Goal: Task Accomplishment & Management: Use online tool/utility

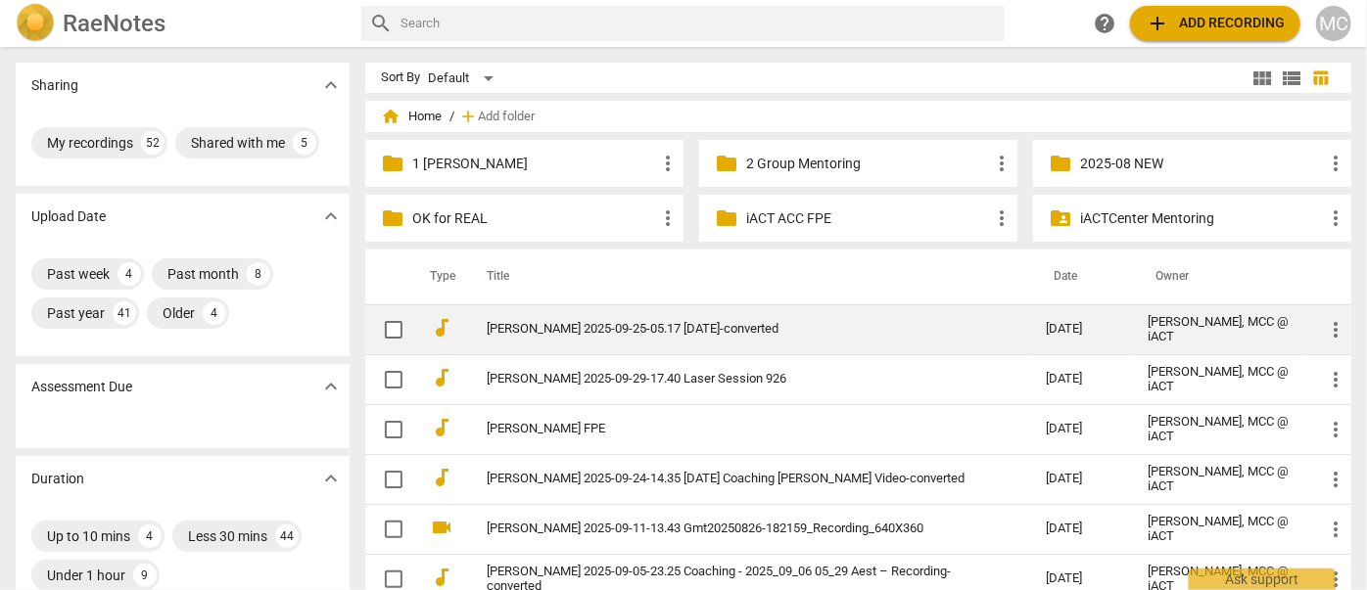
click at [599, 334] on link "[PERSON_NAME] 2025-09-25-05.17 [DATE]-converted" at bounding box center [732, 329] width 490 height 15
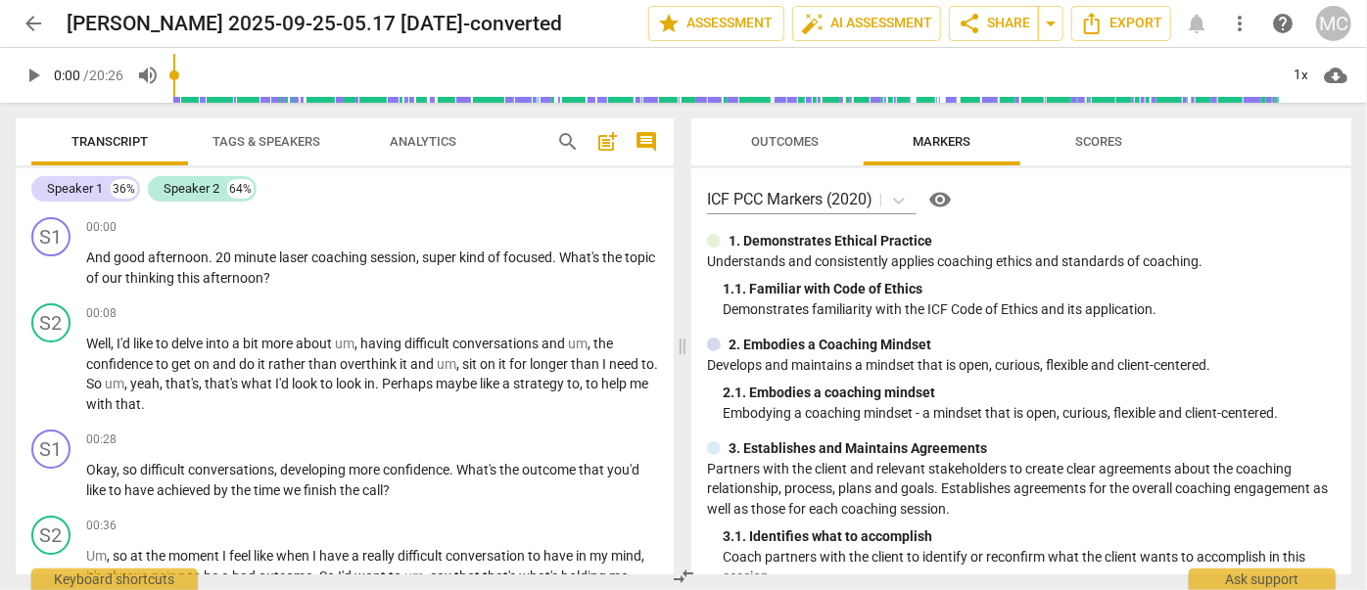
drag, startPoint x: 165, startPoint y: 4, endPoint x: 65, endPoint y: 159, distance: 184.7
click at [65, 159] on button "Transcript" at bounding box center [109, 141] width 157 height 47
click at [370, 138] on span "Analytics" at bounding box center [423, 142] width 114 height 26
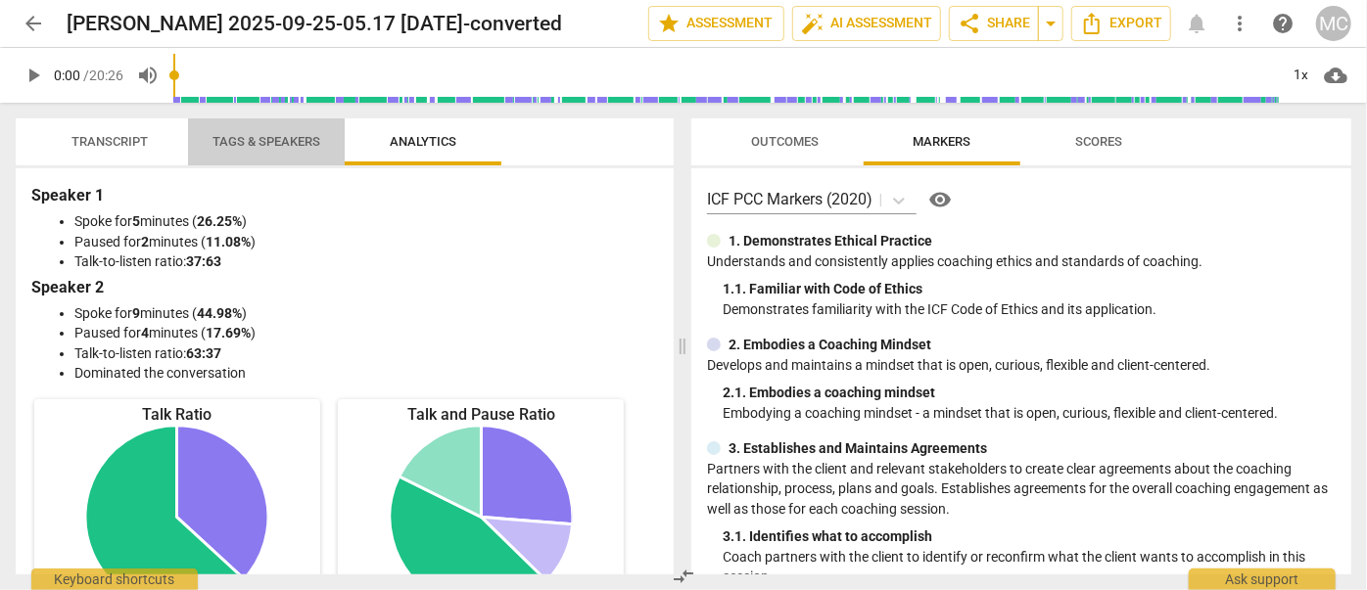
click at [245, 148] on span "Tags & Speakers" at bounding box center [266, 141] width 108 height 15
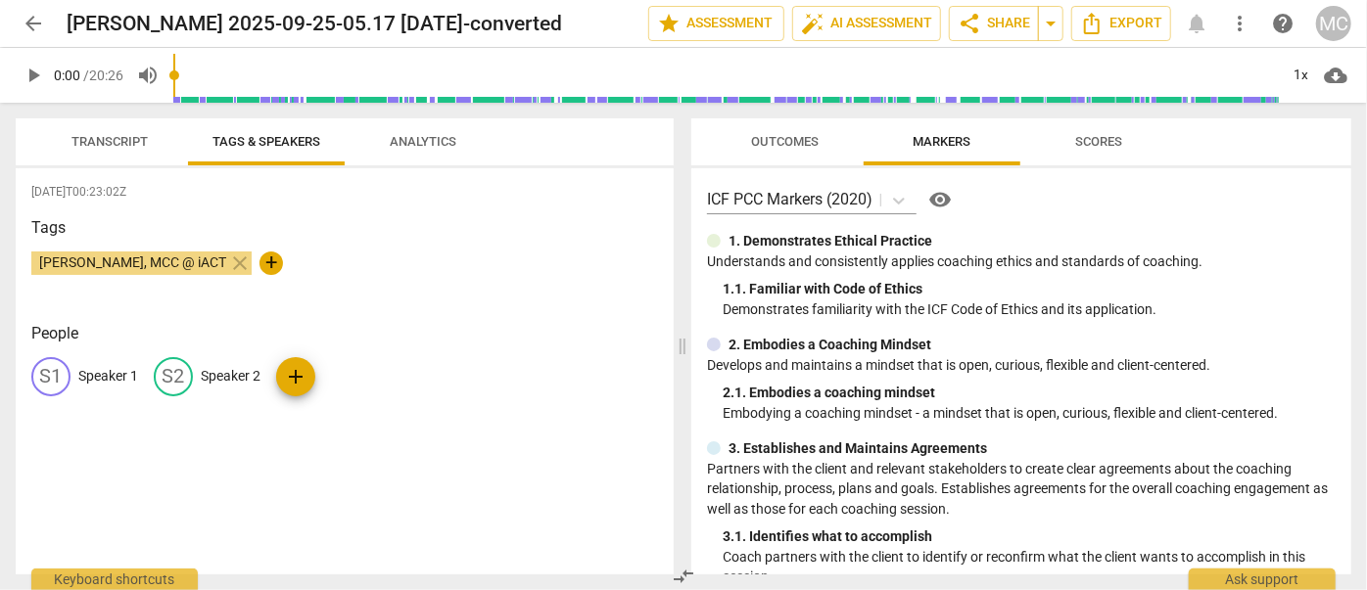
click at [106, 366] on p "Speaker 1" at bounding box center [108, 376] width 60 height 21
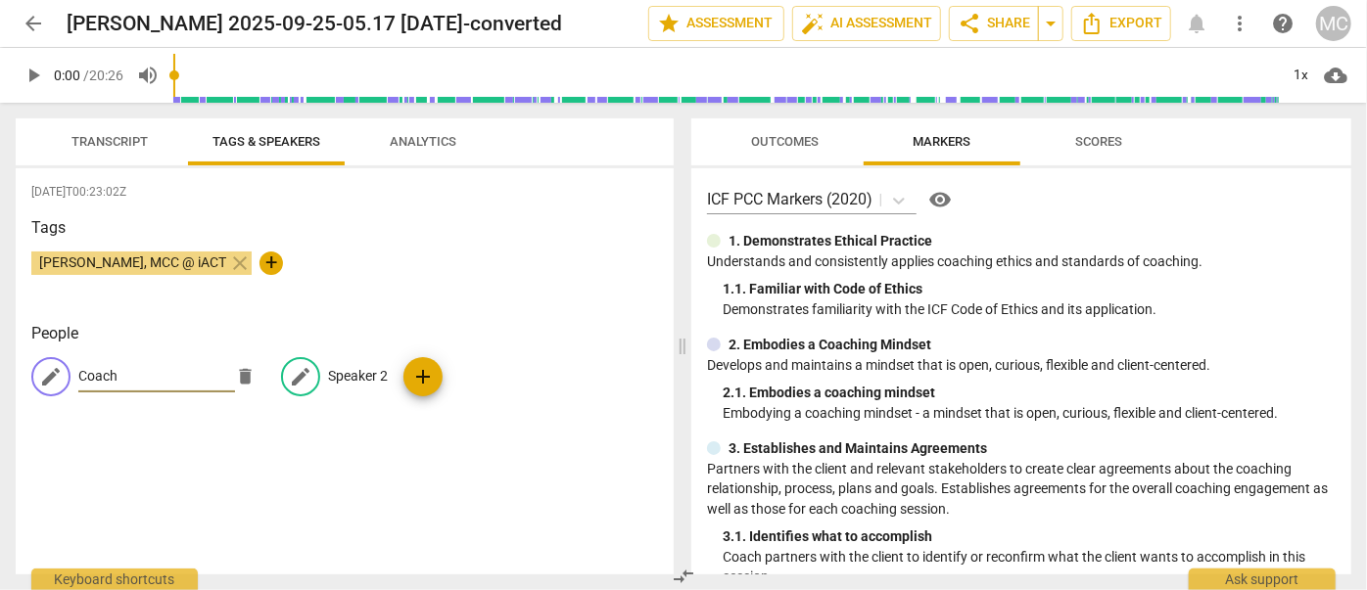
type input "Coach"
click at [354, 370] on p "Speaker 2" at bounding box center [358, 376] width 60 height 21
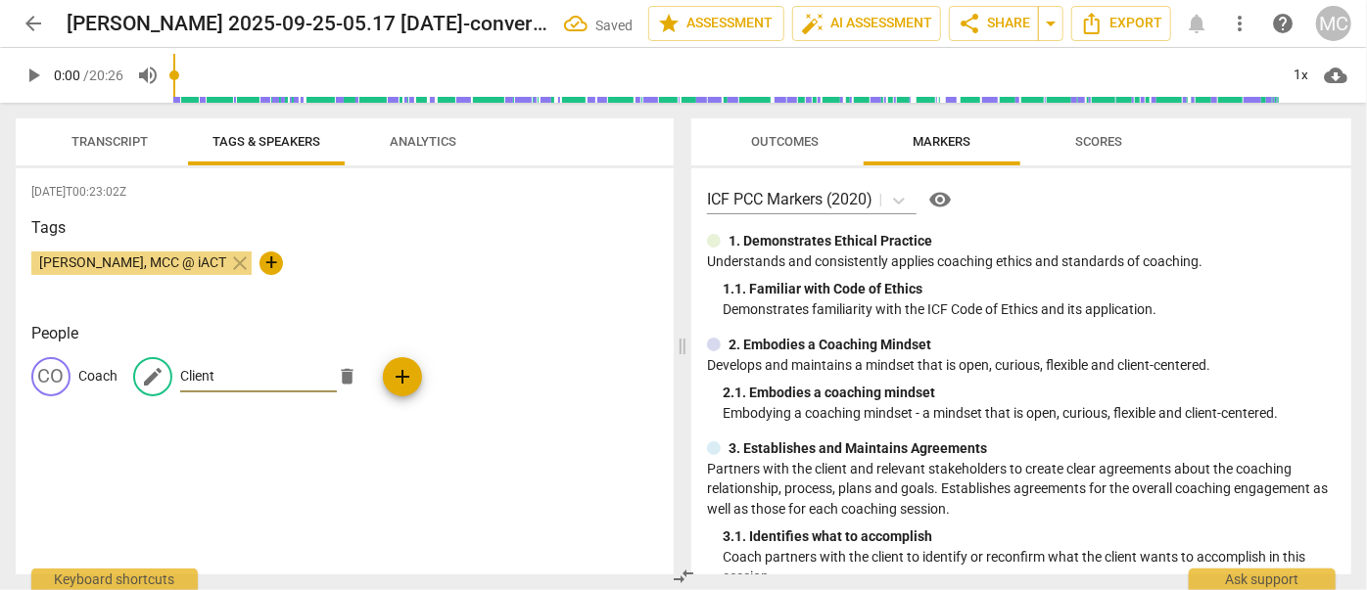
type input "Client"
click at [129, 137] on span "Transcript" at bounding box center [109, 141] width 76 height 15
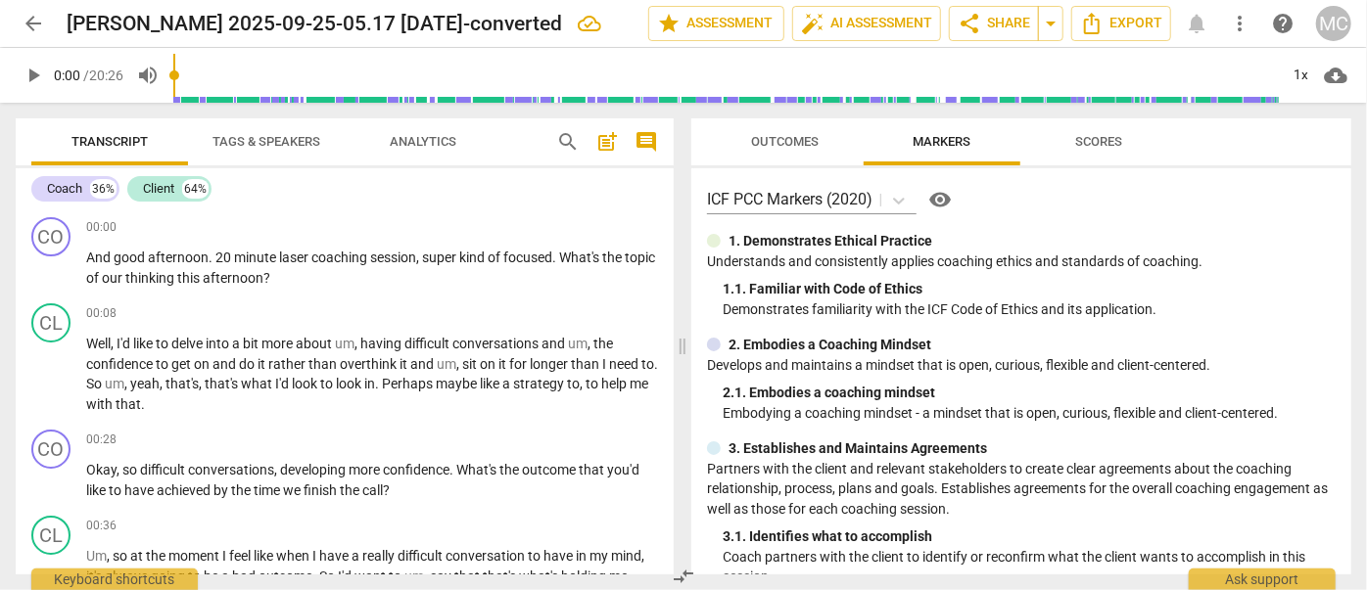
click at [574, 140] on span "search" at bounding box center [567, 141] width 23 height 23
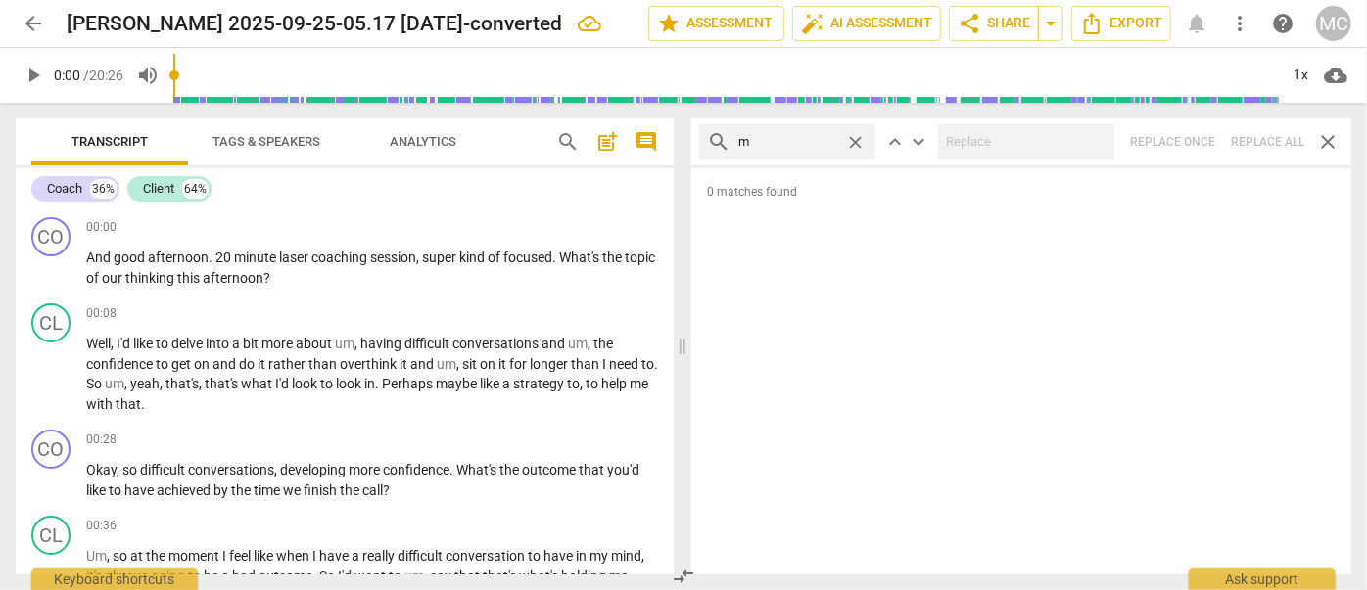
type input "m"
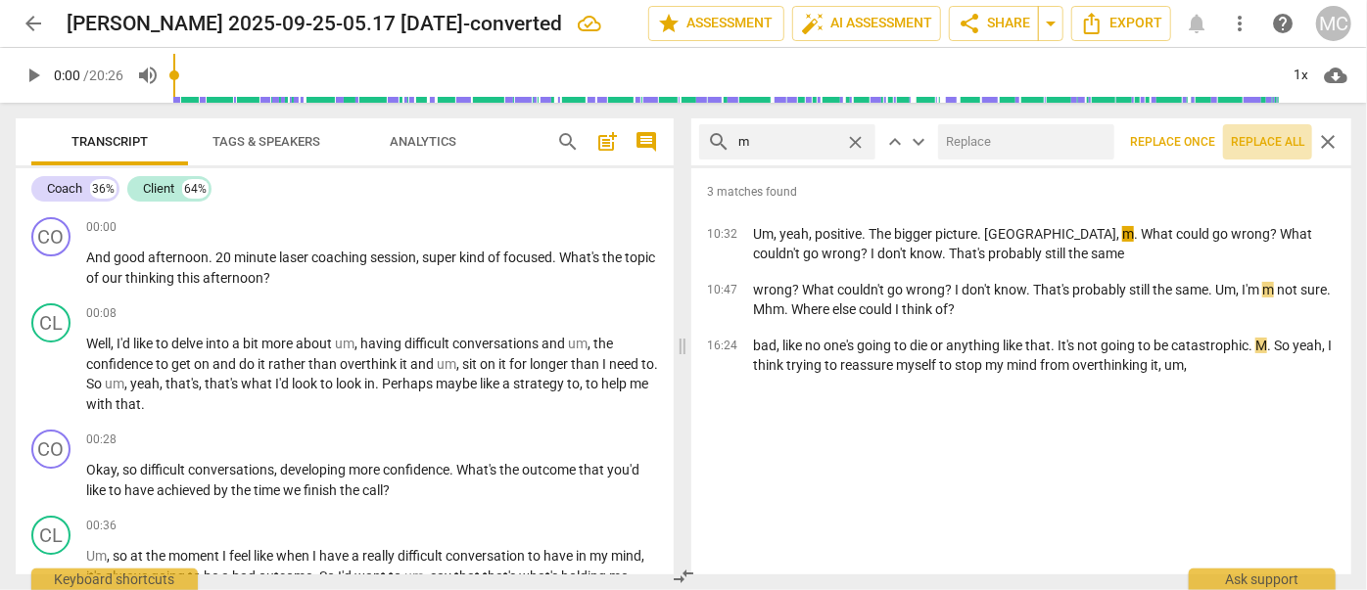
click at [1261, 140] on span "Replace all" at bounding box center [1267, 142] width 73 height 17
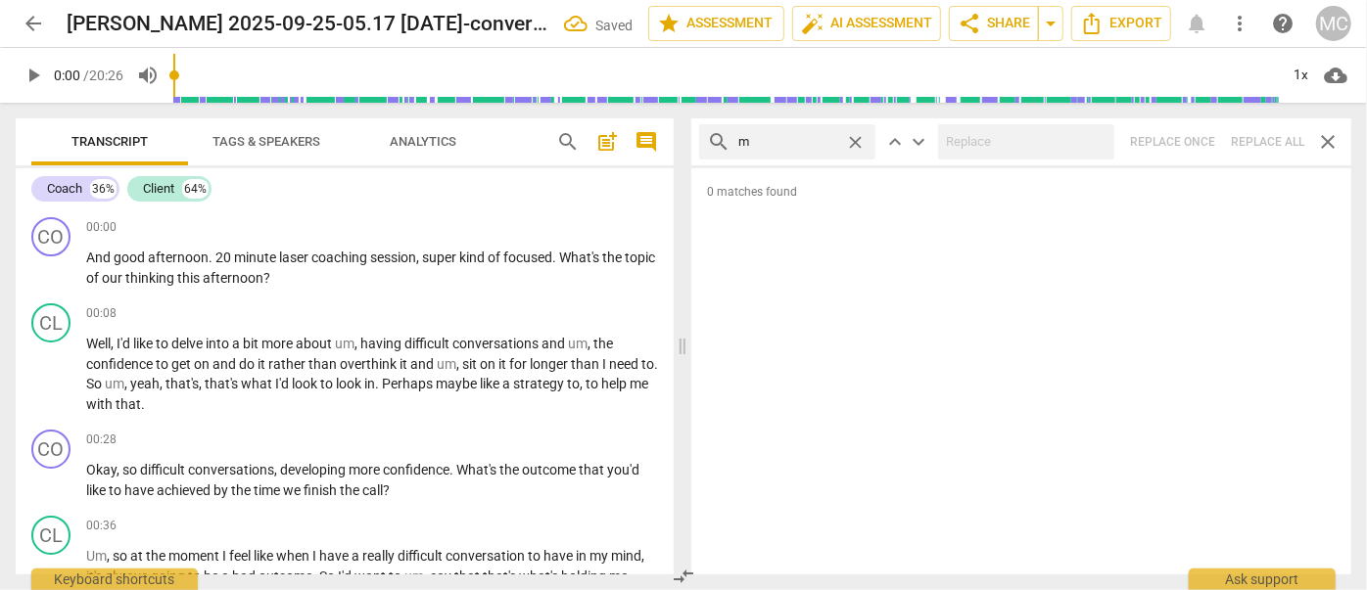
click at [862, 139] on span "close" at bounding box center [855, 142] width 21 height 21
click at [784, 141] on input "text" at bounding box center [802, 141] width 129 height 31
type input ","
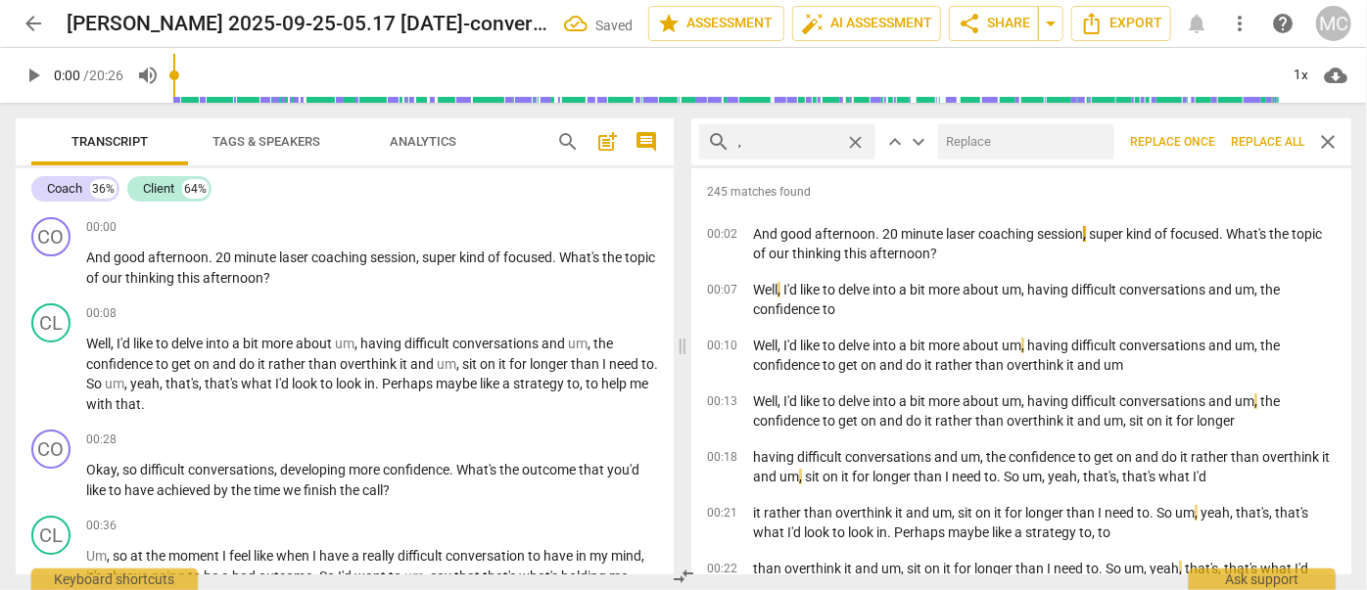
click at [1254, 147] on span "Replace all" at bounding box center [1267, 142] width 73 height 17
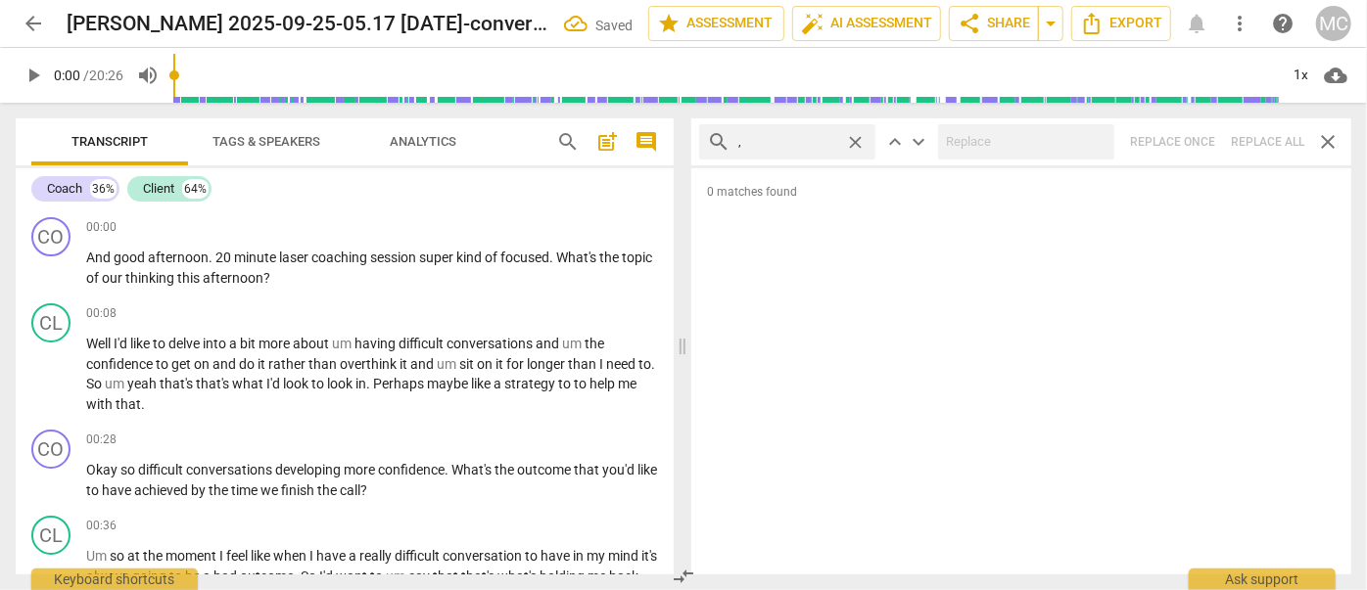
click at [857, 142] on span "close" at bounding box center [855, 142] width 21 height 21
drag, startPoint x: 807, startPoint y: 140, endPoint x: 815, endPoint y: 123, distance: 18.4
click at [807, 140] on input "text" at bounding box center [802, 141] width 129 height 31
type input ". like"
click at [1272, 138] on div "search . like close keyboard_arrow_up keyboard_arrow_down Replace once Replace …" at bounding box center [1021, 141] width 660 height 47
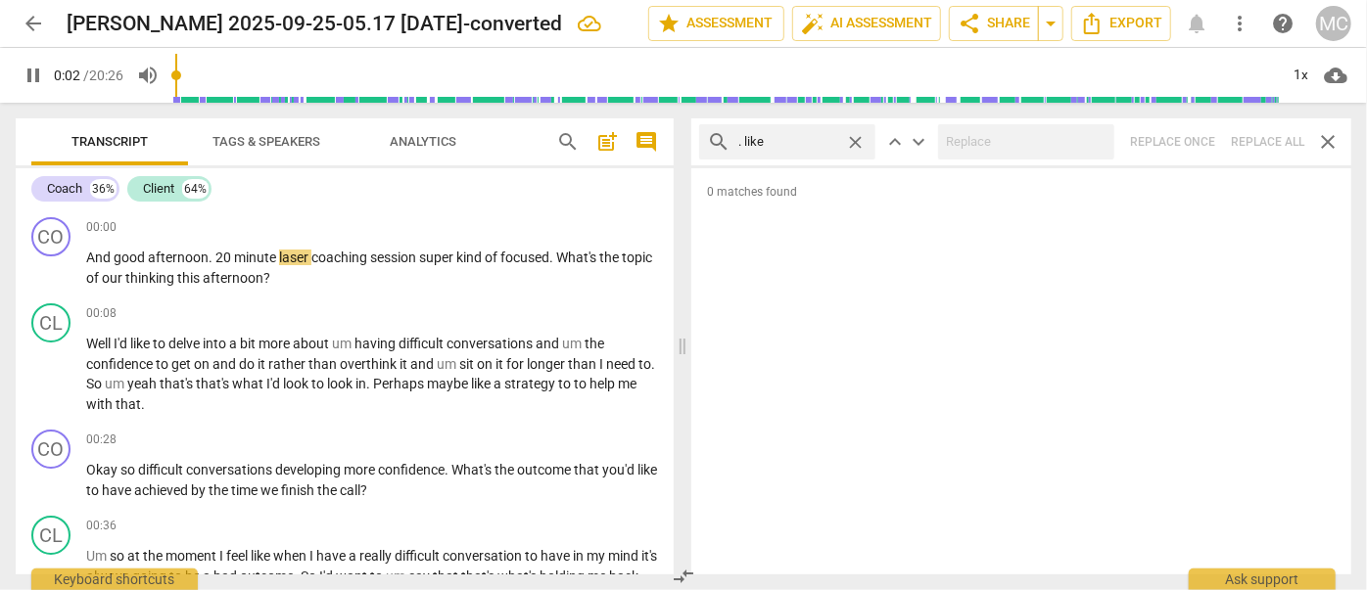
type input "3"
click at [861, 137] on span "close" at bounding box center [855, 142] width 21 height 21
click at [817, 139] on input "text" at bounding box center [802, 141] width 129 height 31
type input "4"
type input ". um"
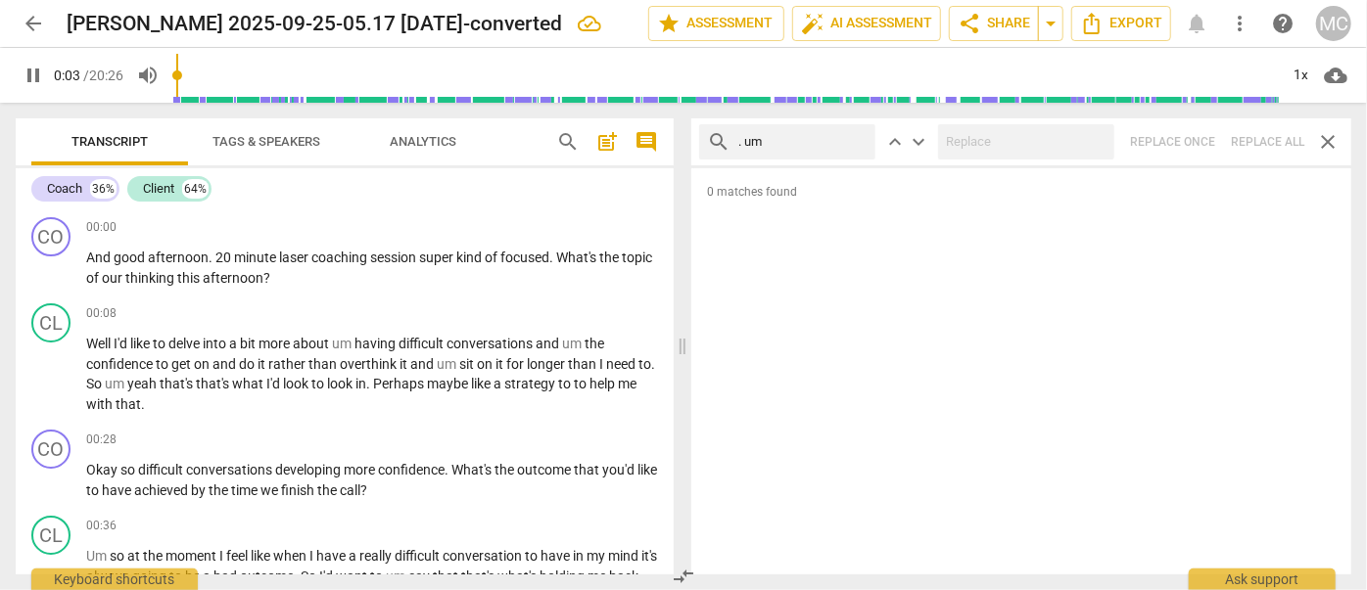
type input "4"
type input ". um"
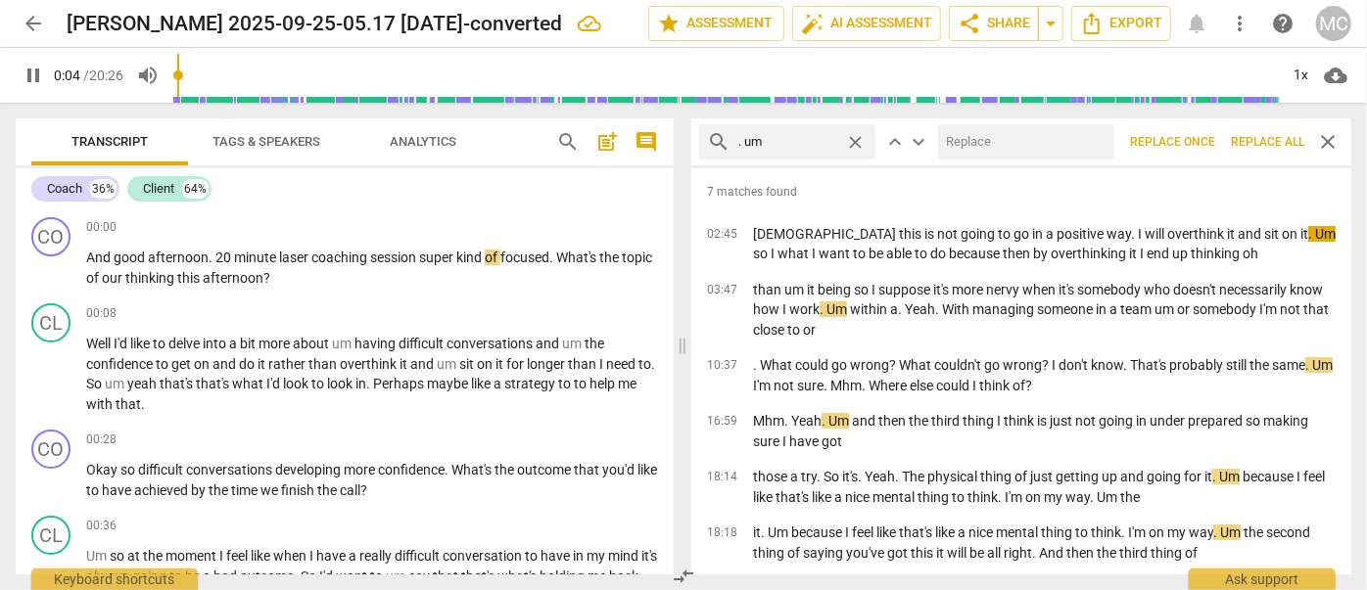
click at [960, 142] on input "text" at bounding box center [1022, 141] width 168 height 31
type input "5"
type input "("
type input "5"
type input "(umm)"
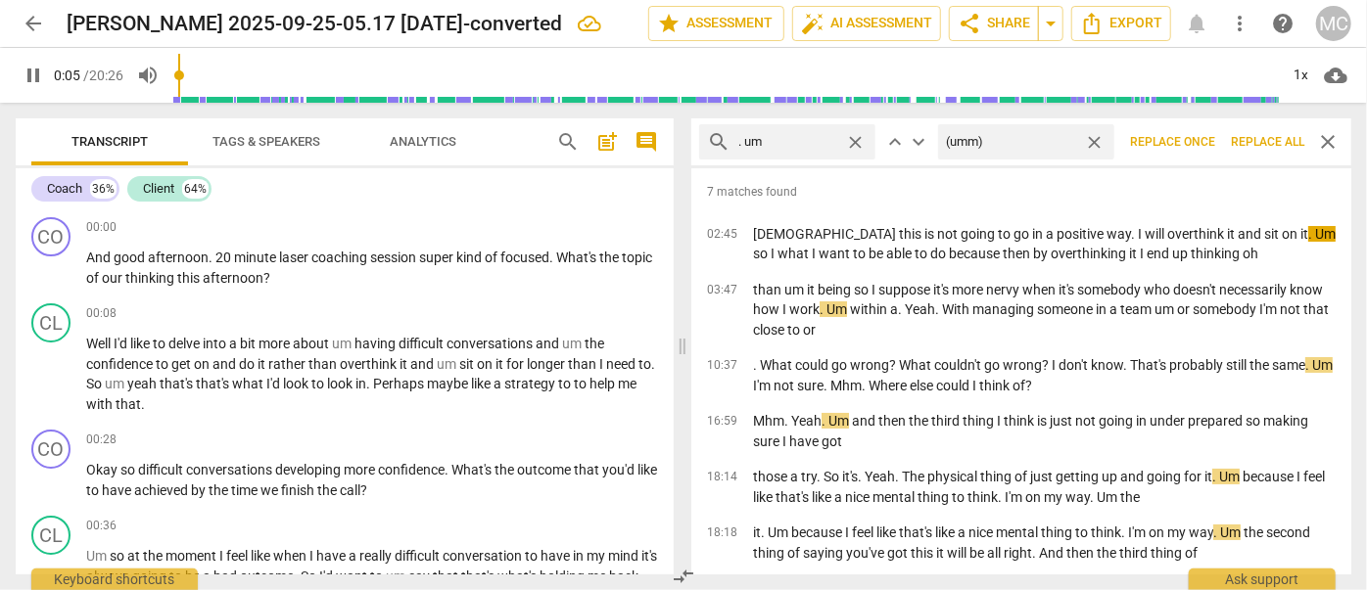
type input "6"
type input "(umm)"
click at [1256, 145] on span "Replace all" at bounding box center [1267, 142] width 73 height 17
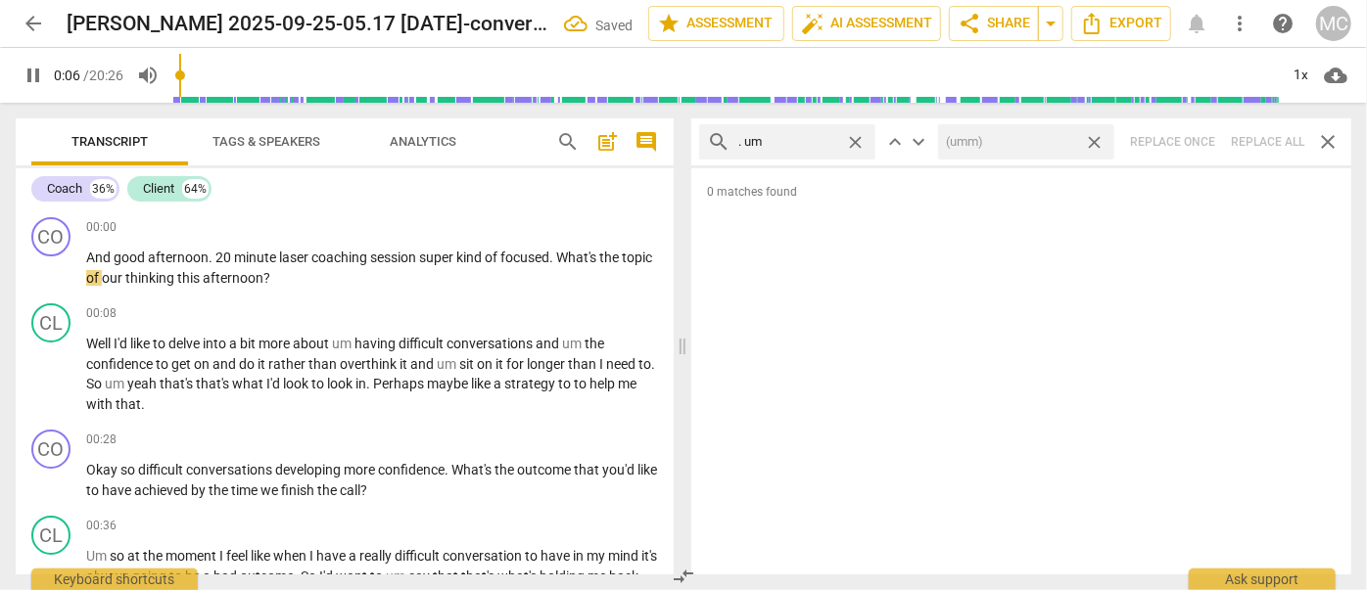
type input "7"
click at [1097, 140] on span "close" at bounding box center [1094, 142] width 21 height 21
type input "7"
click at [857, 140] on span "close" at bounding box center [855, 142] width 21 height 21
click at [799, 138] on input "text" at bounding box center [802, 141] width 129 height 31
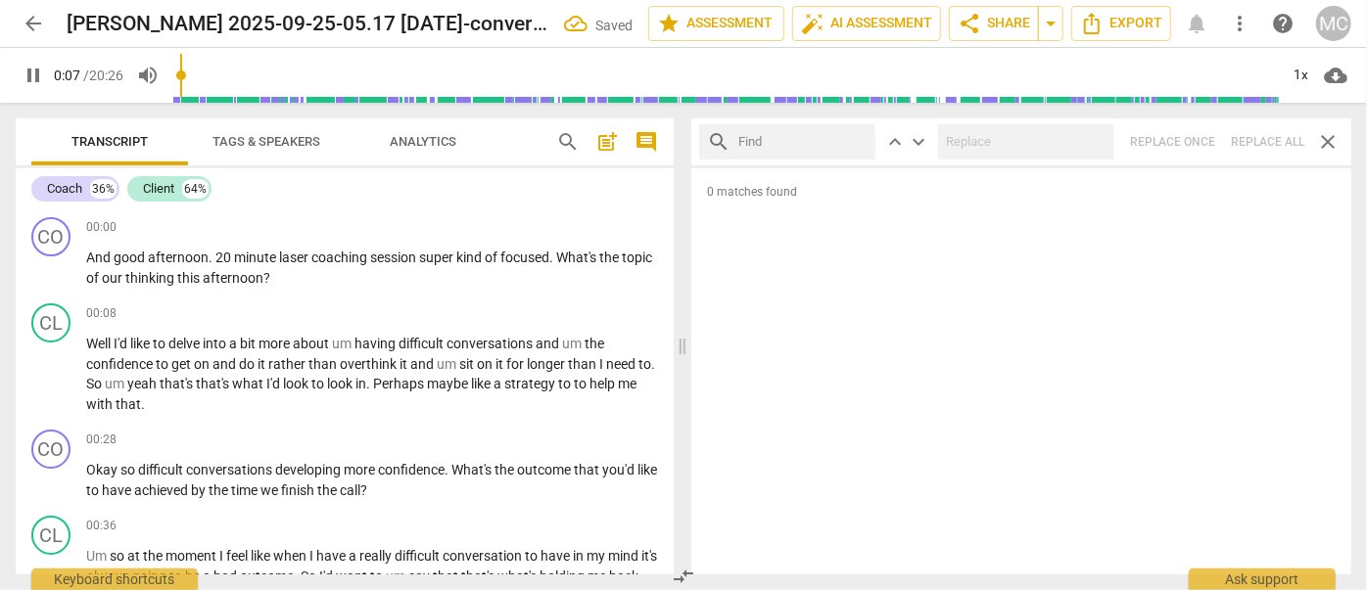
type input "8"
type input "."
type input "8"
type input ". uh"
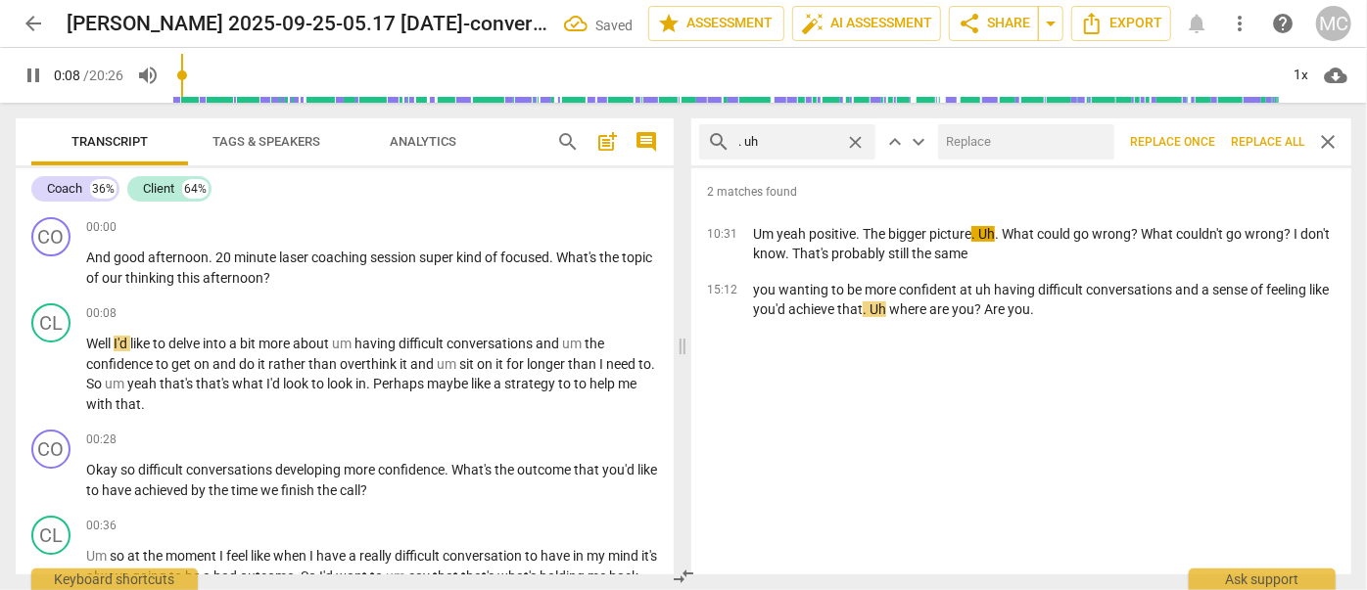
click at [989, 142] on input "text" at bounding box center [1022, 141] width 168 height 31
type input "9"
type input "(uh"
type input "10"
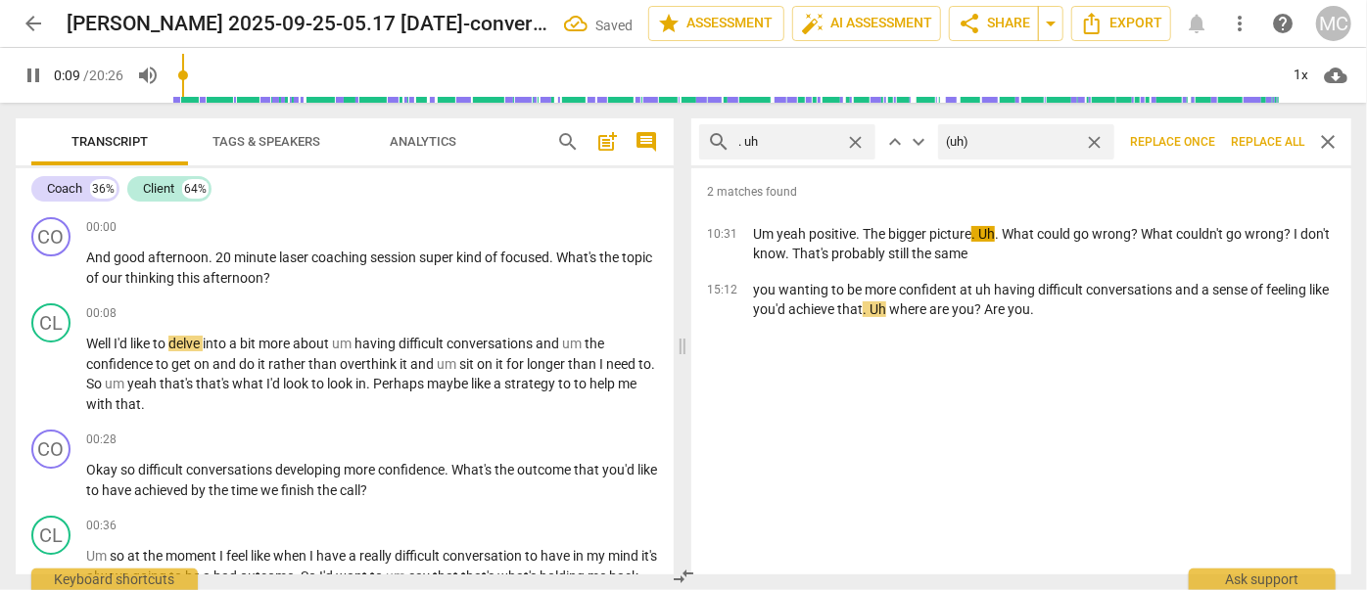
type input "(uh)"
type input "10"
type input "(uh)"
click at [1270, 140] on span "Replace all" at bounding box center [1267, 142] width 73 height 17
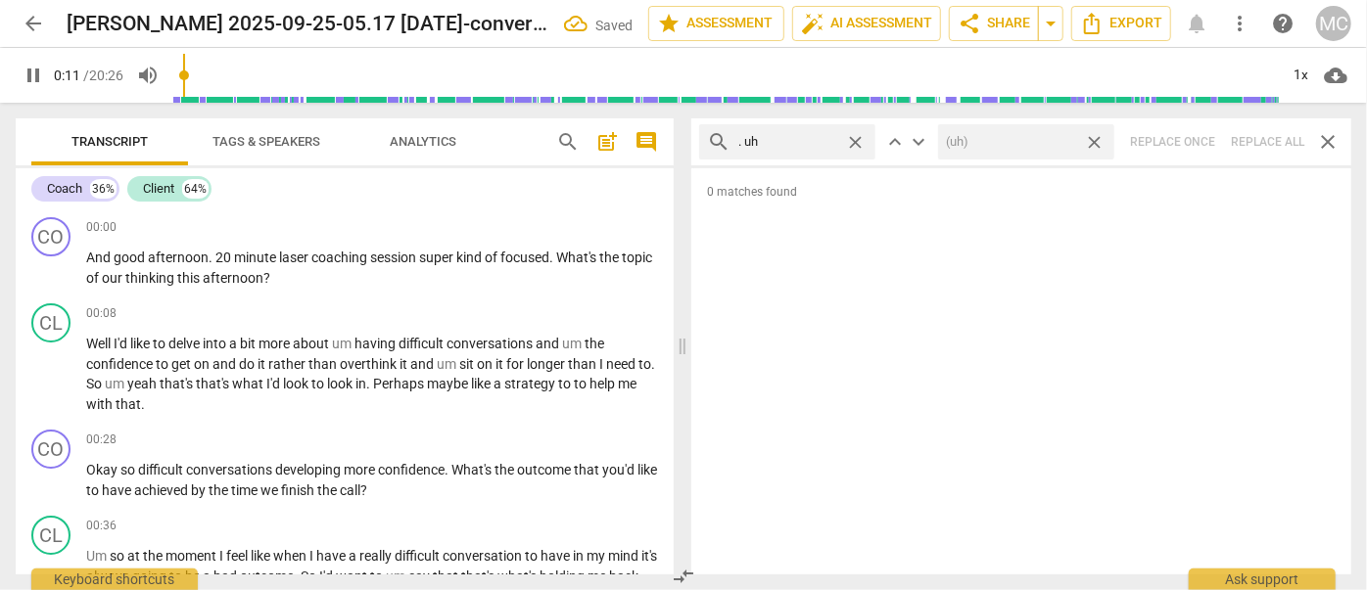
click at [1097, 142] on span "close" at bounding box center [1094, 142] width 21 height 21
type input "11"
type input "12"
click at [851, 137] on span "close" at bounding box center [855, 142] width 21 height 21
click at [791, 144] on input "text" at bounding box center [802, 141] width 129 height 31
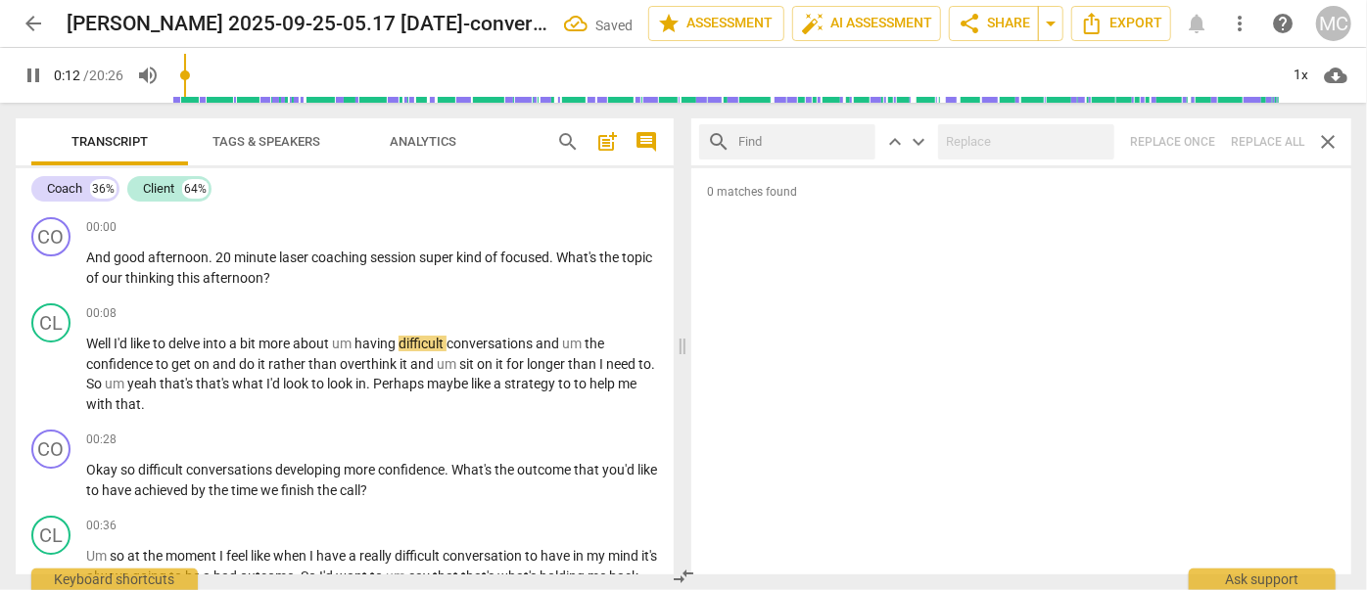
type input "12"
type input "um"
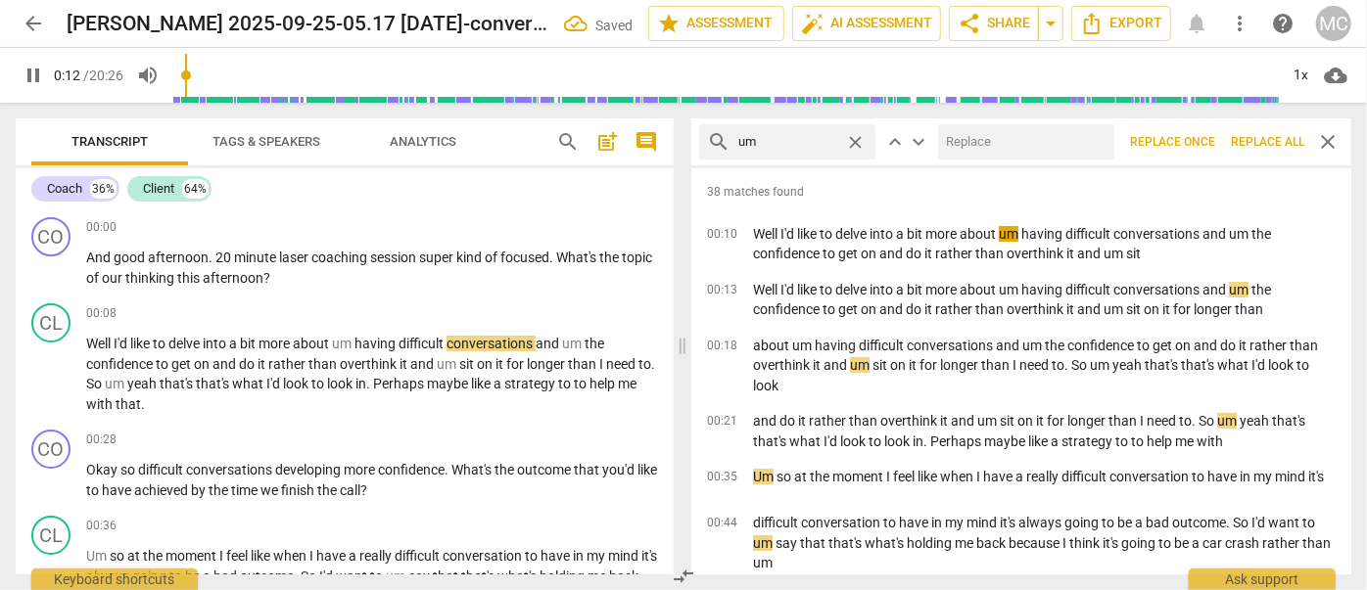
click at [1020, 146] on input "text" at bounding box center [1022, 141] width 168 height 31
type input "13"
type input "(u"
type input "13"
type input "(umm)"
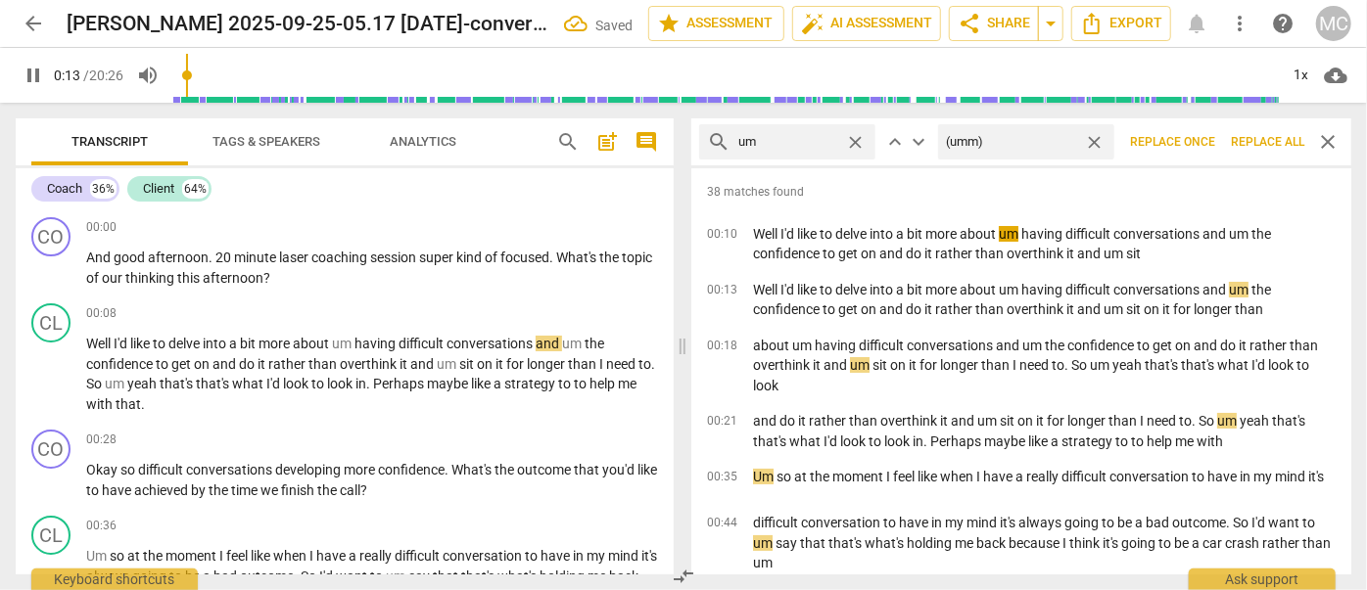
type input "14"
type input "(umm)"
click at [1264, 144] on span "Replace all" at bounding box center [1267, 142] width 73 height 17
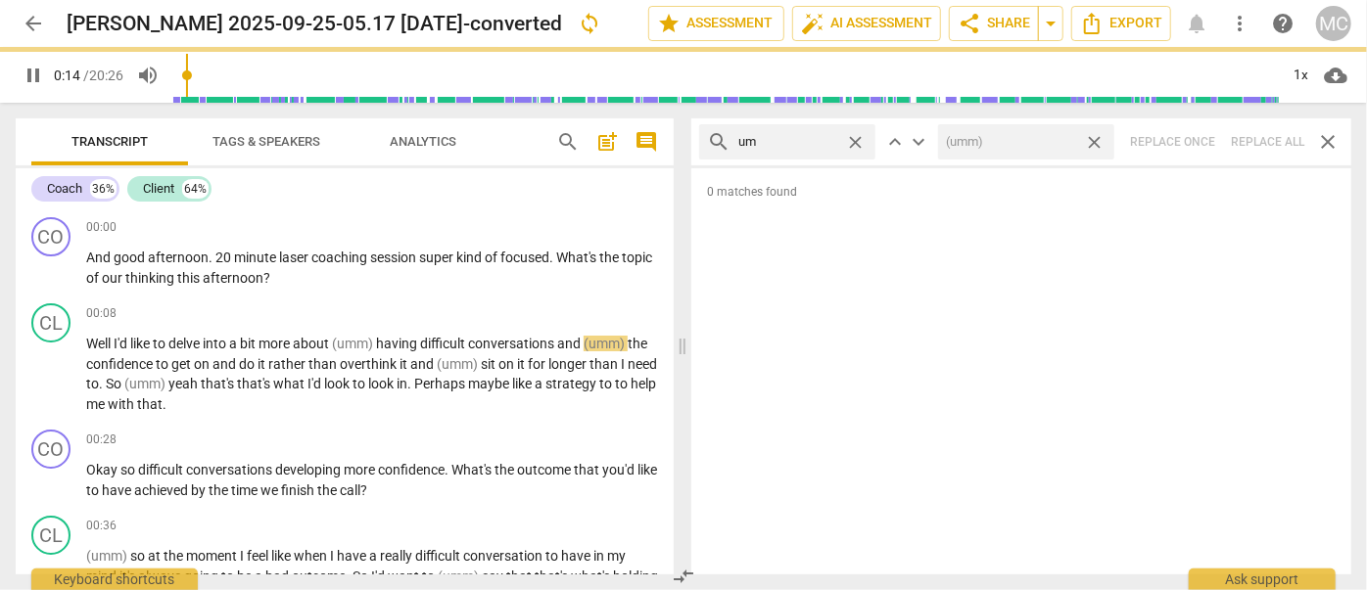
click at [1096, 138] on span "close" at bounding box center [1094, 142] width 21 height 21
type input "15"
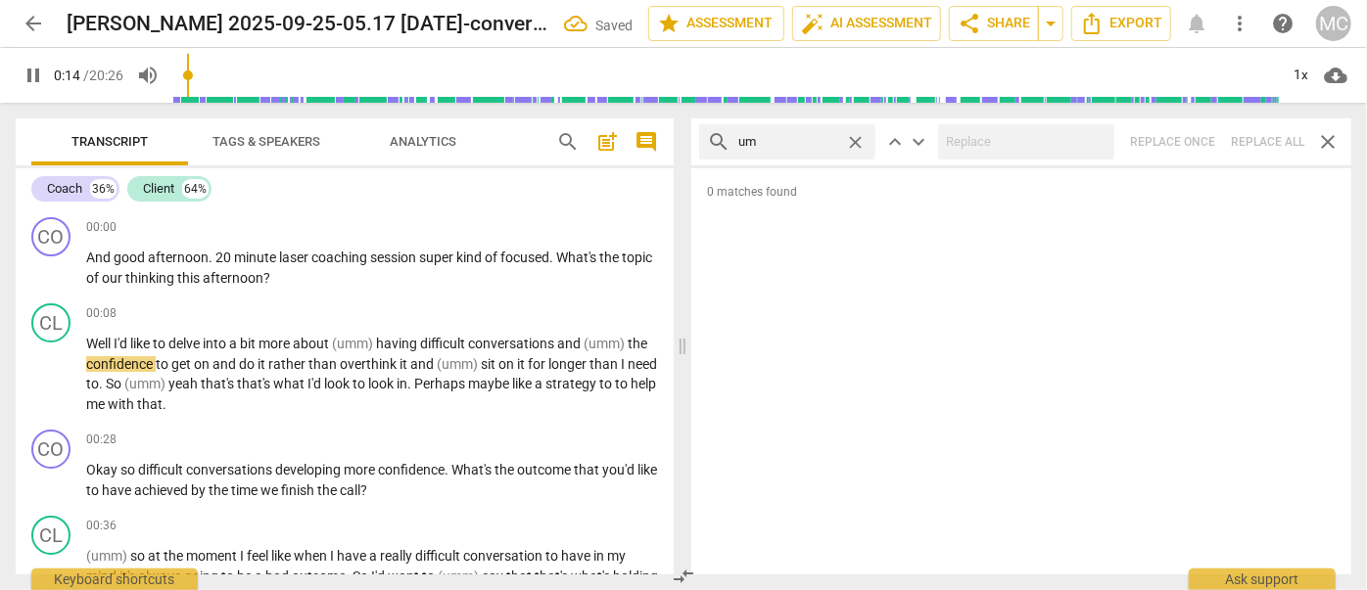
type input "15"
click at [858, 145] on span "close" at bounding box center [855, 142] width 21 height 21
click at [815, 145] on input "text" at bounding box center [802, 141] width 129 height 31
type input "16"
type input "uh"
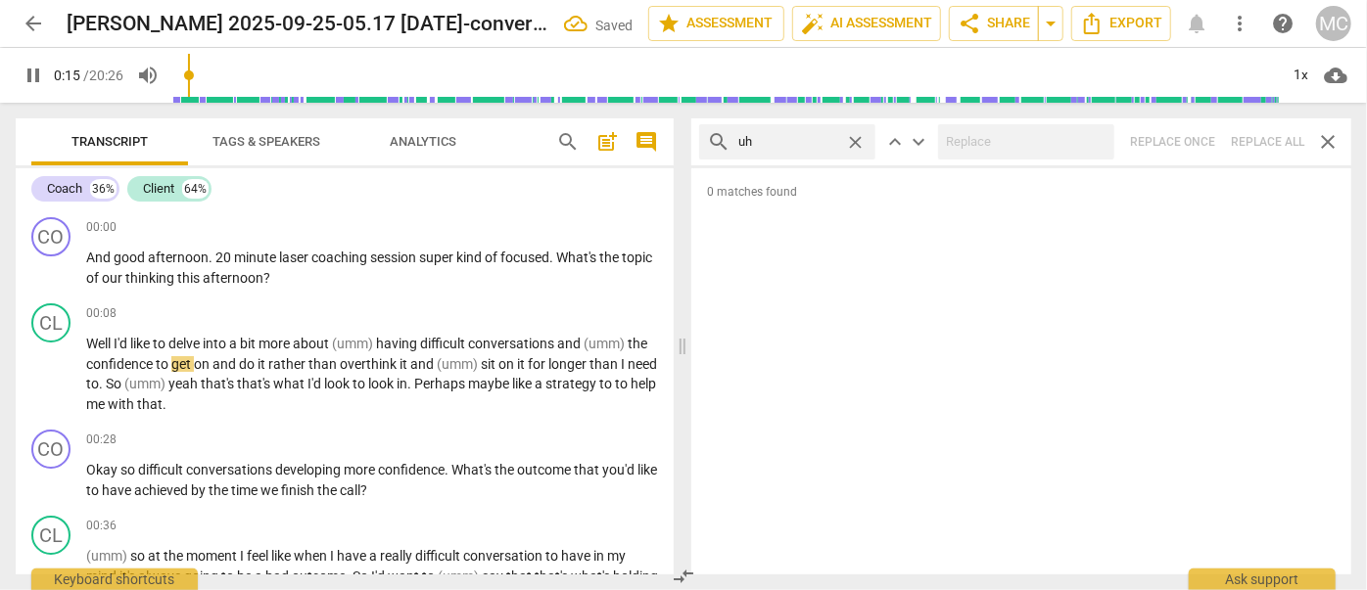
type input "16"
type input "uh"
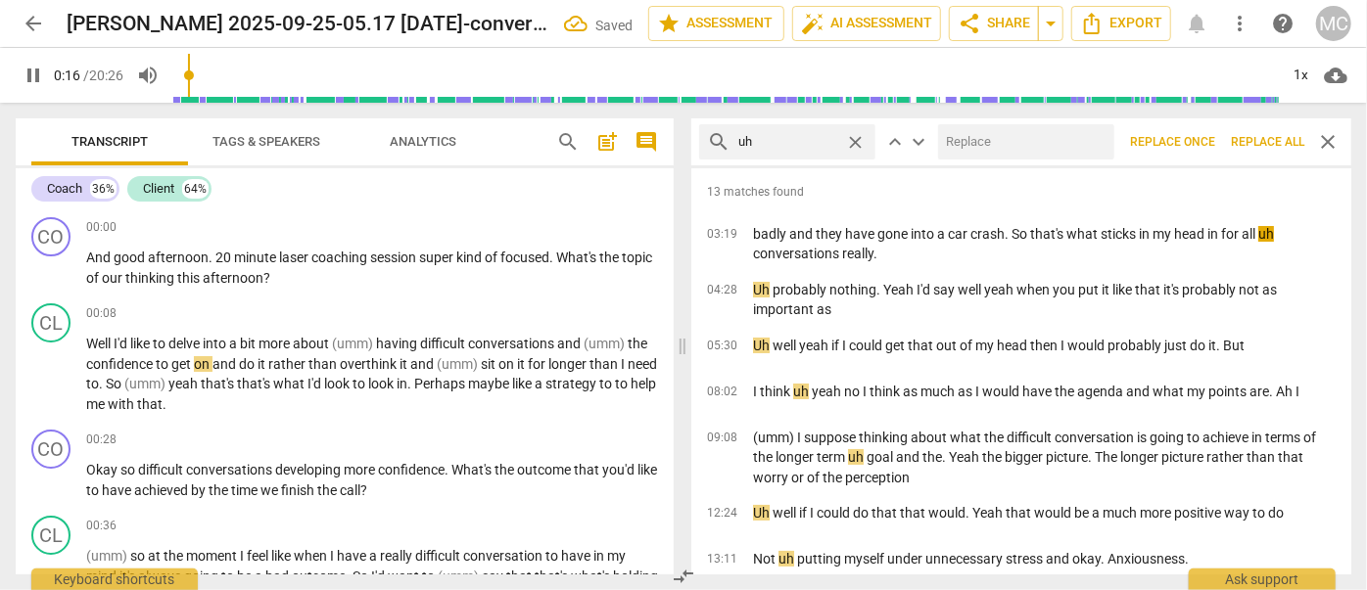
click at [998, 143] on input "text" at bounding box center [1022, 141] width 168 height 31
type input "17"
type input "(u"
type input "17"
type input "(uh"
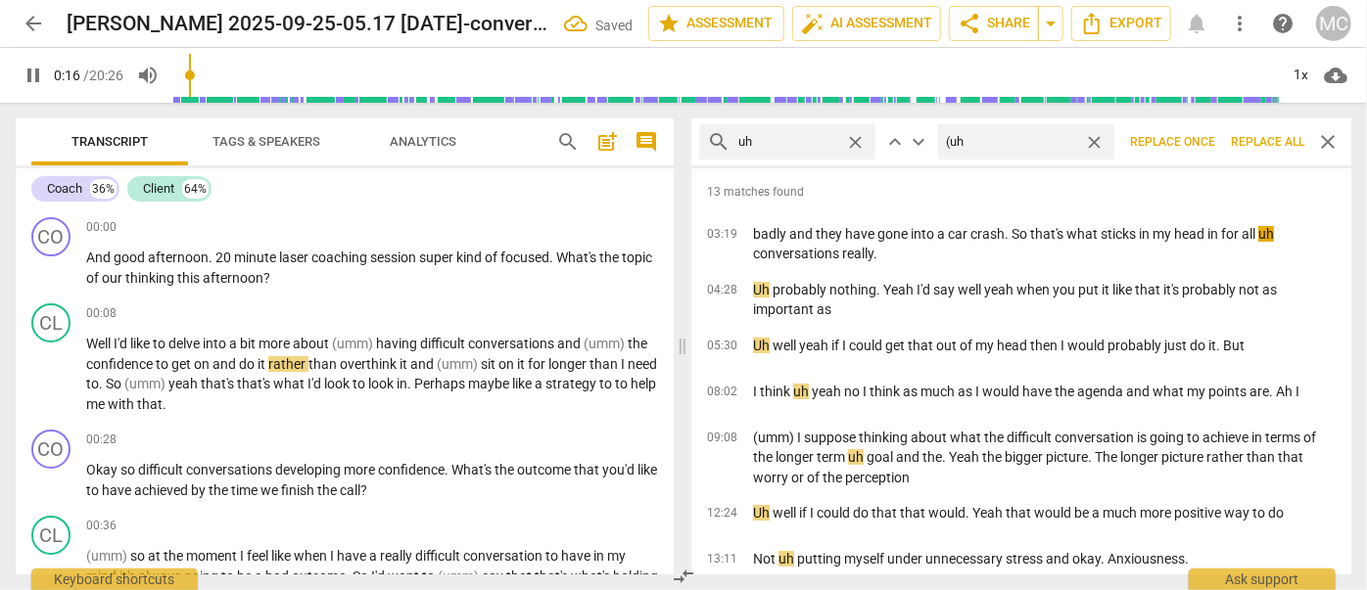
type input "17"
type input "(uh)"
type input "18"
type input "(uh)"
click at [1258, 140] on span "Replace all" at bounding box center [1267, 142] width 73 height 17
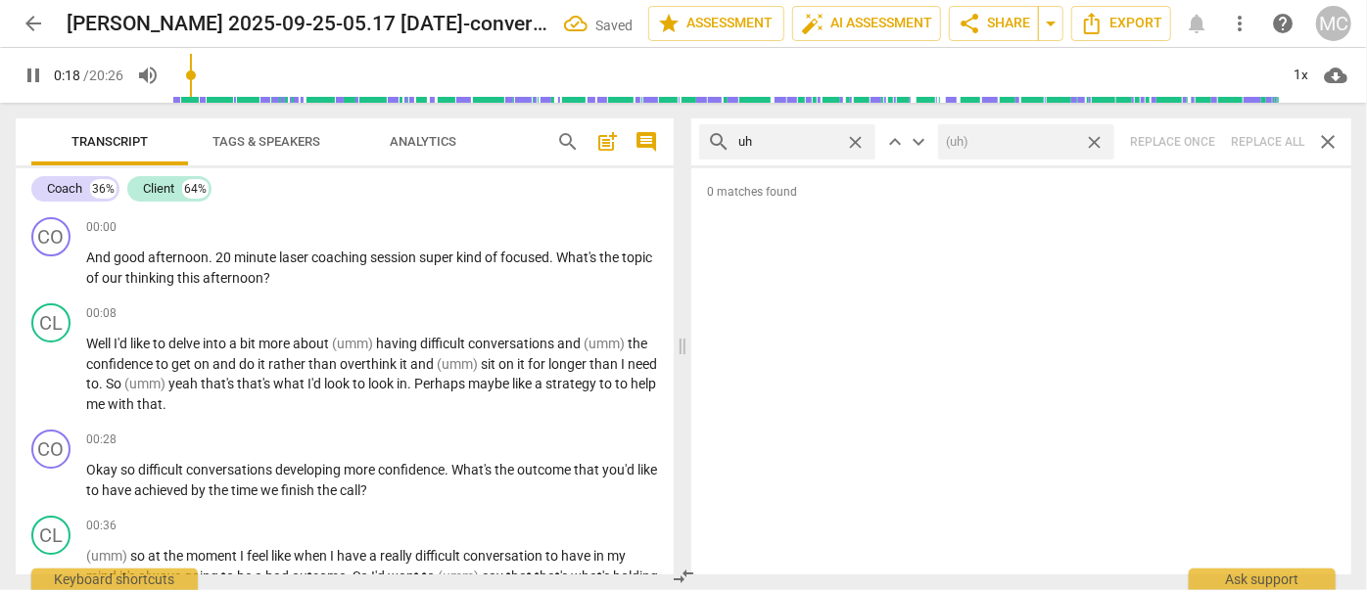
type input "19"
click at [1096, 145] on span "close" at bounding box center [1094, 142] width 21 height 21
type input "21"
click at [856, 144] on span "close" at bounding box center [855, 142] width 21 height 21
click at [803, 138] on input "text" at bounding box center [787, 141] width 99 height 31
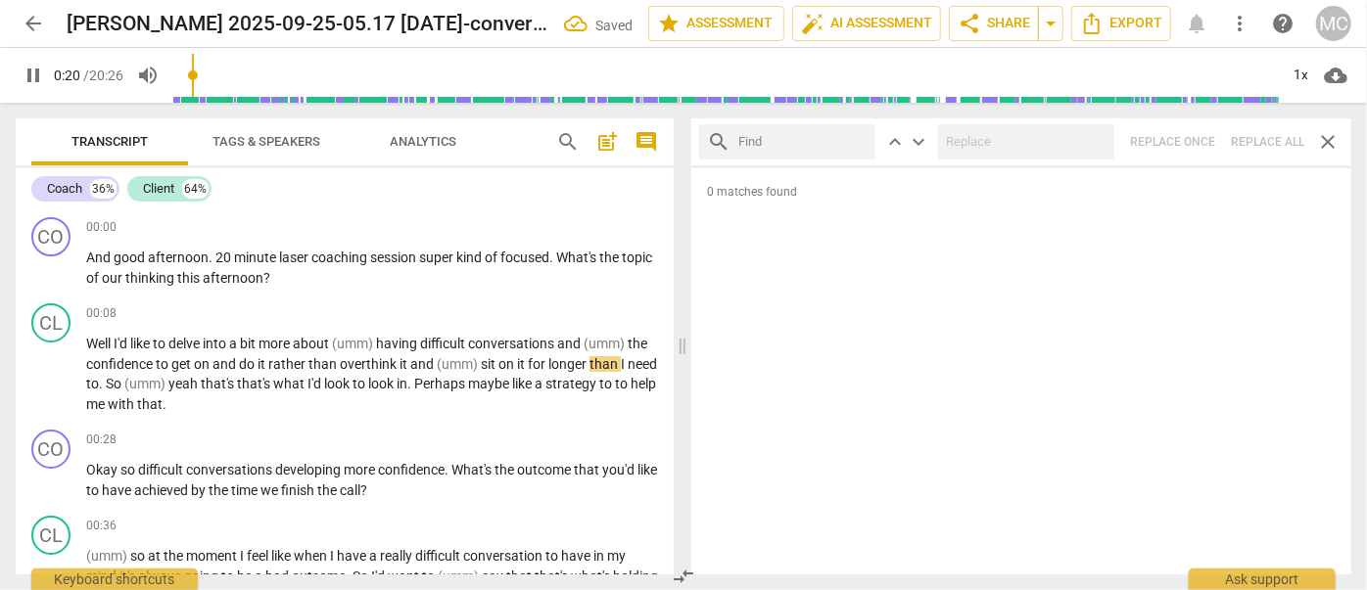
type input "21"
type input "kin"
type input "21"
type input "kind of"
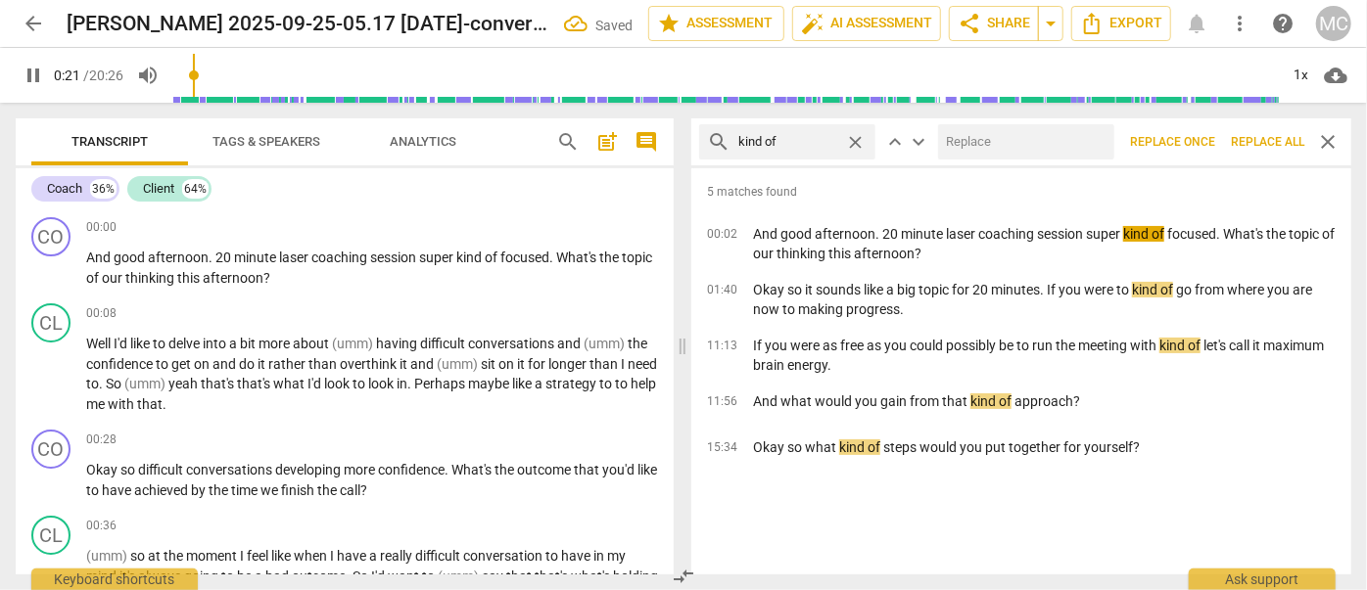
click at [991, 155] on input "text" at bounding box center [1022, 141] width 168 height 31
type input "22"
type input "(k"
type input "22"
type input "(kind of"
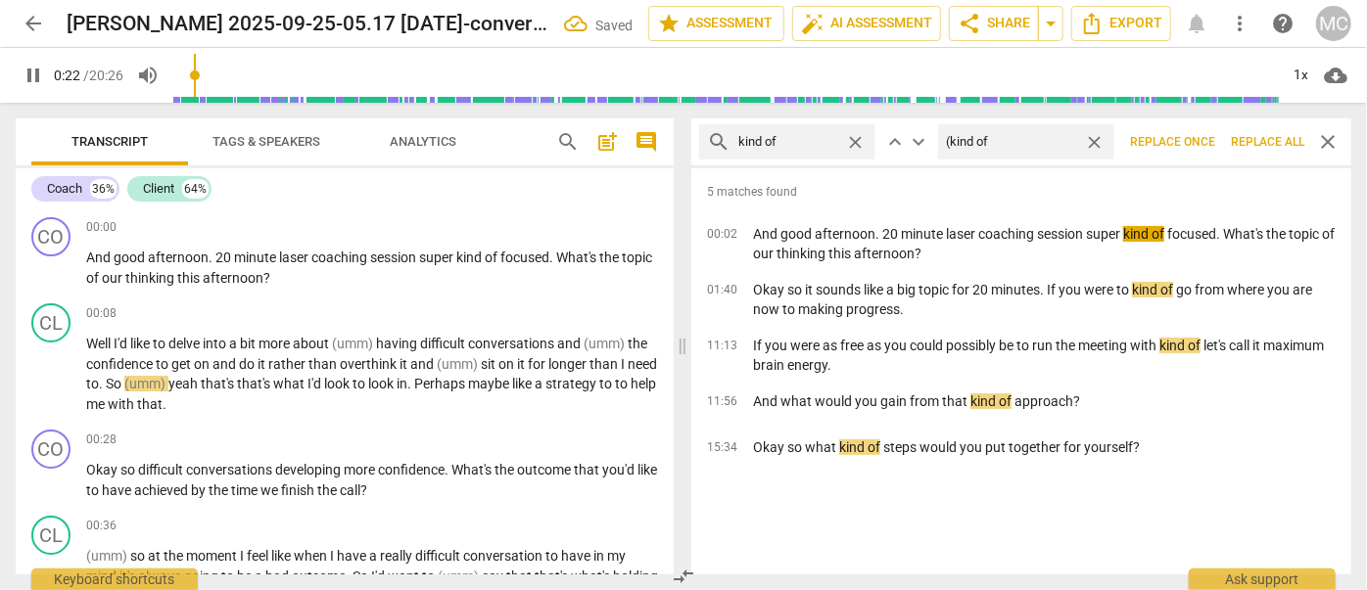
type input "23"
type input "(kind of)"
type input "23"
type input "(kind of)"
click at [1270, 145] on span "Replace all" at bounding box center [1267, 142] width 73 height 17
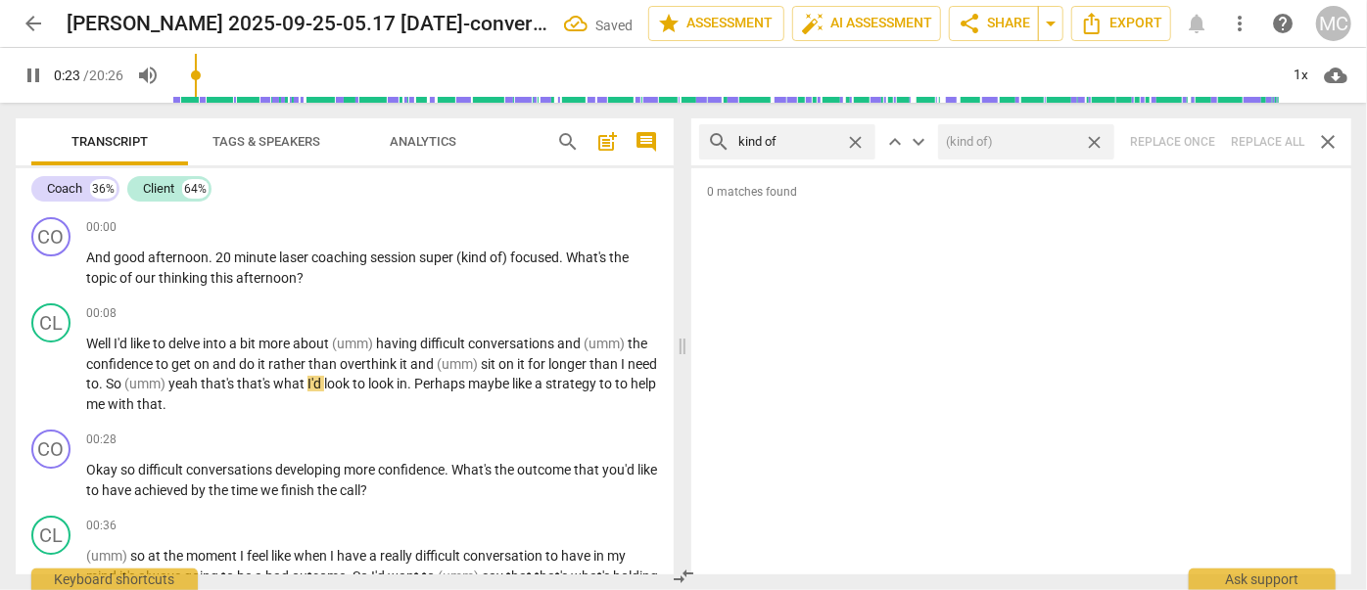
type input "24"
click at [1097, 143] on span "close" at bounding box center [1094, 142] width 21 height 21
type input "24"
drag, startPoint x: 854, startPoint y: 140, endPoint x: 809, endPoint y: 140, distance: 45.0
click at [854, 140] on span "close" at bounding box center [855, 142] width 21 height 21
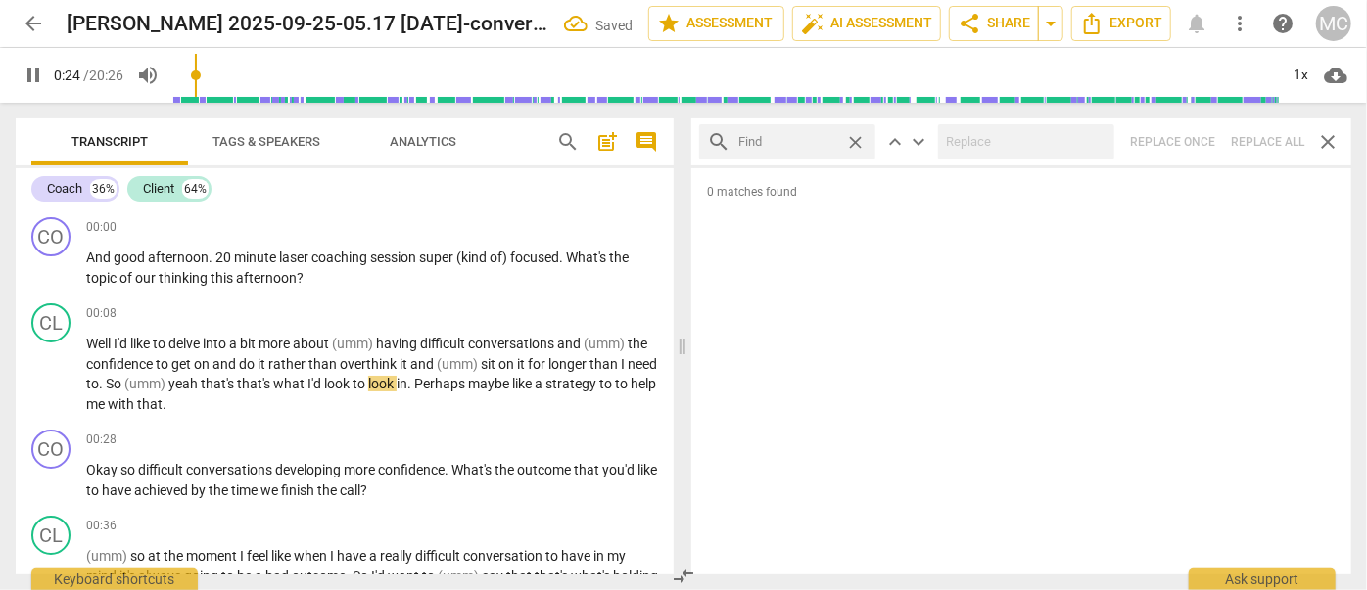
type input "25"
click at [809, 140] on input "text" at bounding box center [787, 141] width 99 height 31
type input "s"
type input "25"
type input "sort"
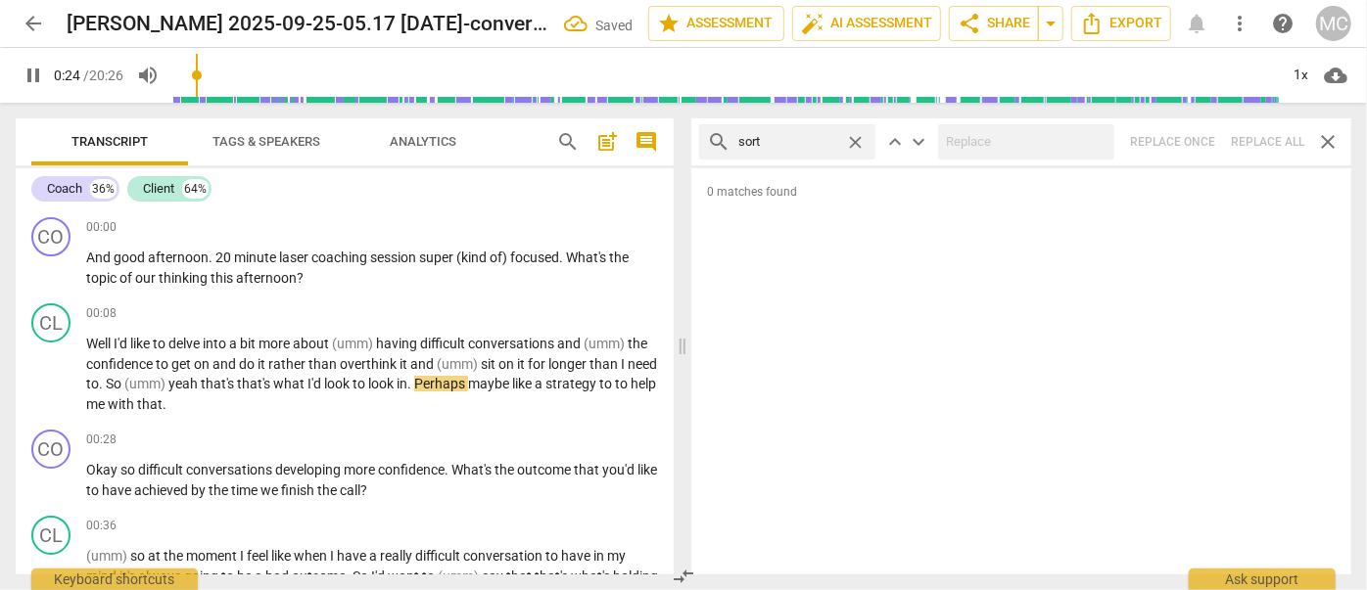
type input "25"
type input "sort of"
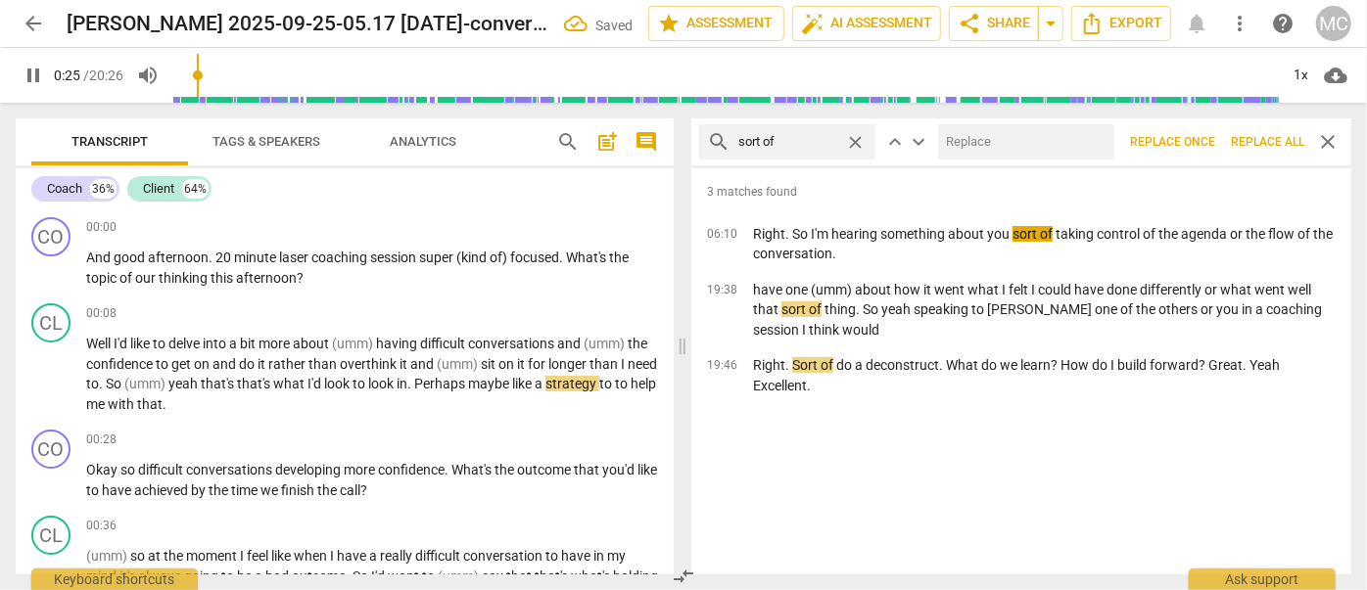
click at [997, 151] on input "text" at bounding box center [1022, 141] width 168 height 31
type input "26"
type input "(so"
type input "26"
type input "(sort of"
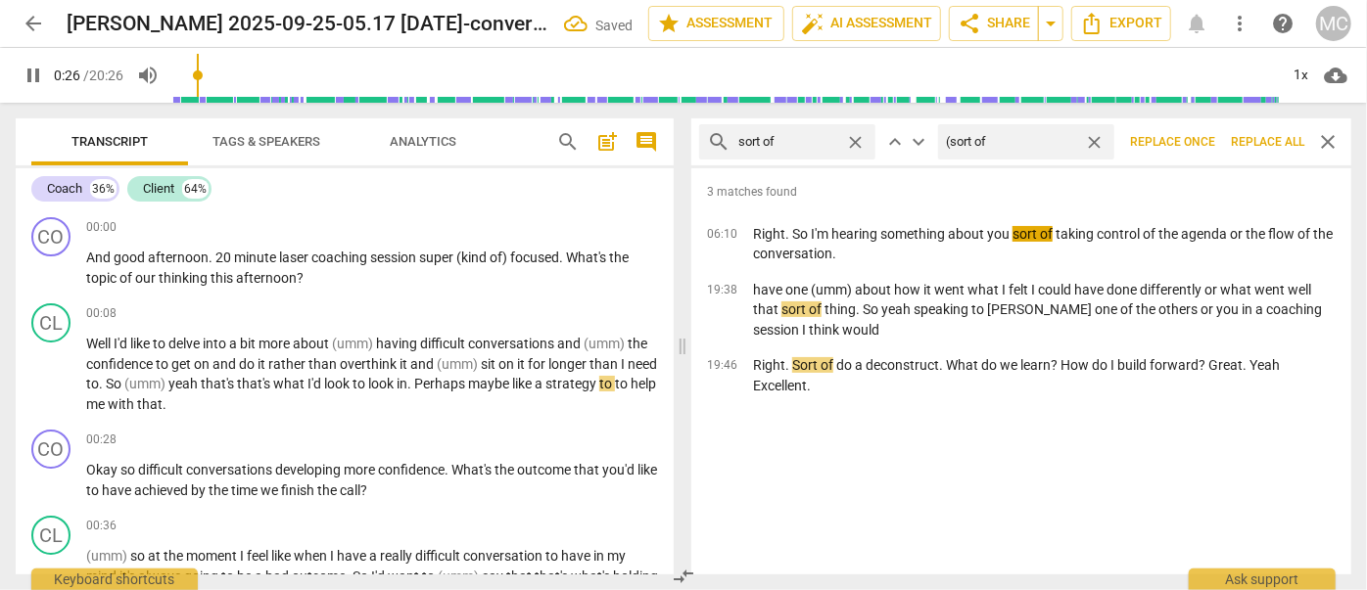
type input "26"
type input "(sort of)"
type input "27"
type input "(sort of)"
click at [1277, 143] on span "Replace all" at bounding box center [1267, 142] width 73 height 17
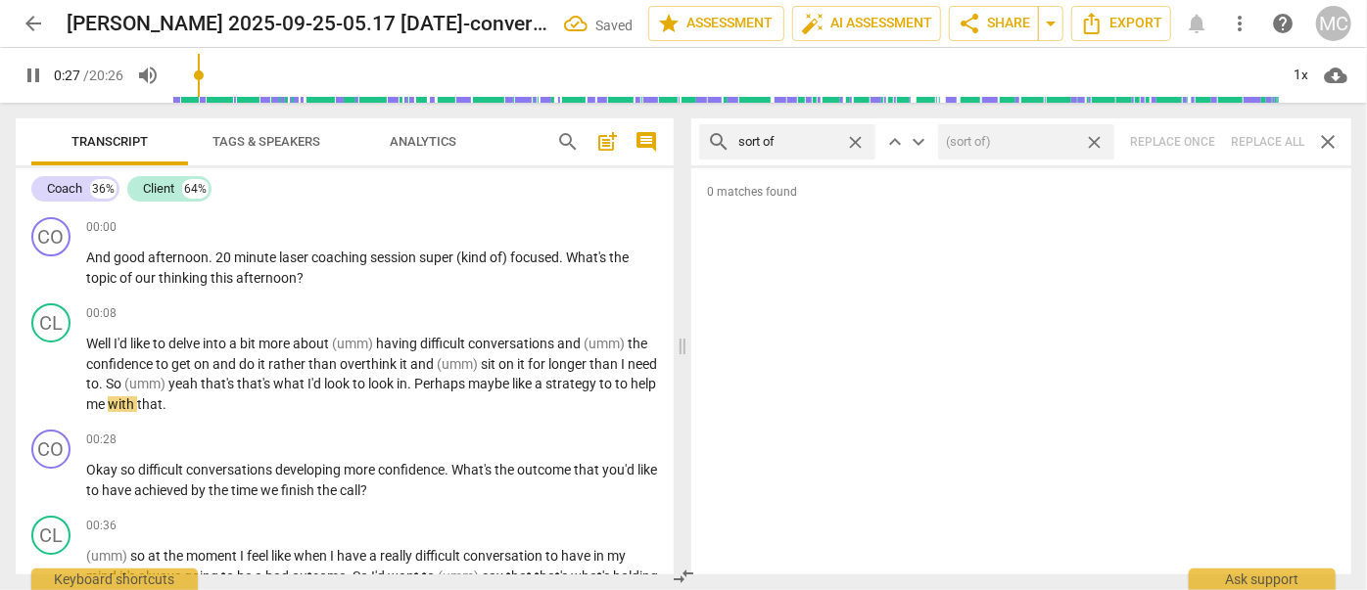
type input "28"
click at [1099, 143] on span "close" at bounding box center [1094, 142] width 21 height 21
click at [860, 143] on span "close" at bounding box center [855, 142] width 21 height 21
type input "28"
click at [814, 143] on input "text" at bounding box center [802, 141] width 129 height 31
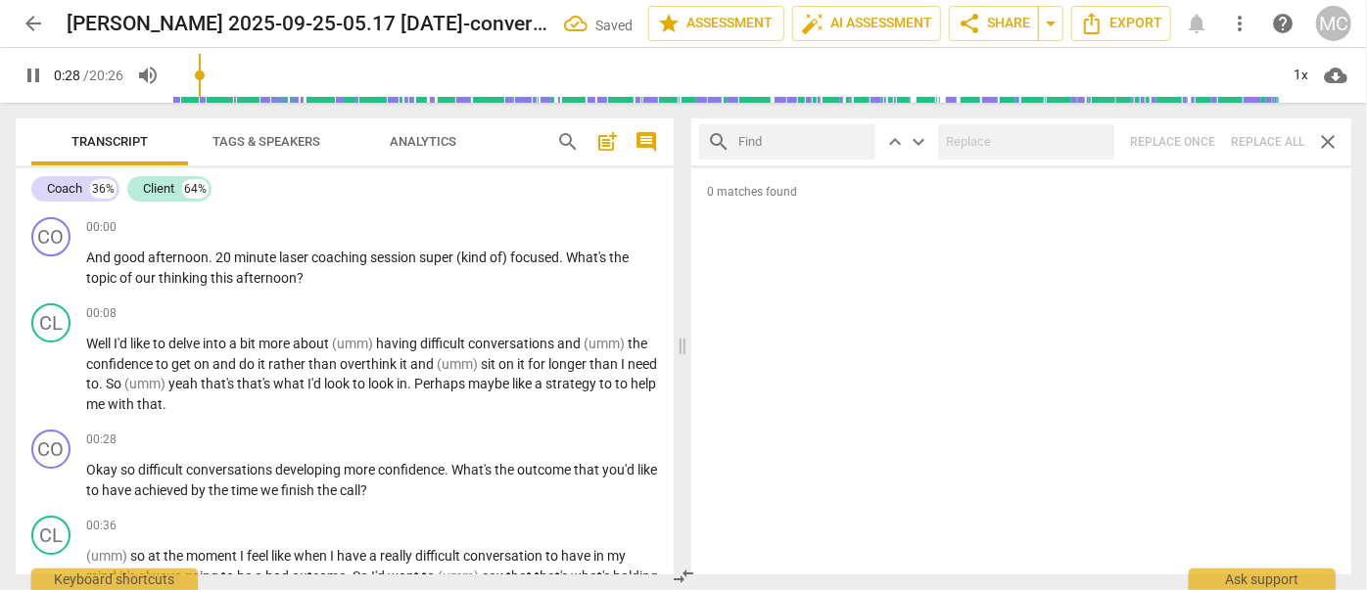
type input "29"
type input "an"
type input "29"
type input "and then"
type input "30"
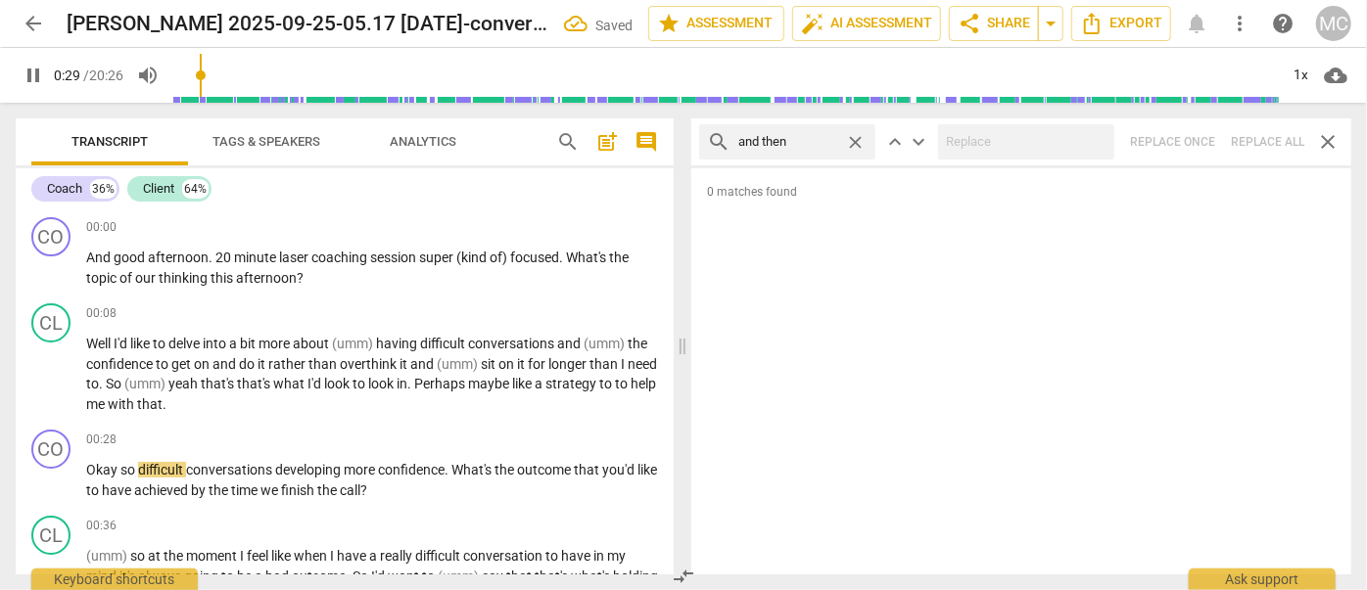
type input "and then"
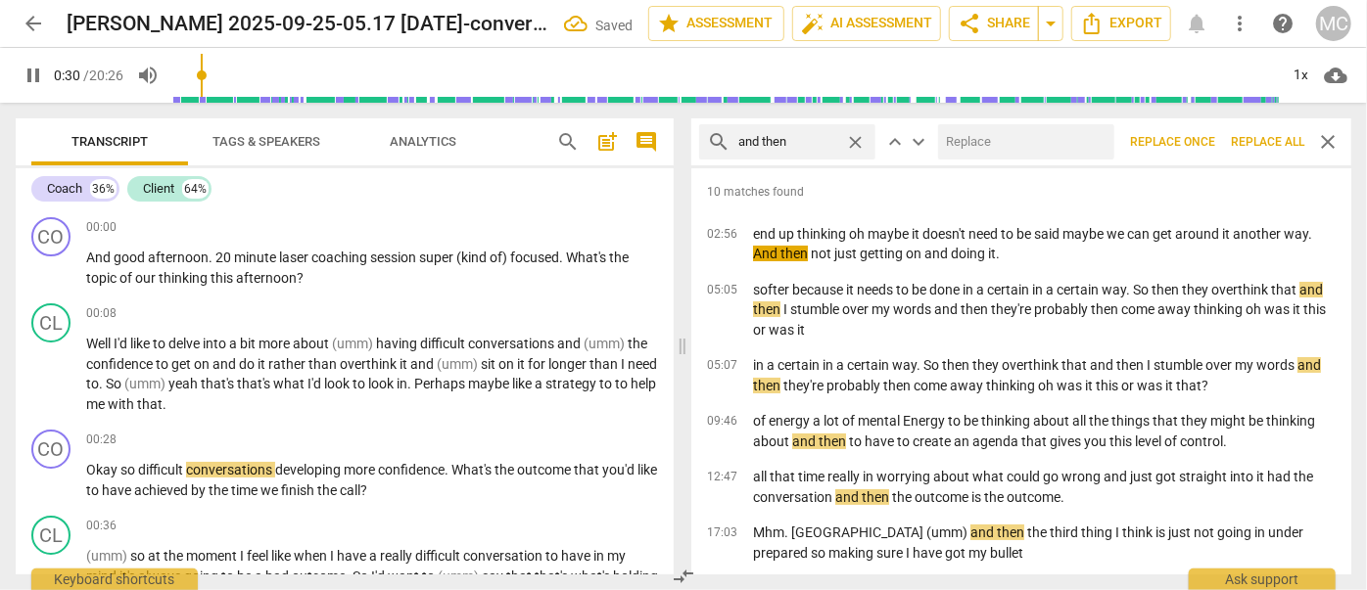
click at [973, 142] on input "text" at bounding box center [1022, 141] width 168 height 31
type input "31"
type input "("
type input "31"
type input "(th"
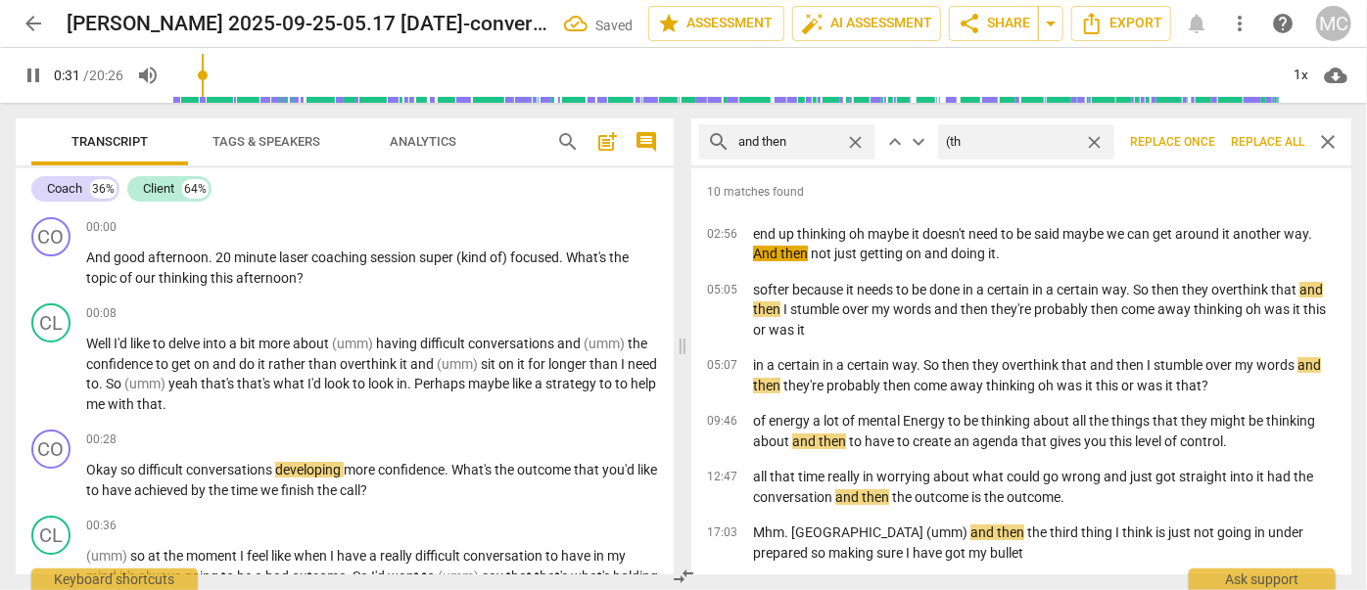
type input "31"
type input "(th"
type input "32"
type input "(Then"
type input "32"
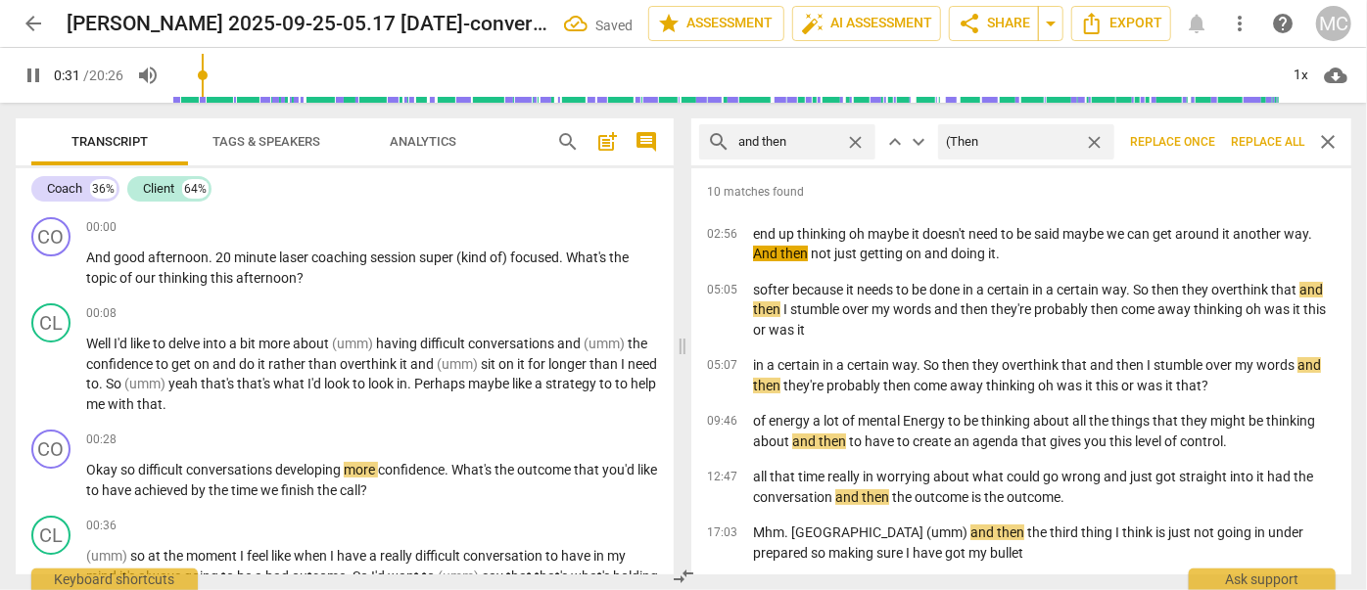
type input "(Then)"
type input "32"
type input "(Then)"
click at [1260, 145] on span "Replace all" at bounding box center [1267, 142] width 73 height 17
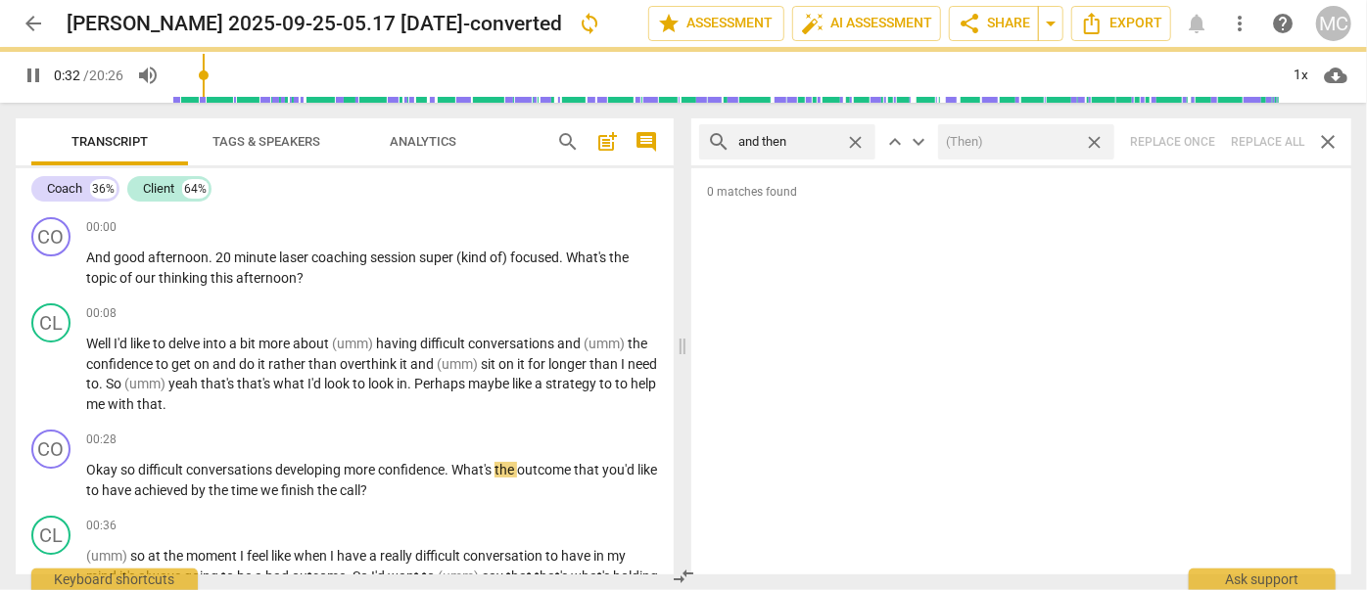
type input "33"
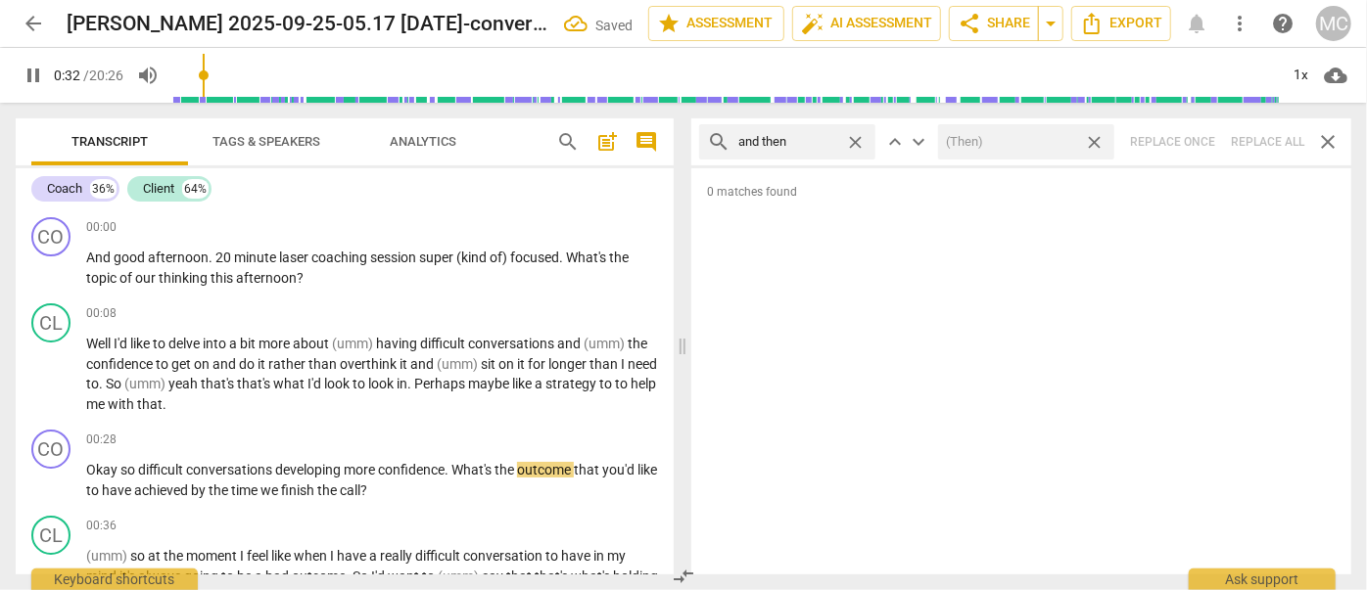
drag, startPoint x: 1094, startPoint y: 141, endPoint x: 949, endPoint y: 140, distance: 144.9
click at [1094, 141] on span "close" at bounding box center [1094, 142] width 21 height 21
type input "34"
drag, startPoint x: 855, startPoint y: 140, endPoint x: 836, endPoint y: 139, distance: 18.6
click at [854, 140] on span "close" at bounding box center [855, 142] width 21 height 21
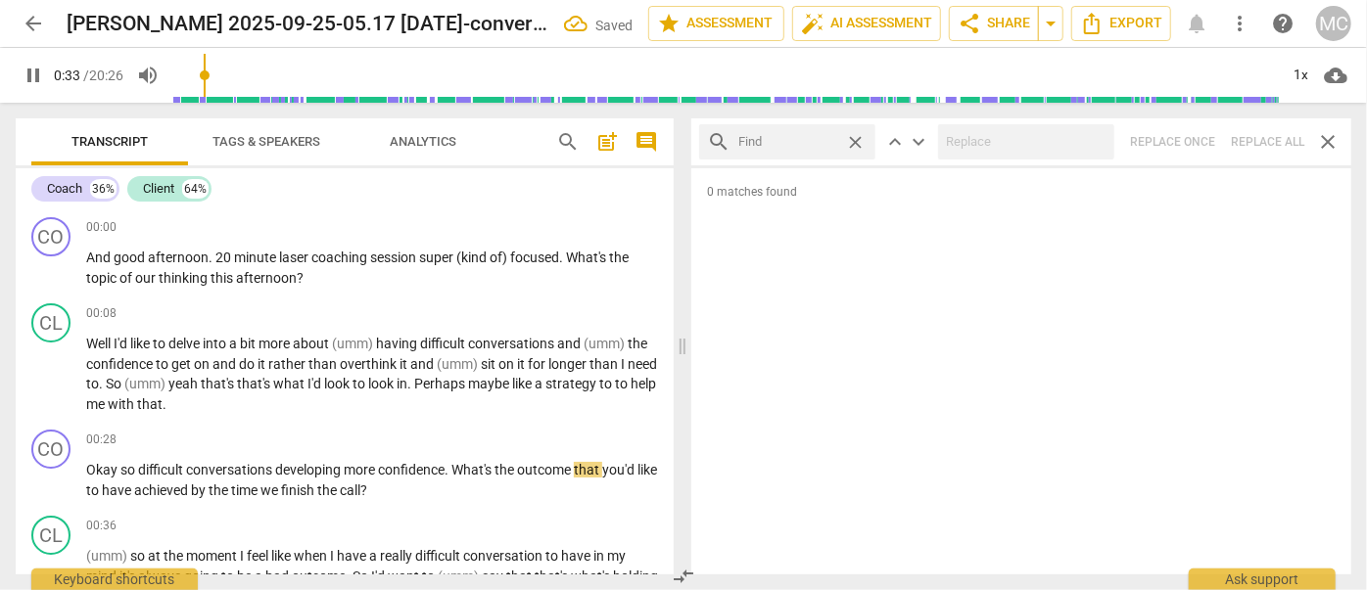
click at [836, 139] on input "text" at bounding box center [787, 141] width 99 height 31
type input "34"
type input "li"
type input "34"
type input "like"
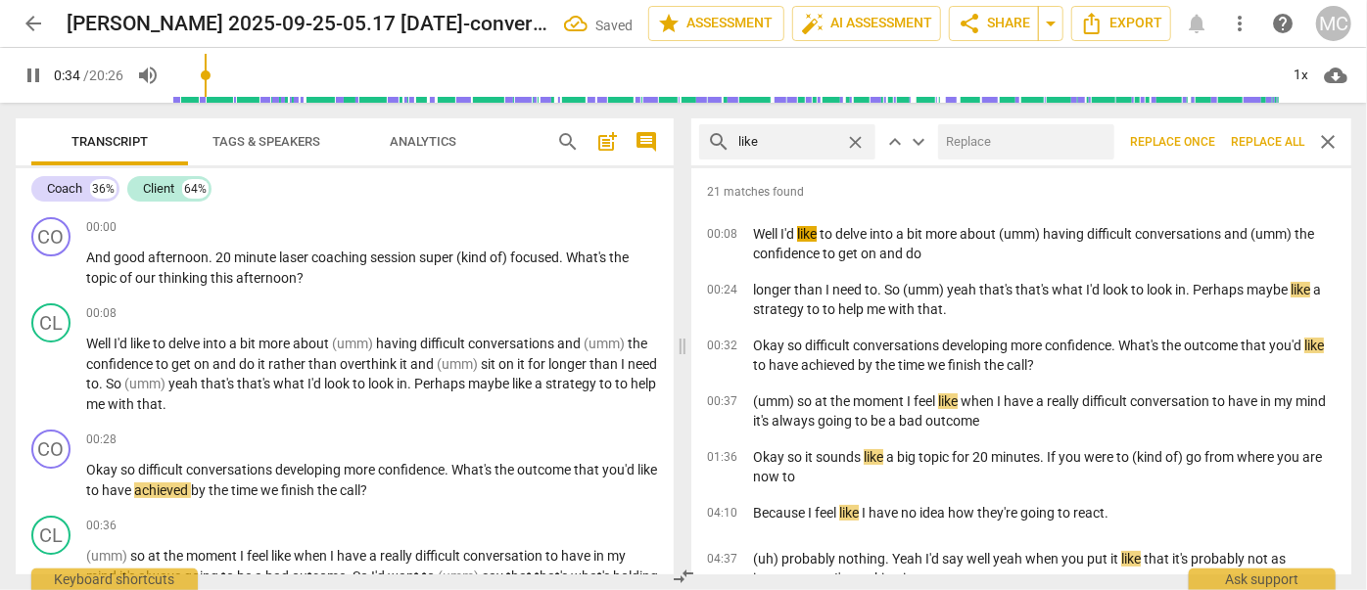
click at [966, 145] on input "text" at bounding box center [1022, 141] width 168 height 31
type input "35"
type input "(li"
type input "35"
type input "(like)"
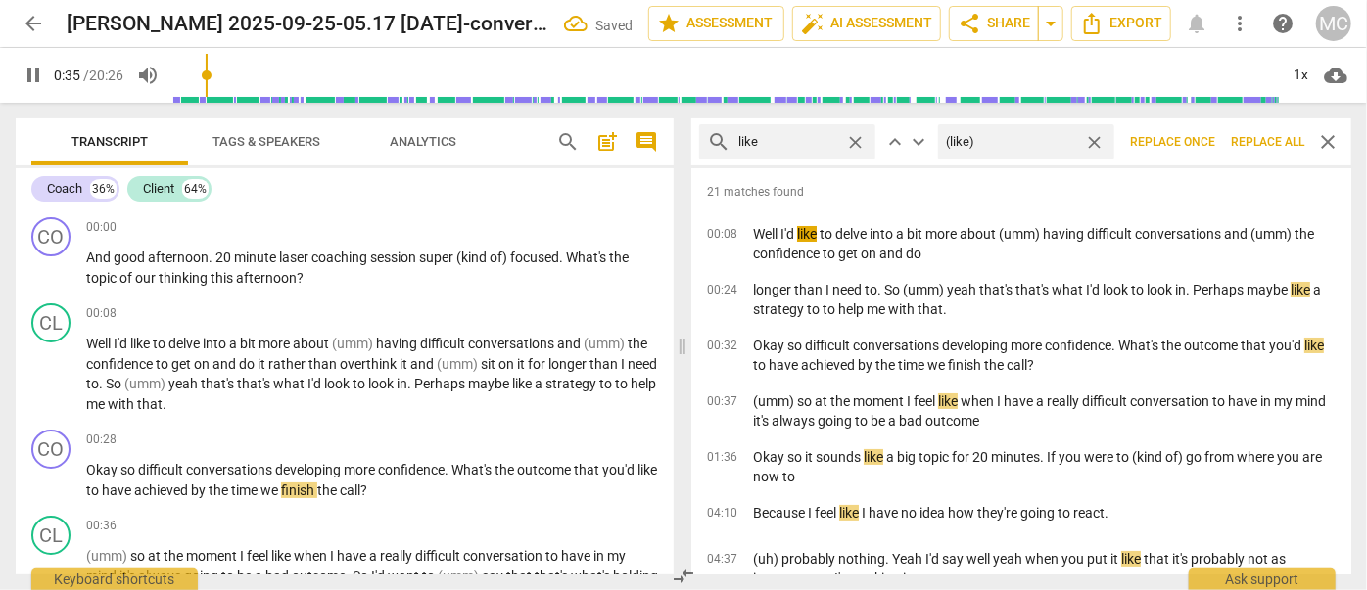
type input "36"
type input "(like)"
click at [1258, 145] on span "Replace all" at bounding box center [1267, 142] width 73 height 17
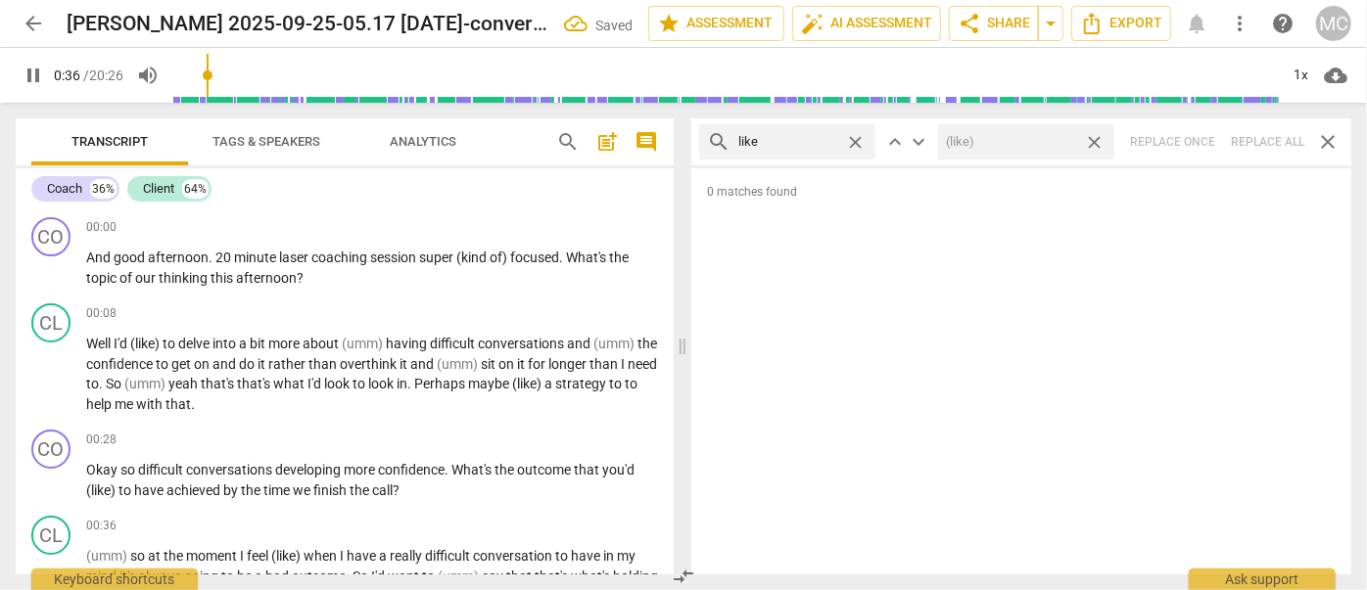
type input "37"
click at [1099, 141] on span "close" at bounding box center [1094, 142] width 21 height 21
type input "37"
drag, startPoint x: 856, startPoint y: 140, endPoint x: 824, endPoint y: 139, distance: 31.3
click at [856, 140] on span "close" at bounding box center [855, 142] width 21 height 21
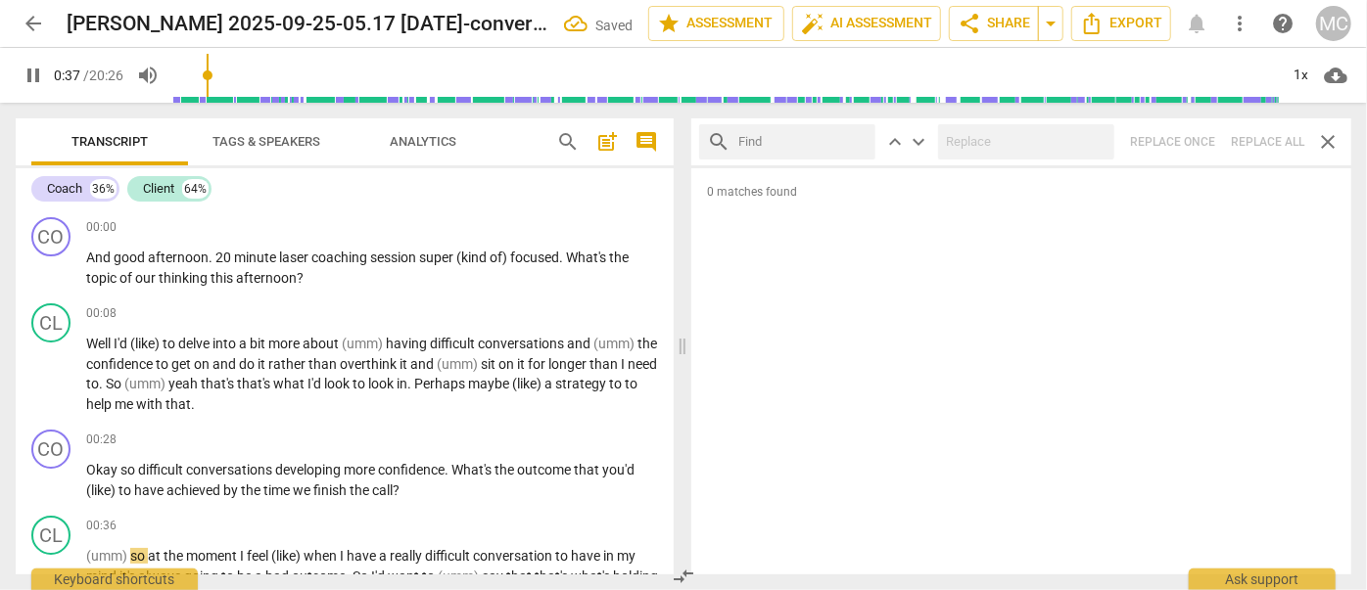
click at [823, 139] on input "text" at bounding box center [802, 141] width 129 height 31
type input "38"
type input "jus"
type input "38"
type input "just"
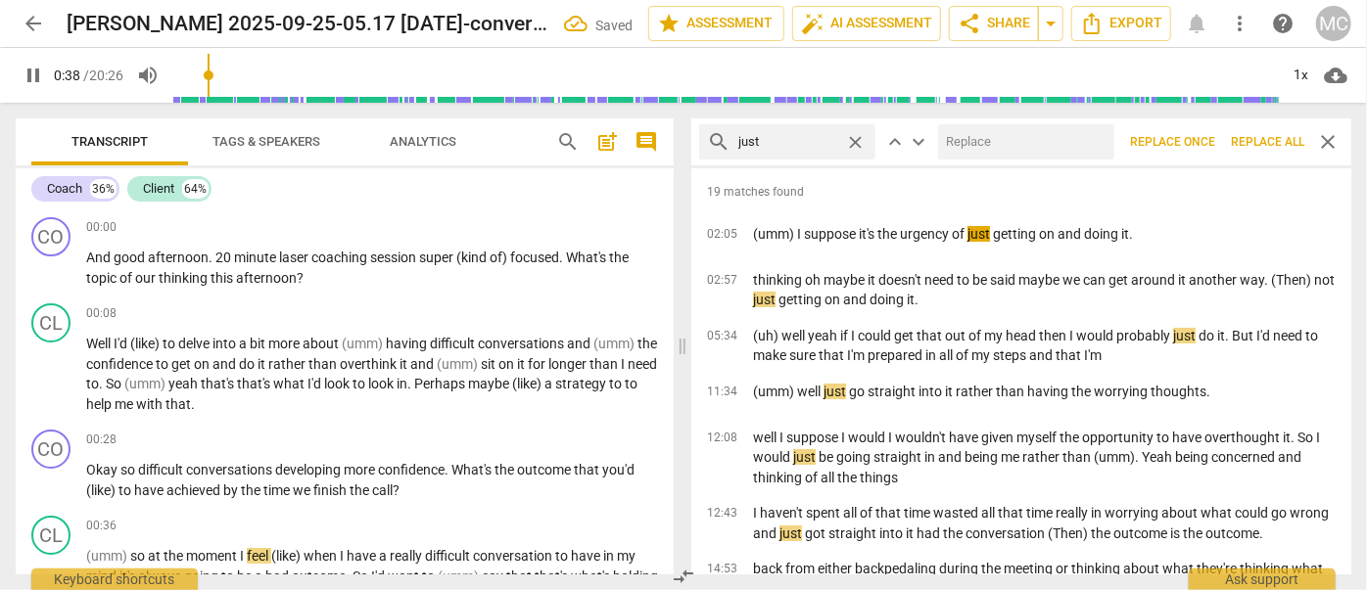
click at [973, 138] on input "text" at bounding box center [1022, 141] width 168 height 31
type input "39"
type input "(jus"
type input "39"
type input "(just"
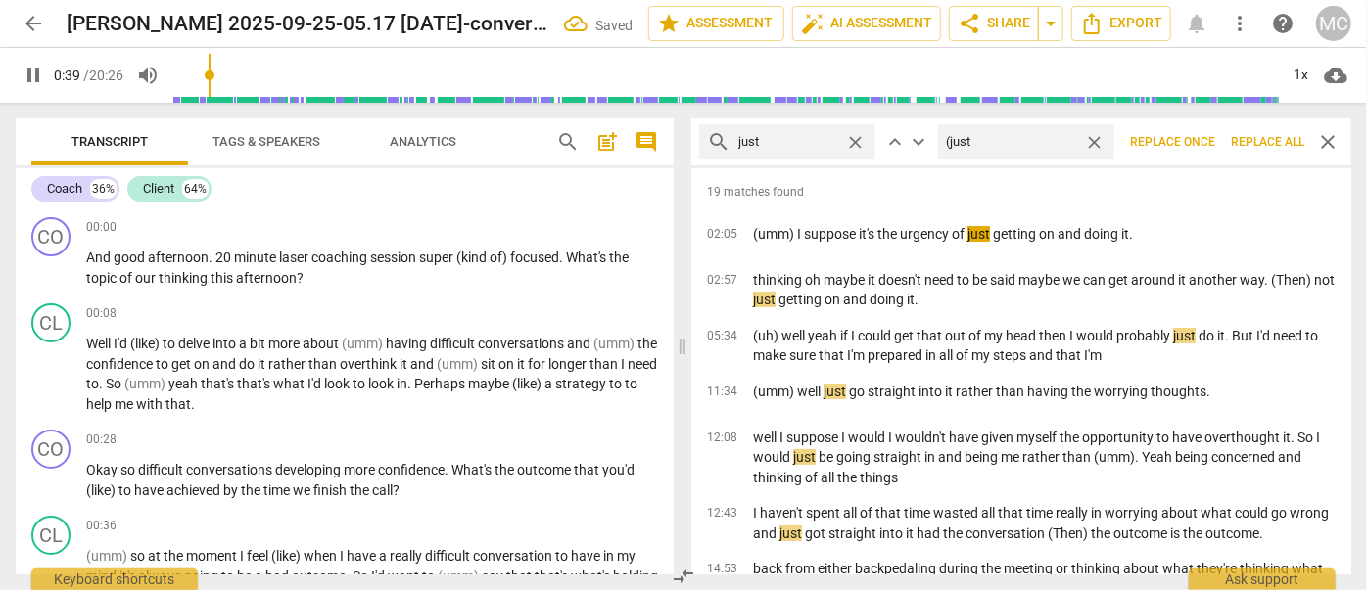
type input "40"
type input "(just)"
type input "40"
type input "(just)"
click at [1263, 145] on span "Replace all" at bounding box center [1267, 142] width 73 height 17
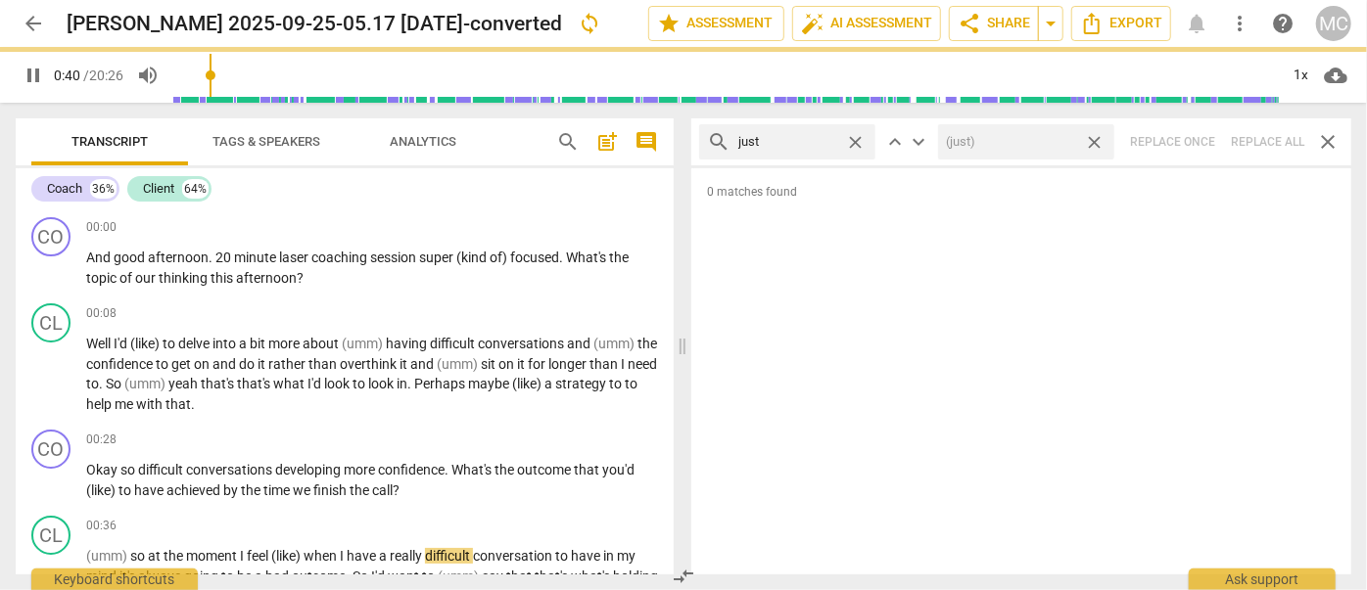
type input "41"
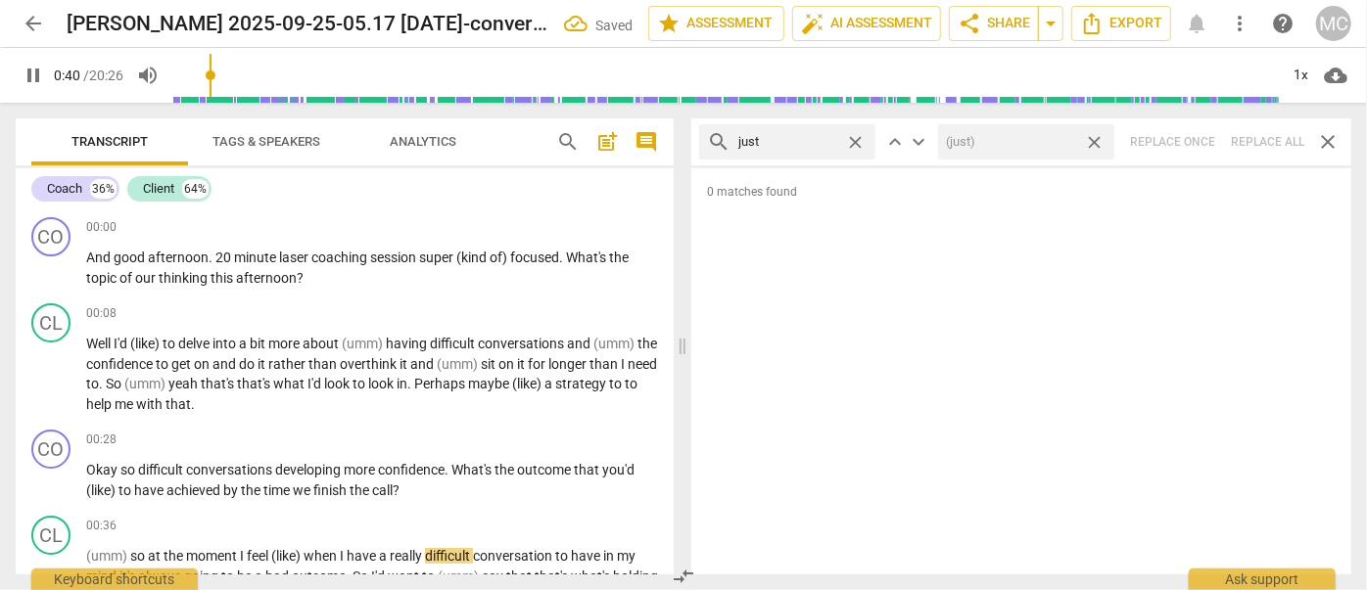
drag, startPoint x: 1097, startPoint y: 140, endPoint x: 964, endPoint y: 141, distance: 132.2
click at [1097, 140] on span "close" at bounding box center [1094, 142] width 21 height 21
type input "41"
drag, startPoint x: 850, startPoint y: 137, endPoint x: 832, endPoint y: 136, distance: 17.7
click at [850, 137] on span "close" at bounding box center [855, 142] width 21 height 21
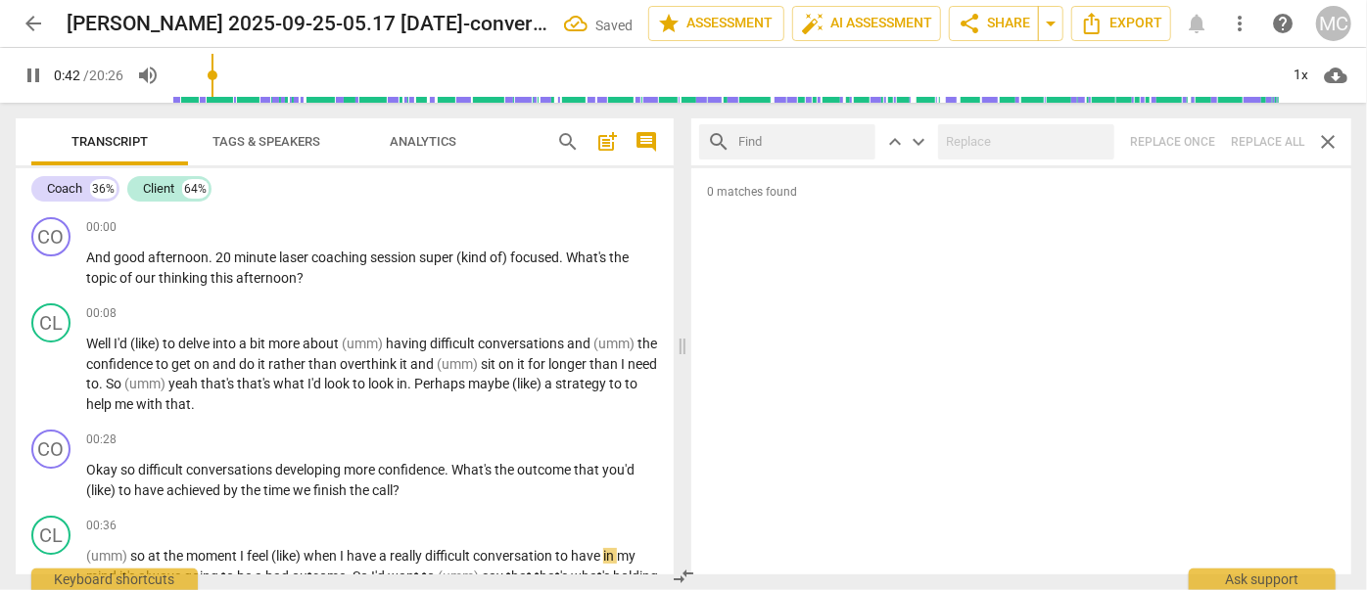
click at [793, 138] on input "text" at bounding box center [802, 141] width 129 height 31
type input "43"
type input "you"
type input "43"
type input "you kno"
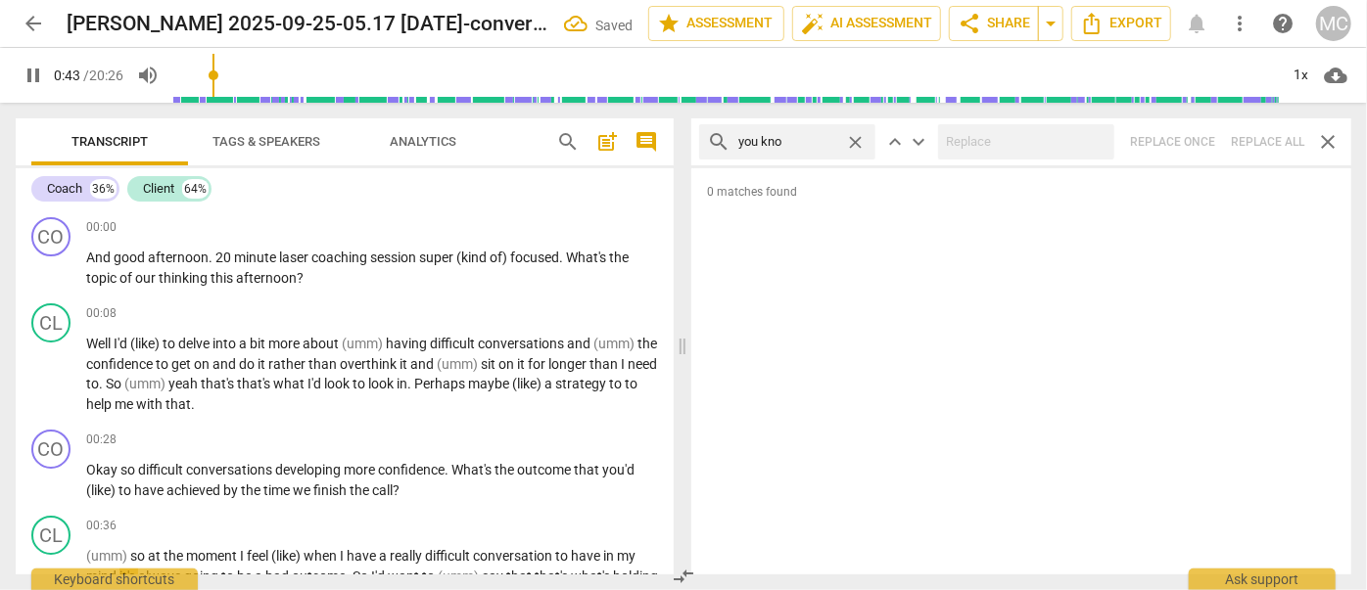
type input "43"
type input "you know"
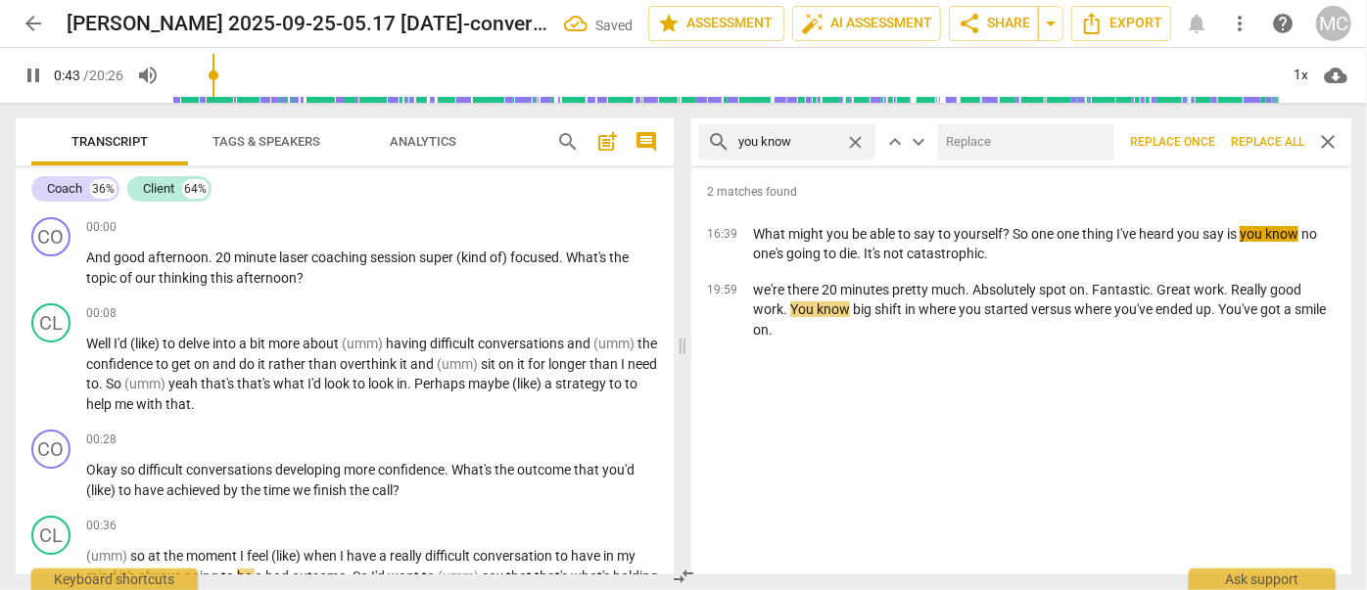
click at [970, 148] on input "text" at bounding box center [1022, 141] width 168 height 31
type input "44"
type input "(yo"
type input "44"
type input "(you kno"
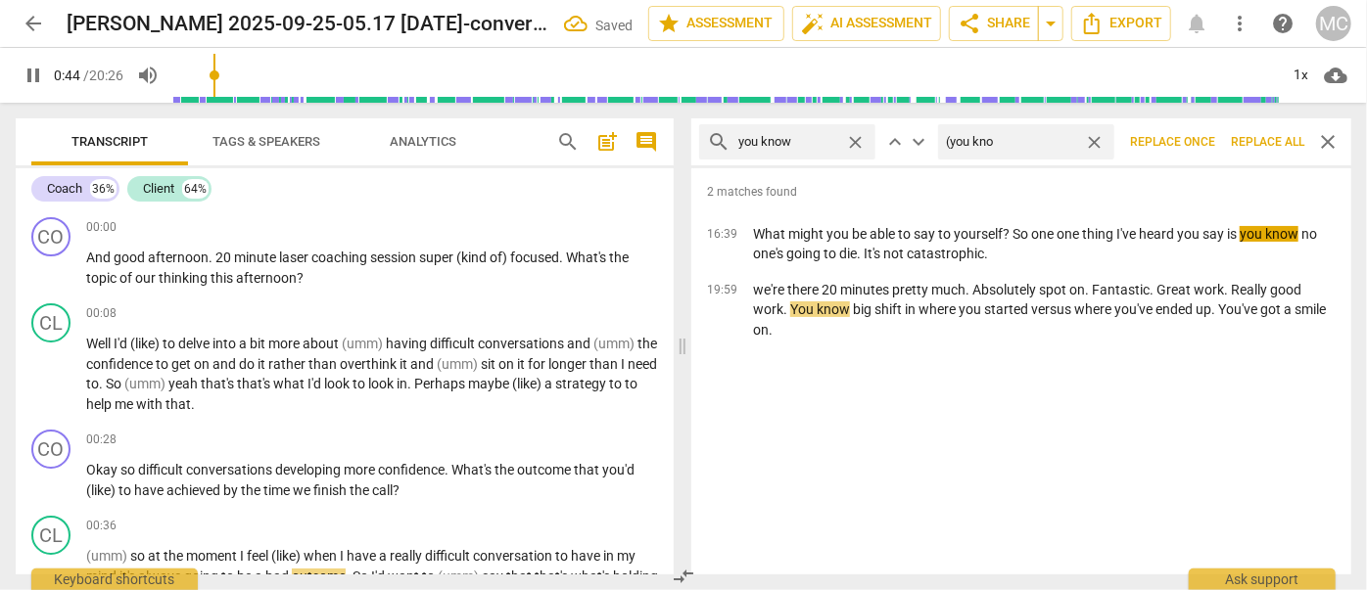
type input "45"
type input "(you know)"
type input "45"
type input "(you know)"
click at [1263, 145] on span "Replace all" at bounding box center [1267, 142] width 73 height 17
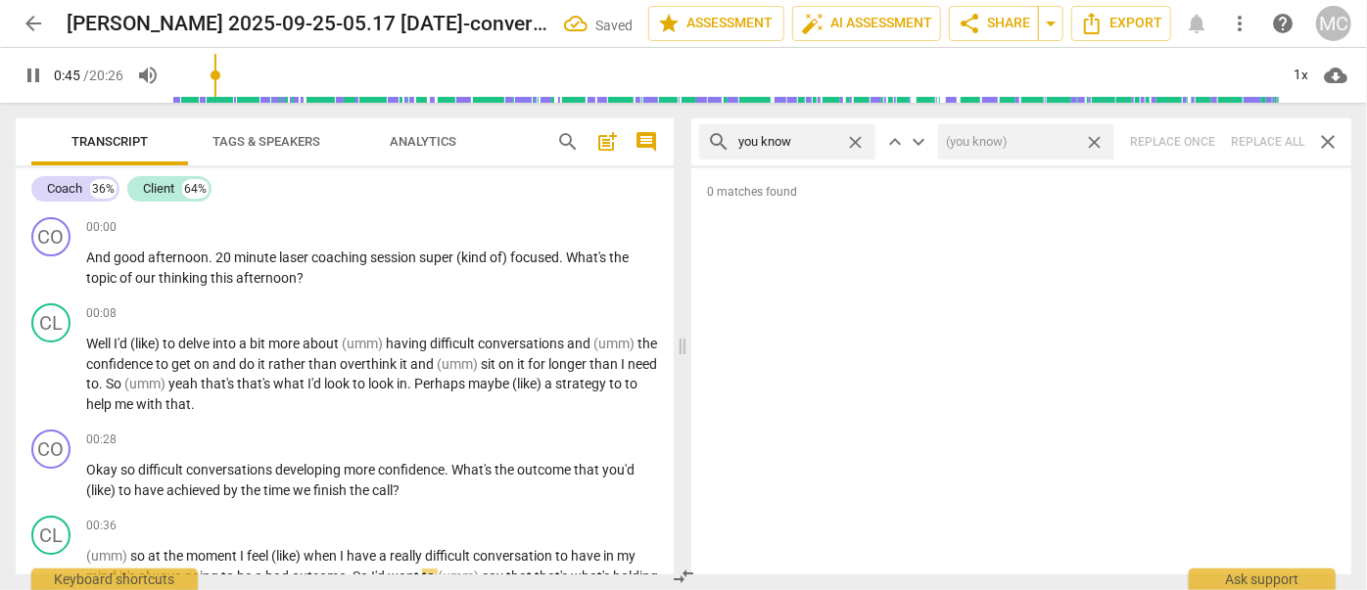
type input "46"
click at [1090, 143] on span "close" at bounding box center [1094, 142] width 21 height 21
click at [852, 136] on span "close" at bounding box center [855, 142] width 21 height 21
type input "47"
click at [791, 140] on input "text" at bounding box center [802, 141] width 129 height 31
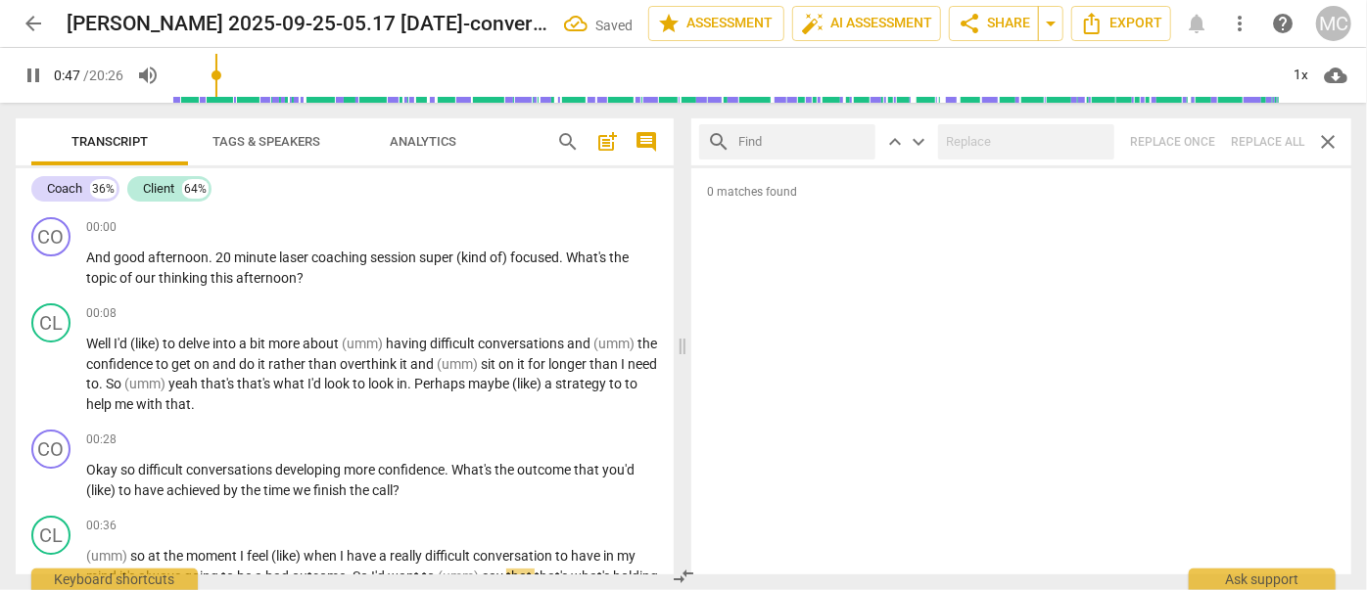
type input "47"
type input "I g"
type input "48"
type input "I guess"
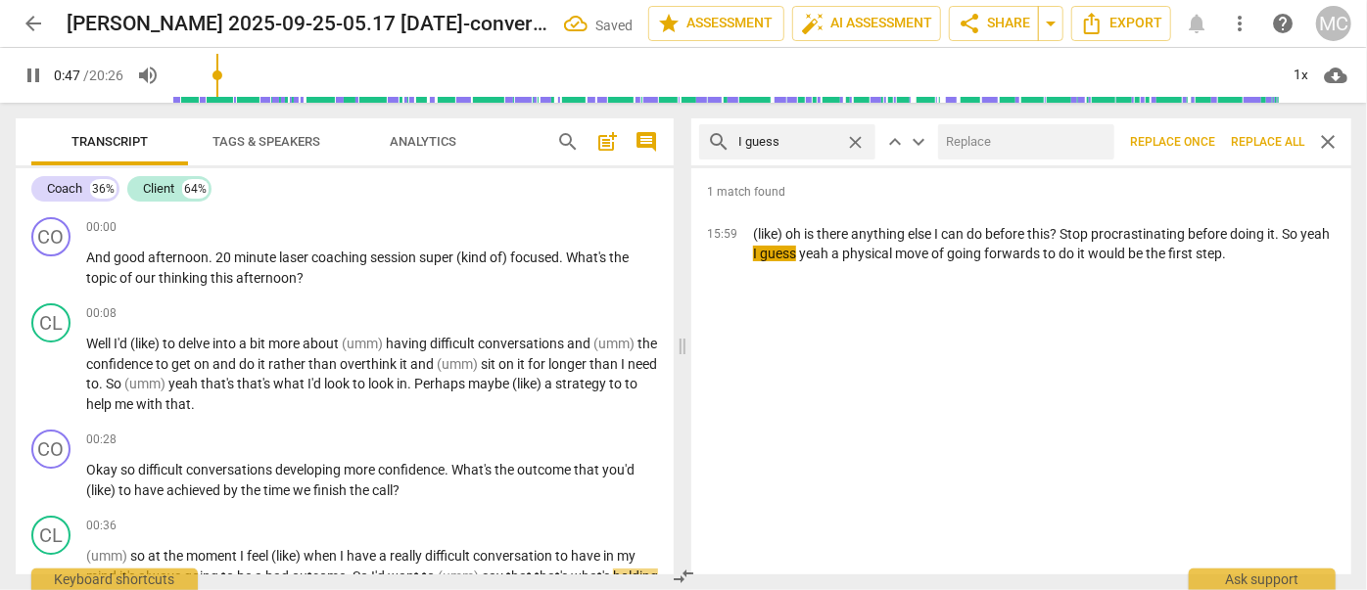
scroll to position [378, 0]
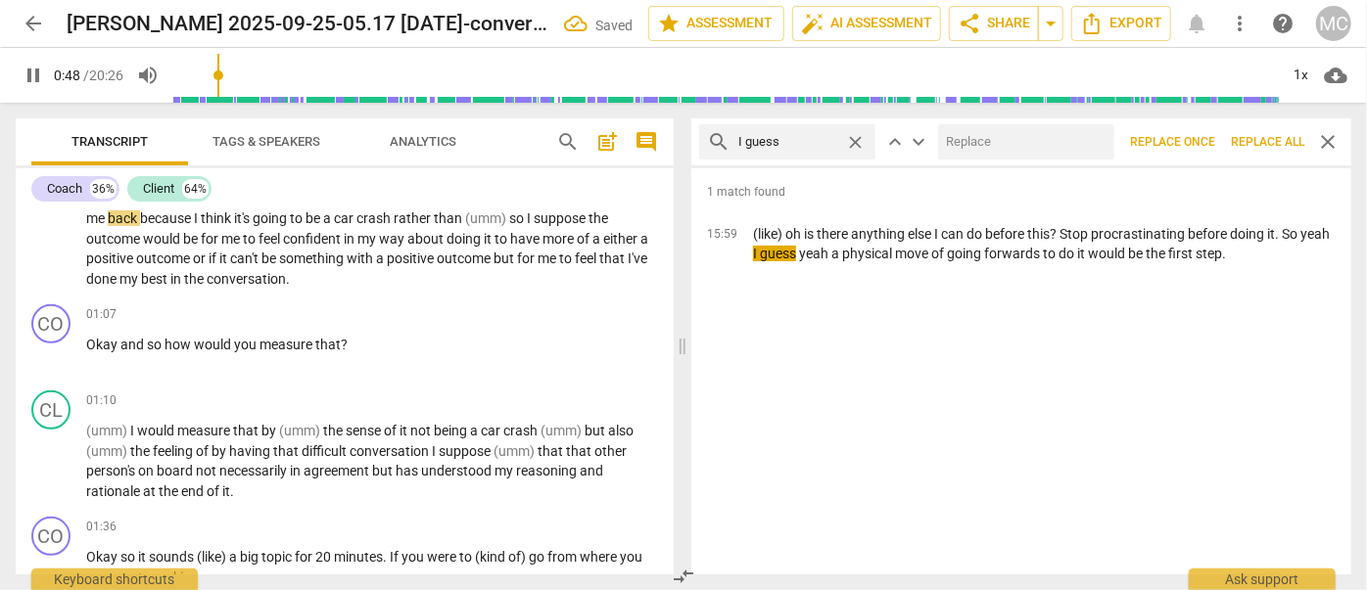
click at [1009, 142] on input "text" at bounding box center [1022, 141] width 168 height 31
type input "49"
type input "(I"
type input "49"
type input "(I gues"
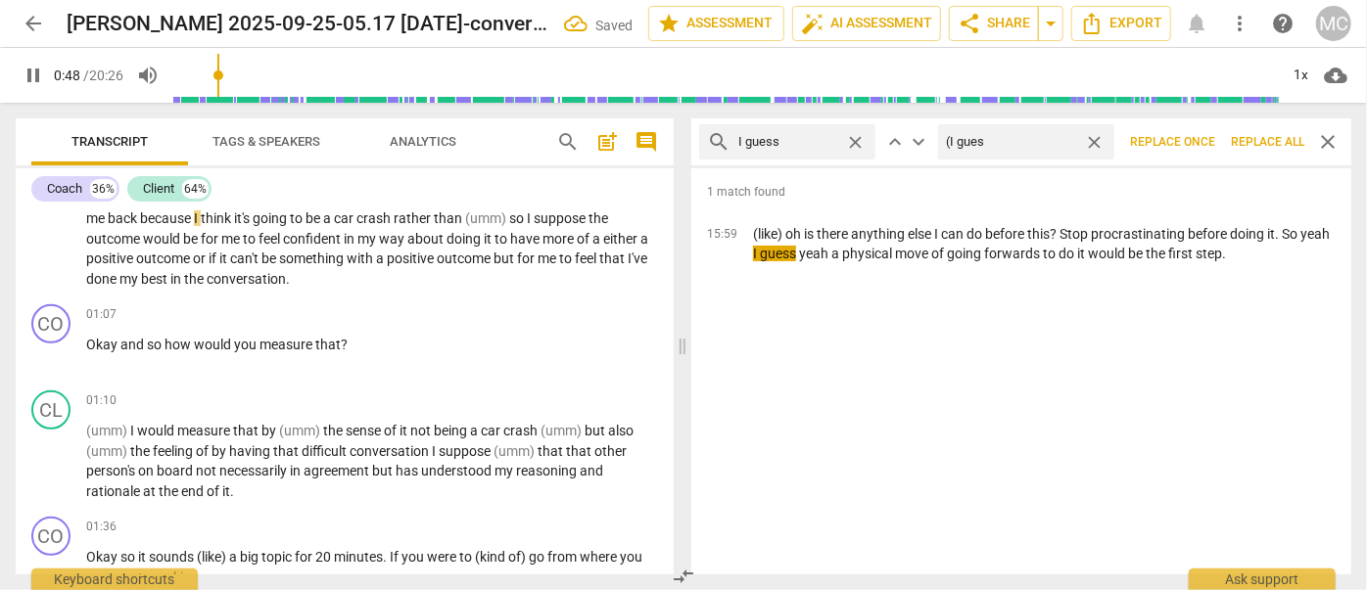
type input "49"
type input "(I guess)"
type input "50"
type input "(I guess)"
click at [1265, 137] on span "Replace all" at bounding box center [1267, 142] width 73 height 17
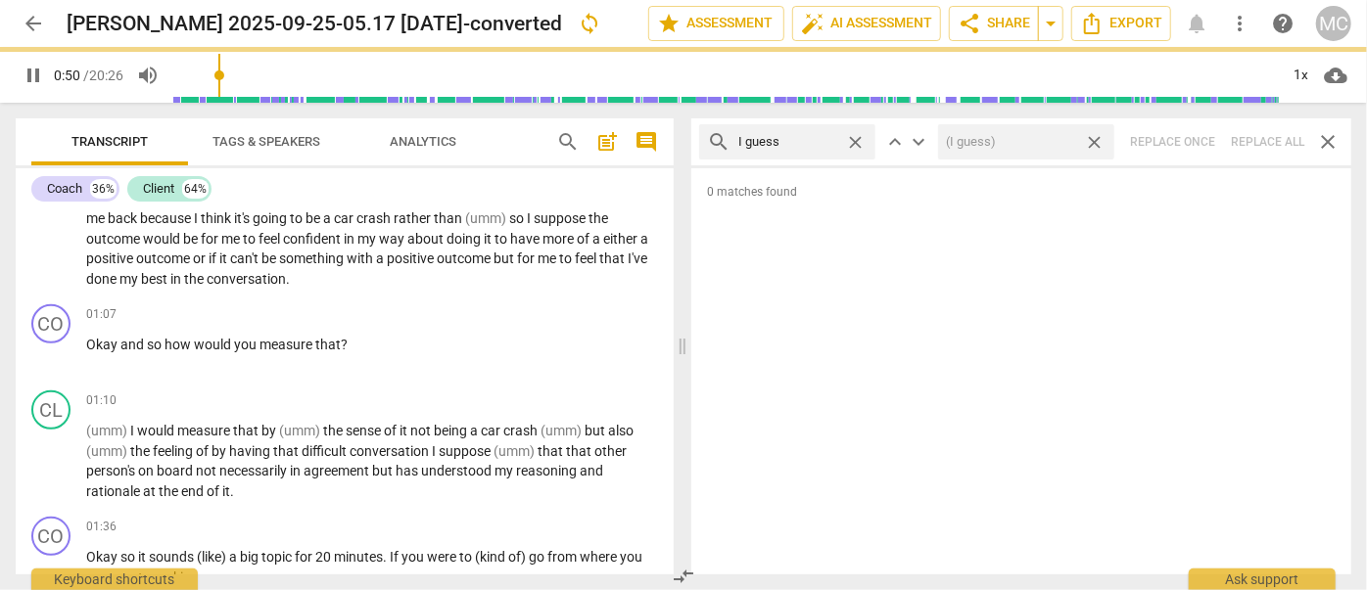
type input "51"
click at [1098, 141] on span "close" at bounding box center [1094, 142] width 21 height 21
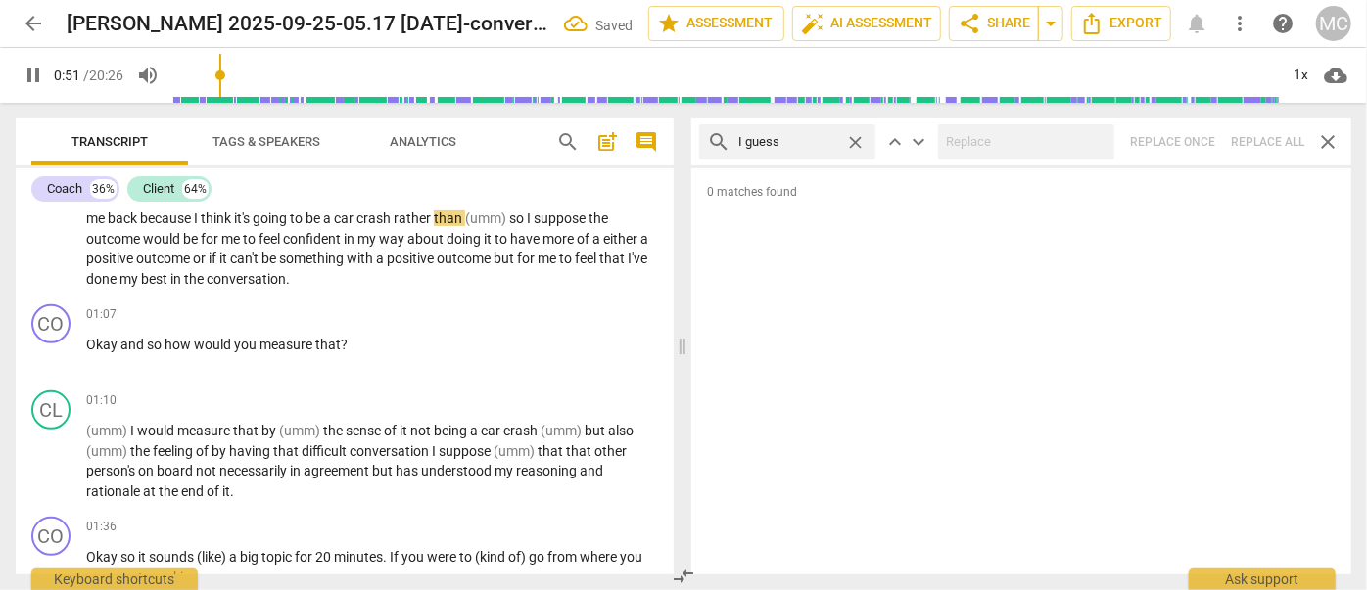
type input "51"
drag, startPoint x: 856, startPoint y: 142, endPoint x: 823, endPoint y: 137, distance: 32.7
click at [856, 141] on span "close" at bounding box center [855, 142] width 21 height 21
click at [791, 137] on input "text" at bounding box center [787, 141] width 99 height 31
type input "52"
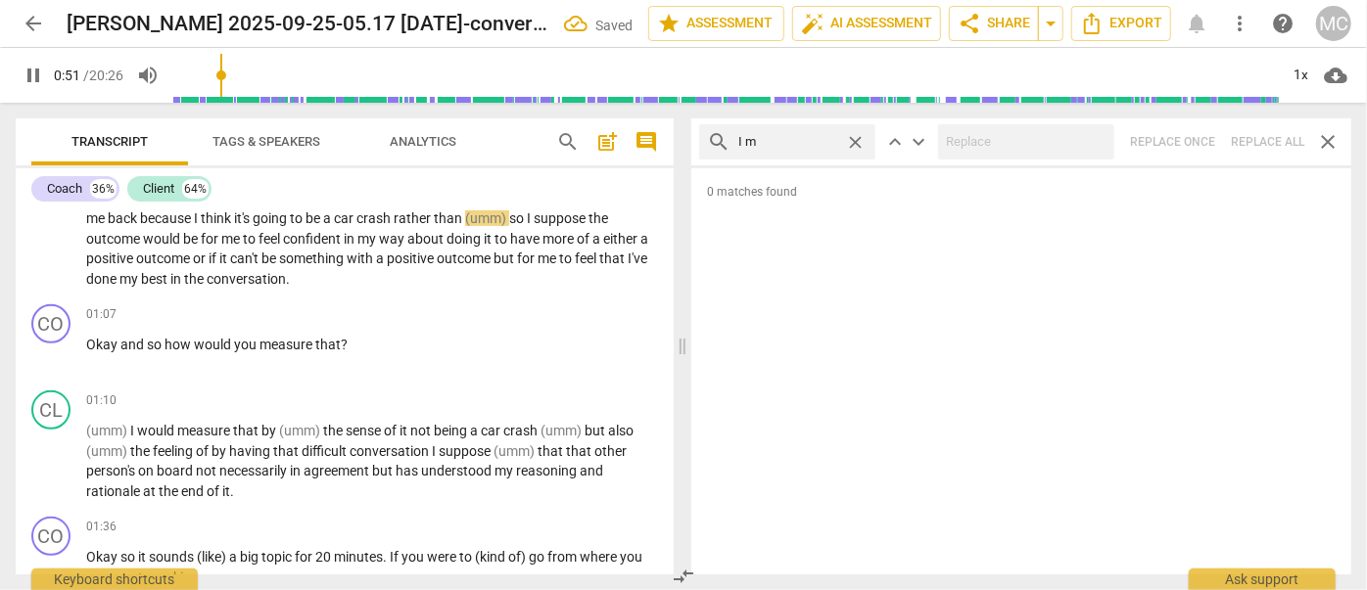
type input "I me"
type input "52"
type input "I mean"
type input "53"
click at [1249, 138] on div "search I mean close keyboard_arrow_up keyboard_arrow_down Replace once Replace …" at bounding box center [1021, 141] width 660 height 47
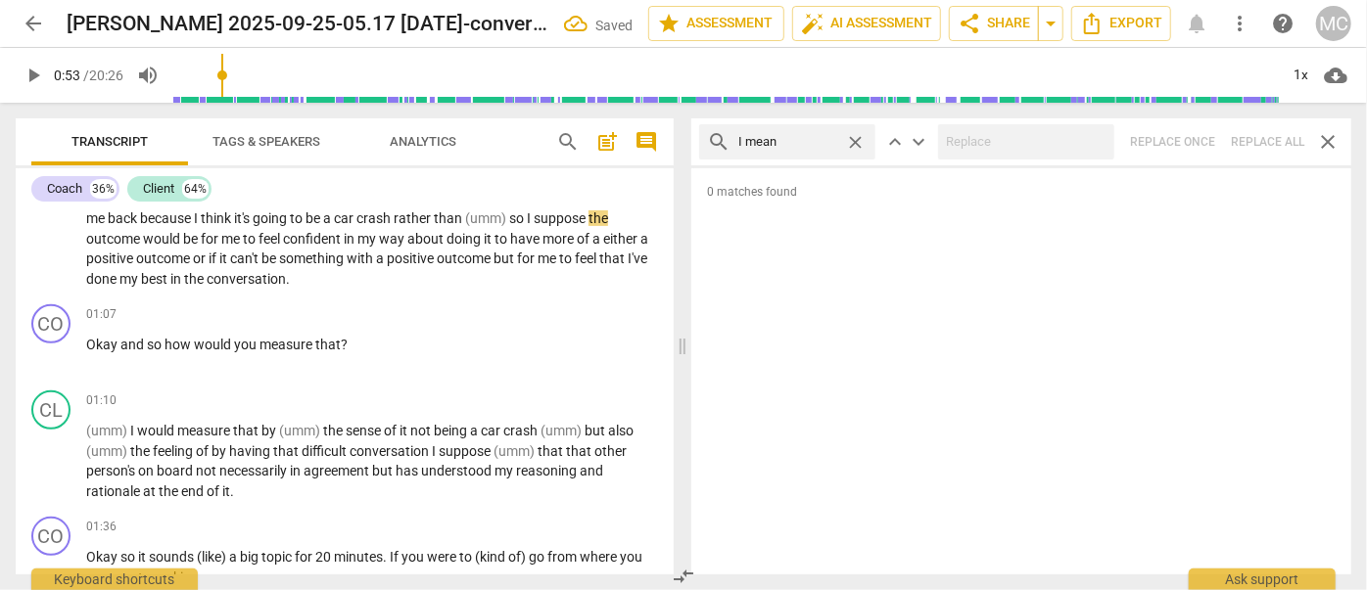
click at [860, 140] on span "close" at bounding box center [855, 142] width 21 height 21
click at [817, 145] on input "text" at bounding box center [802, 141] width 129 height 31
type input "okay"
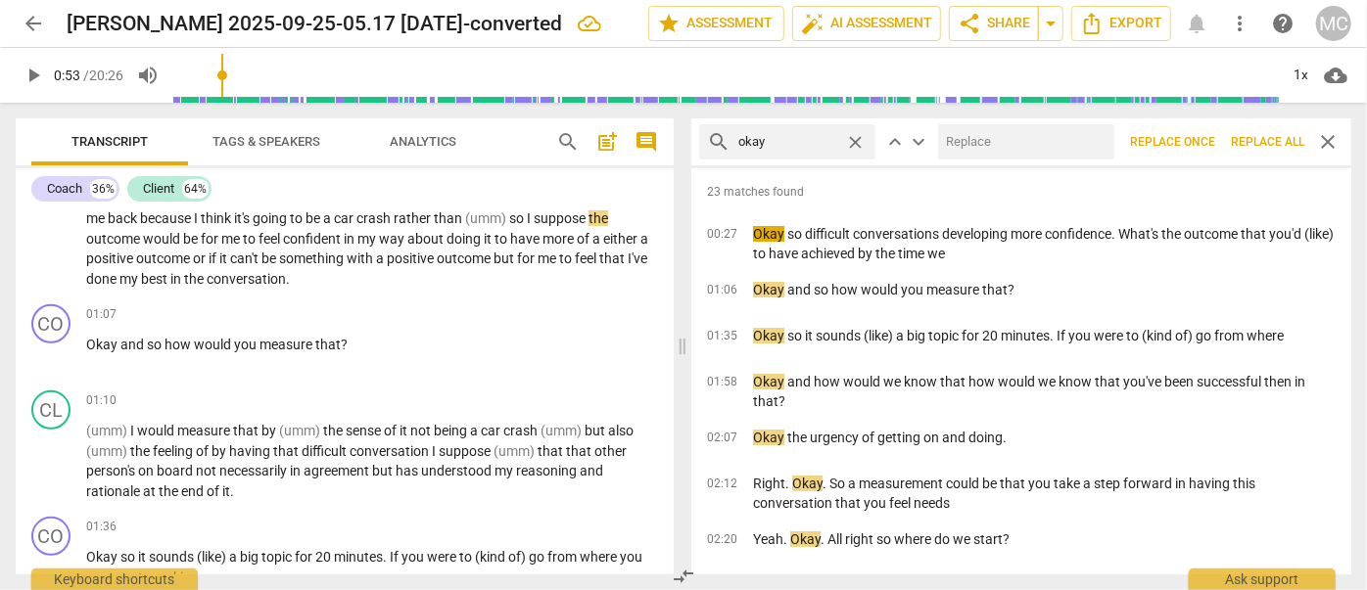
click at [1036, 150] on input "text" at bounding box center [1022, 141] width 168 height 31
type input "OK"
click at [1247, 130] on button "Replace all" at bounding box center [1267, 141] width 89 height 35
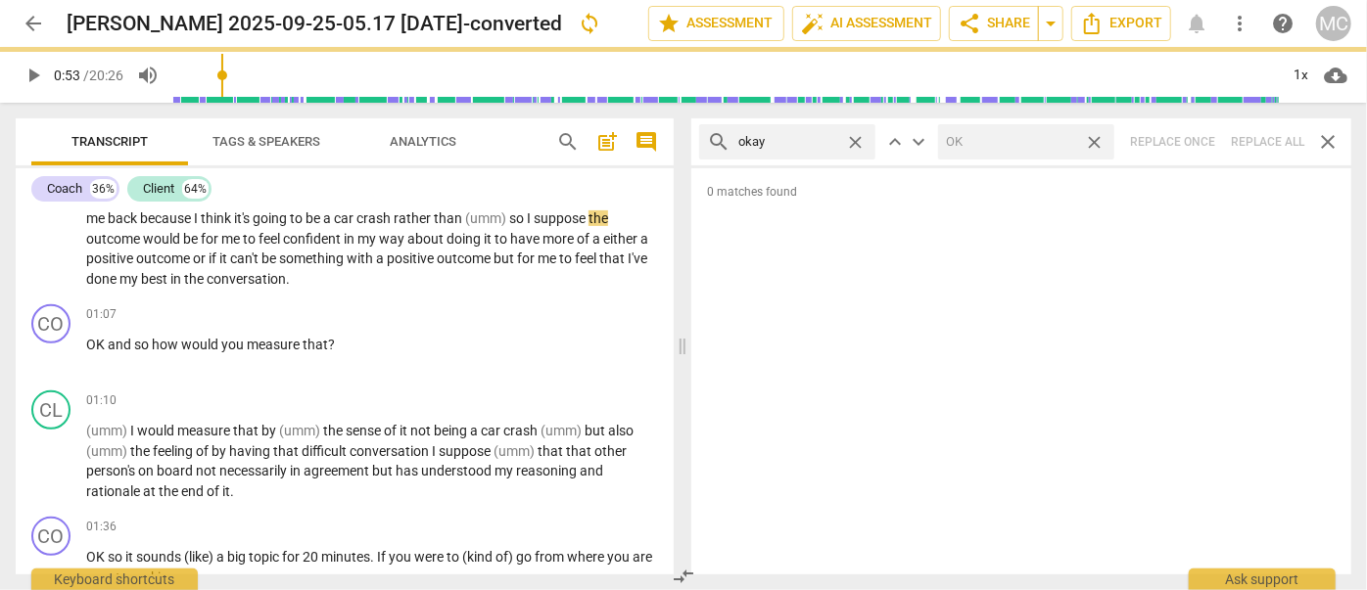
drag, startPoint x: 1099, startPoint y: 141, endPoint x: 926, endPoint y: 152, distance: 172.7
click at [1099, 141] on span "close" at bounding box center [1094, 142] width 21 height 21
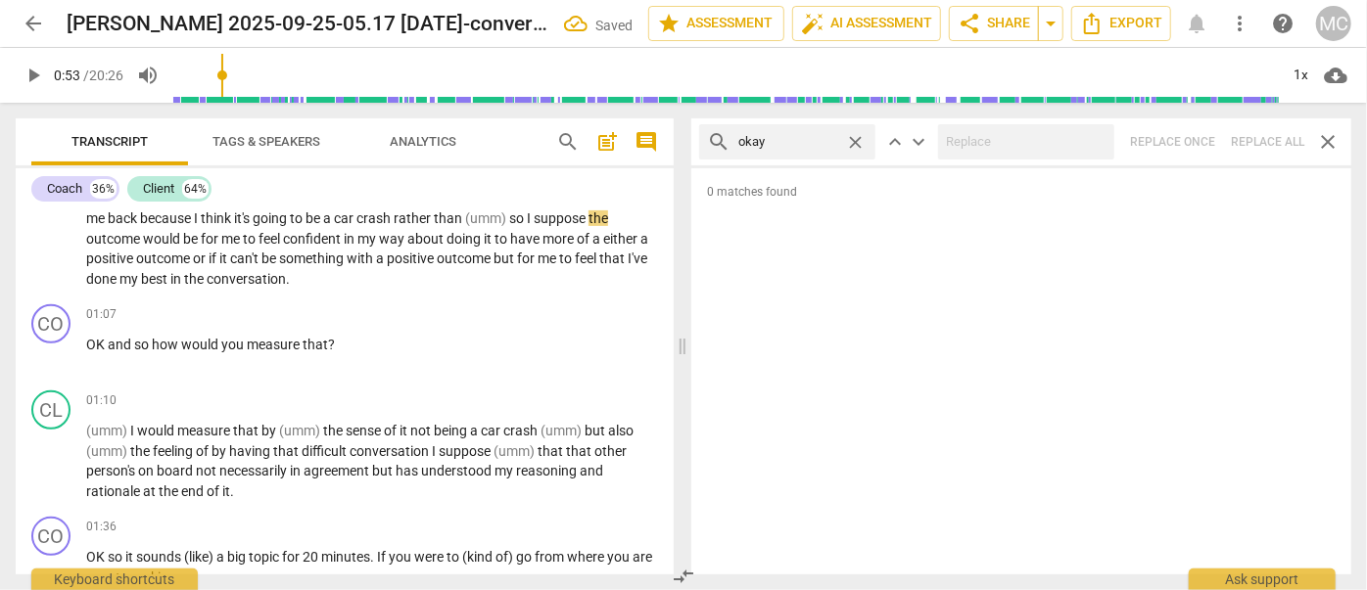
drag, startPoint x: 855, startPoint y: 139, endPoint x: 830, endPoint y: 139, distance: 24.5
click at [855, 139] on span "close" at bounding box center [855, 142] width 21 height 21
click at [830, 139] on input "text" at bounding box center [787, 141] width 99 height 31
type input "maybe"
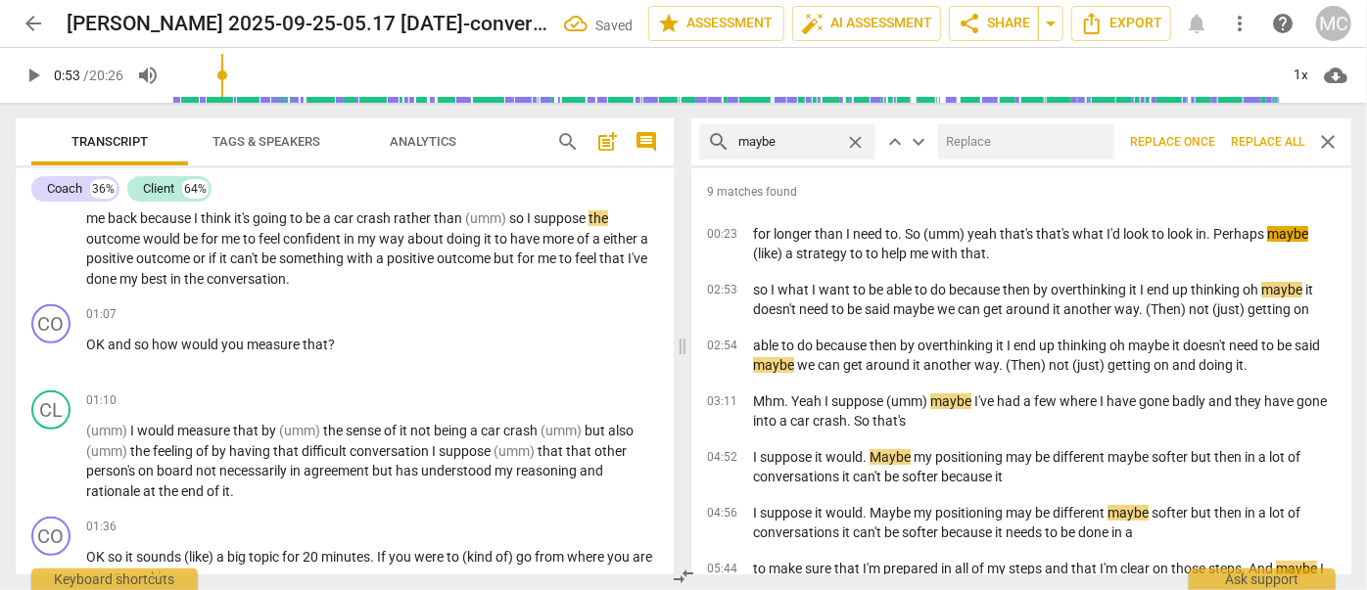
click at [996, 145] on input "text" at bounding box center [1022, 141] width 168 height 31
type input "(Maybe)"
click at [1260, 136] on span "Replace all" at bounding box center [1267, 142] width 73 height 17
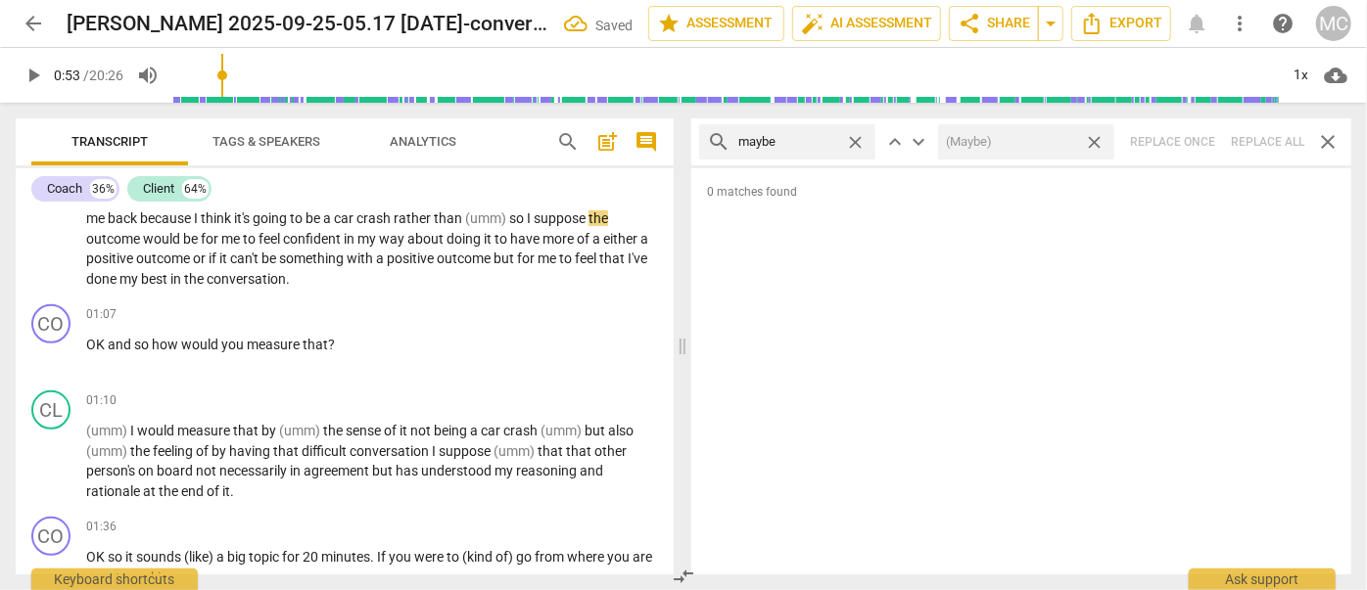
drag, startPoint x: 1094, startPoint y: 143, endPoint x: 910, endPoint y: 150, distance: 184.2
click at [1094, 143] on span "close" at bounding box center [1094, 142] width 21 height 21
click at [867, 142] on div "close" at bounding box center [860, 142] width 30 height 21
click at [862, 140] on span "close" at bounding box center [855, 142] width 21 height 21
click at [819, 140] on input "text" at bounding box center [787, 141] width 99 height 31
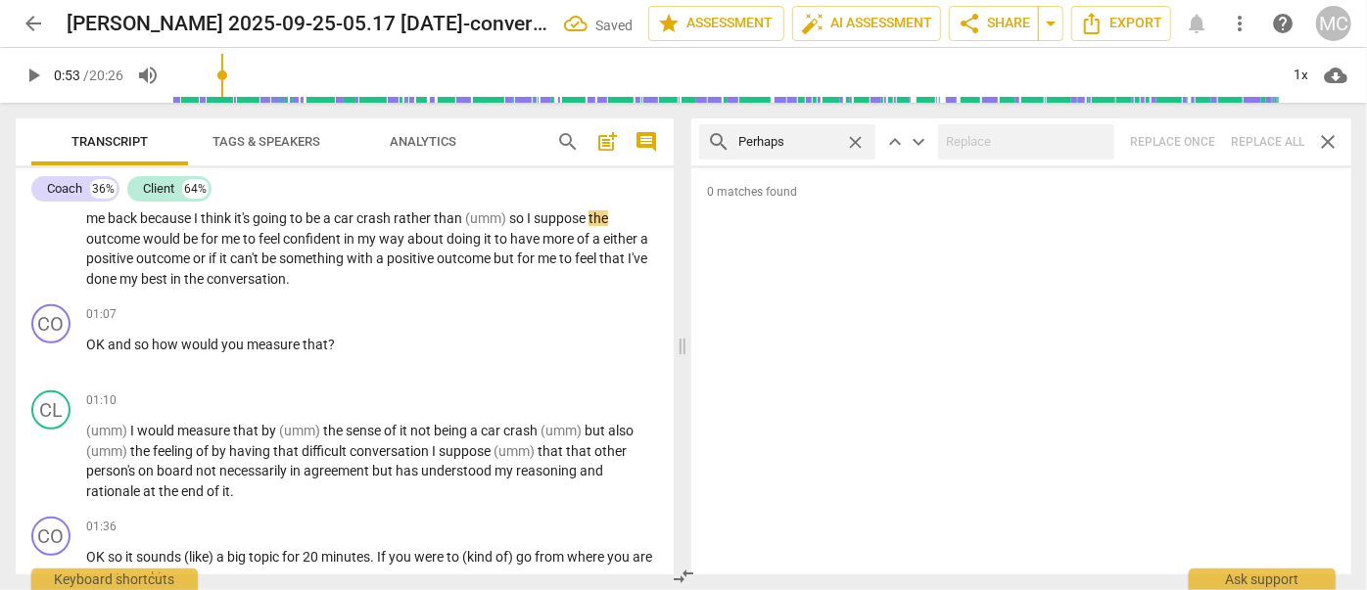
type input "Perhaps"
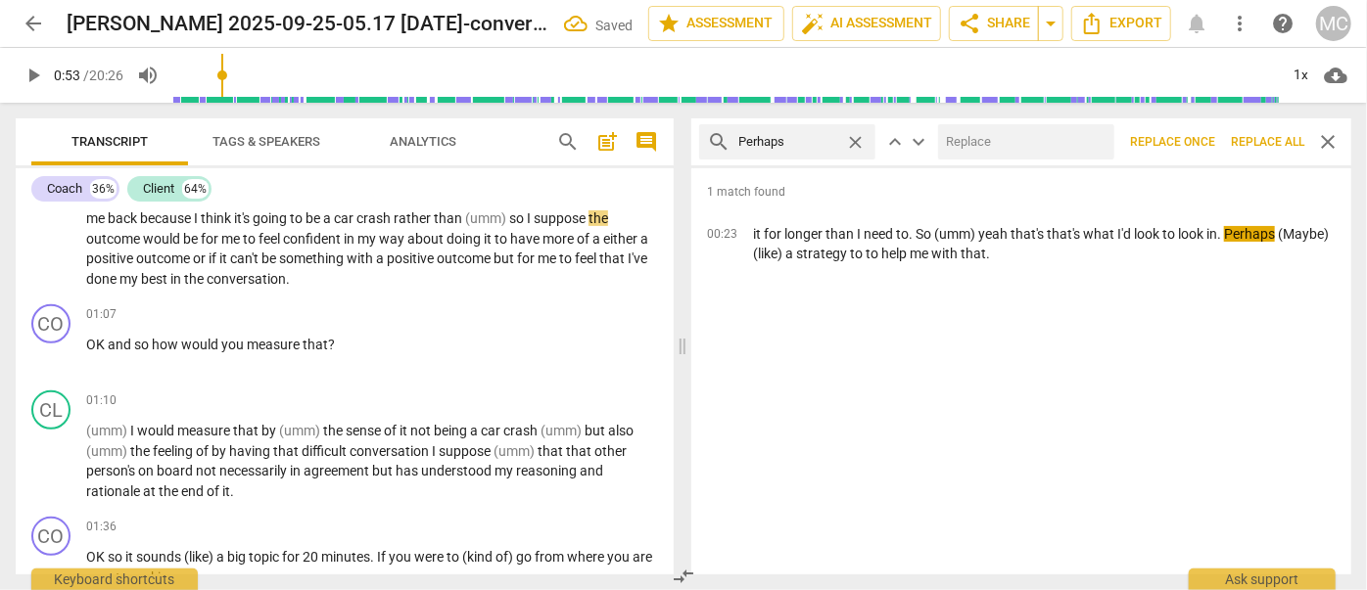
click at [940, 135] on input "text" at bounding box center [1022, 141] width 168 height 31
type input "(Perhaps)"
click at [1275, 141] on span "Replace all" at bounding box center [1267, 142] width 73 height 17
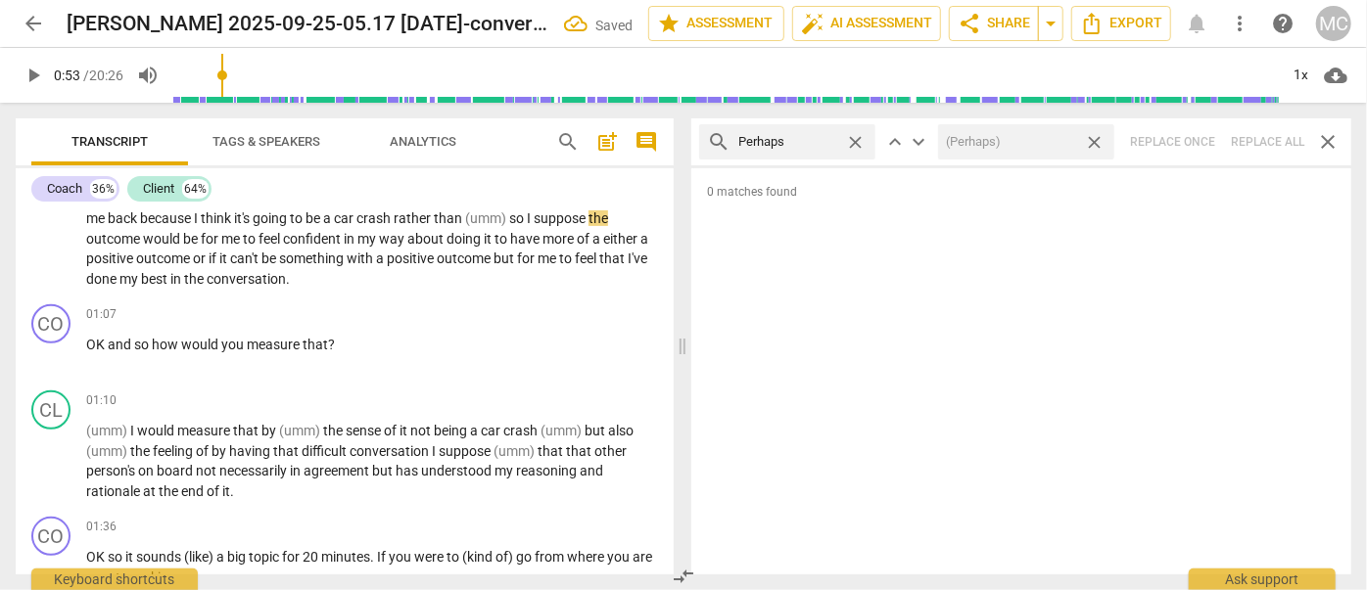
click at [1099, 142] on span "close" at bounding box center [1094, 142] width 21 height 21
click at [859, 144] on span "close" at bounding box center [855, 142] width 21 height 21
click at [807, 144] on input "text" at bounding box center [802, 141] width 129 height 31
type input "almost"
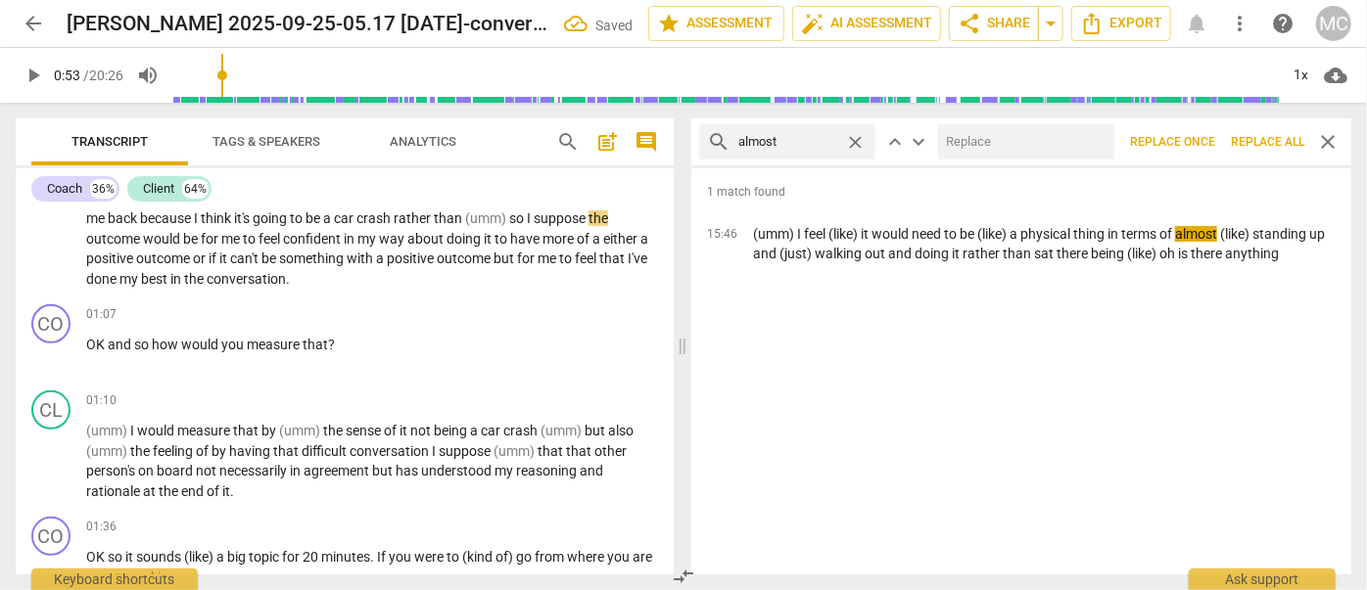
click at [1011, 149] on input "text" at bounding box center [1022, 141] width 168 height 31
click at [1269, 145] on span "Replace all" at bounding box center [1267, 142] width 73 height 17
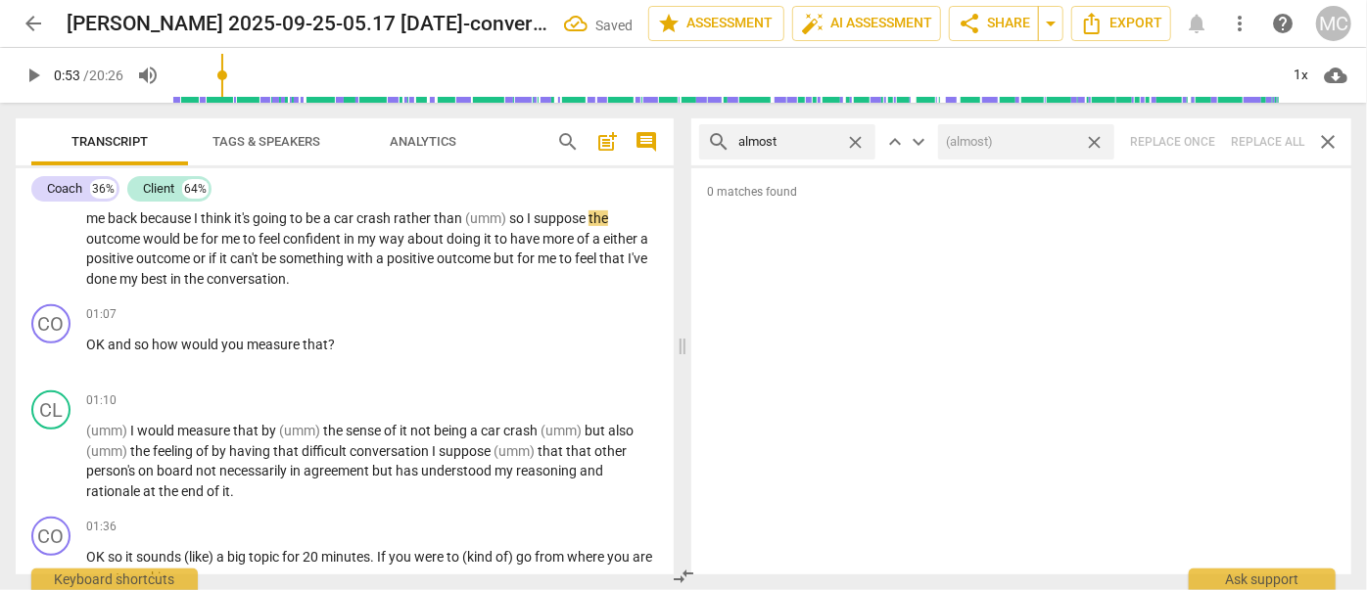
drag, startPoint x: 1095, startPoint y: 142, endPoint x: 946, endPoint y: 146, distance: 148.9
click at [1095, 142] on span "close" at bounding box center [1094, 142] width 21 height 21
click at [858, 136] on span "close" at bounding box center [855, 142] width 21 height 21
click at [804, 145] on input "text" at bounding box center [802, 141] width 129 height 31
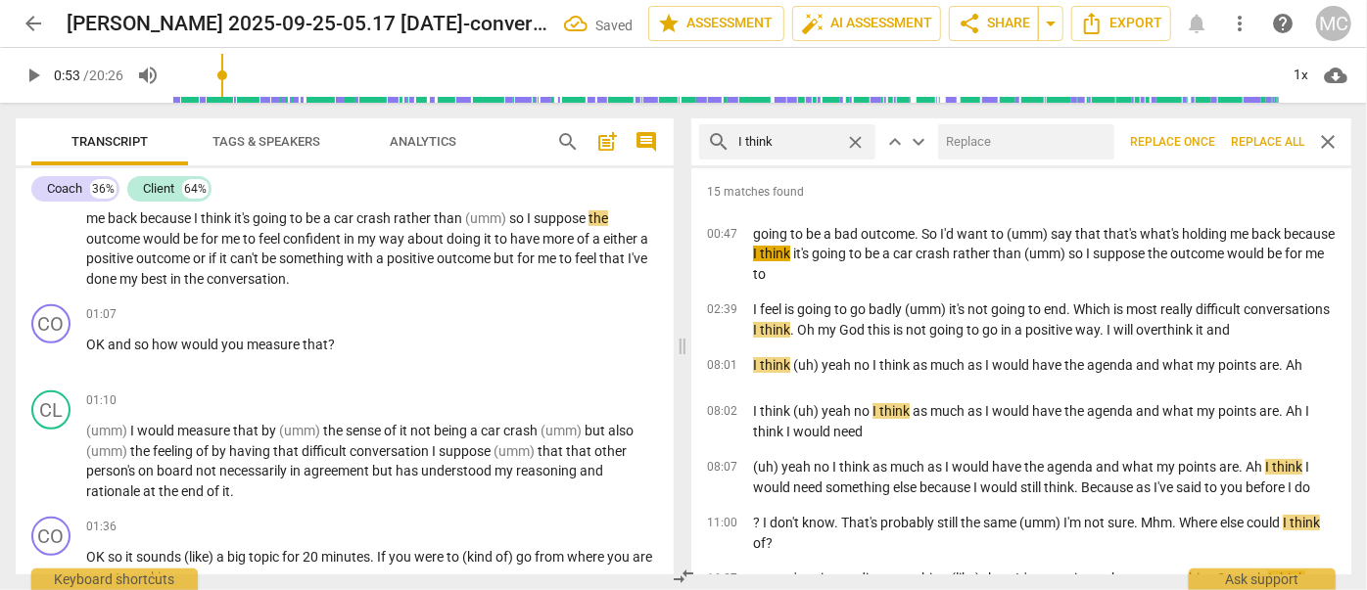
click at [994, 136] on input "text" at bounding box center [1022, 141] width 168 height 31
click at [1280, 141] on span "Replace all" at bounding box center [1267, 142] width 73 height 17
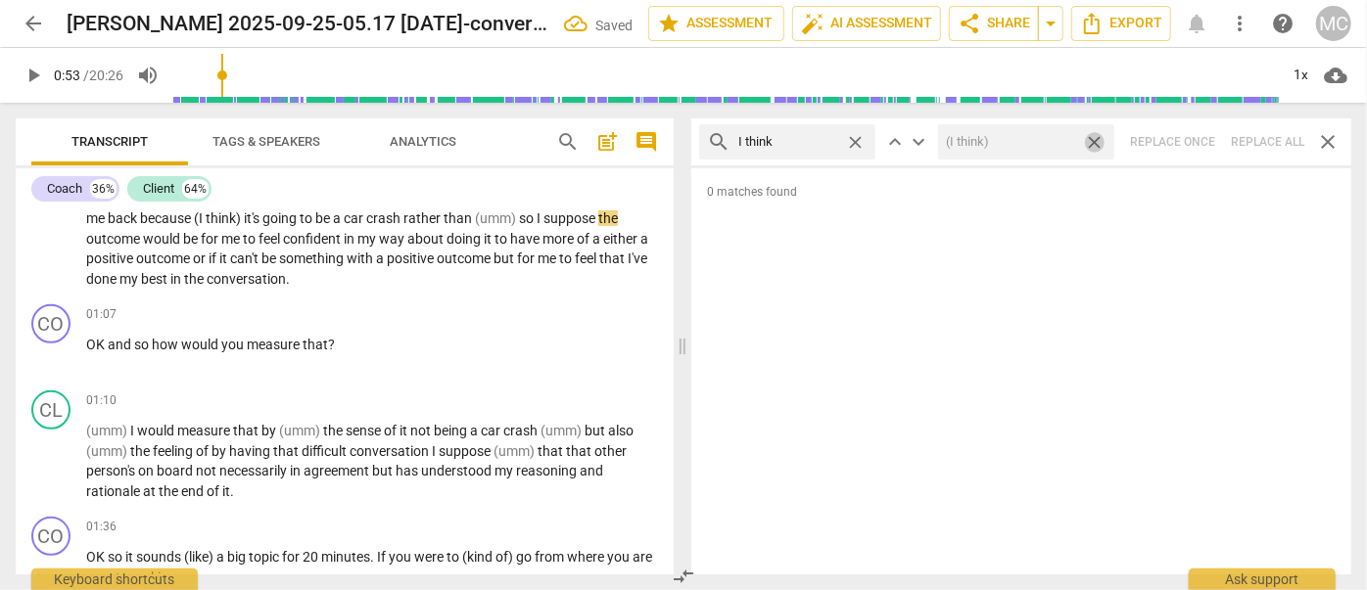
drag, startPoint x: 1096, startPoint y: 145, endPoint x: 893, endPoint y: 153, distance: 202.8
click at [1096, 145] on span "close" at bounding box center [1094, 142] width 21 height 21
click at [854, 140] on span "close" at bounding box center [855, 142] width 21 height 21
click at [811, 142] on input "text" at bounding box center [802, 141] width 129 height 31
click at [1255, 129] on div "search basically close keyboard_arrow_up keyboard_arrow_down Replace once Repla…" at bounding box center [1021, 141] width 660 height 47
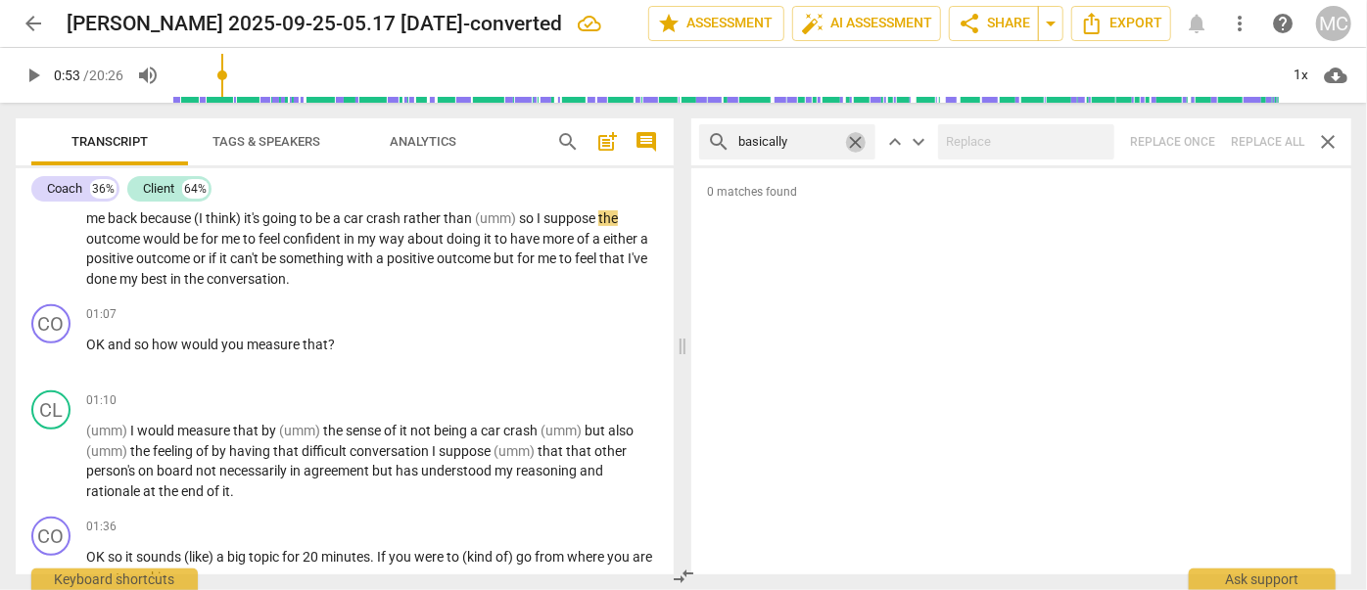
click at [853, 140] on span "close" at bounding box center [855, 142] width 21 height 21
click at [803, 137] on input "text" at bounding box center [802, 141] width 129 height 31
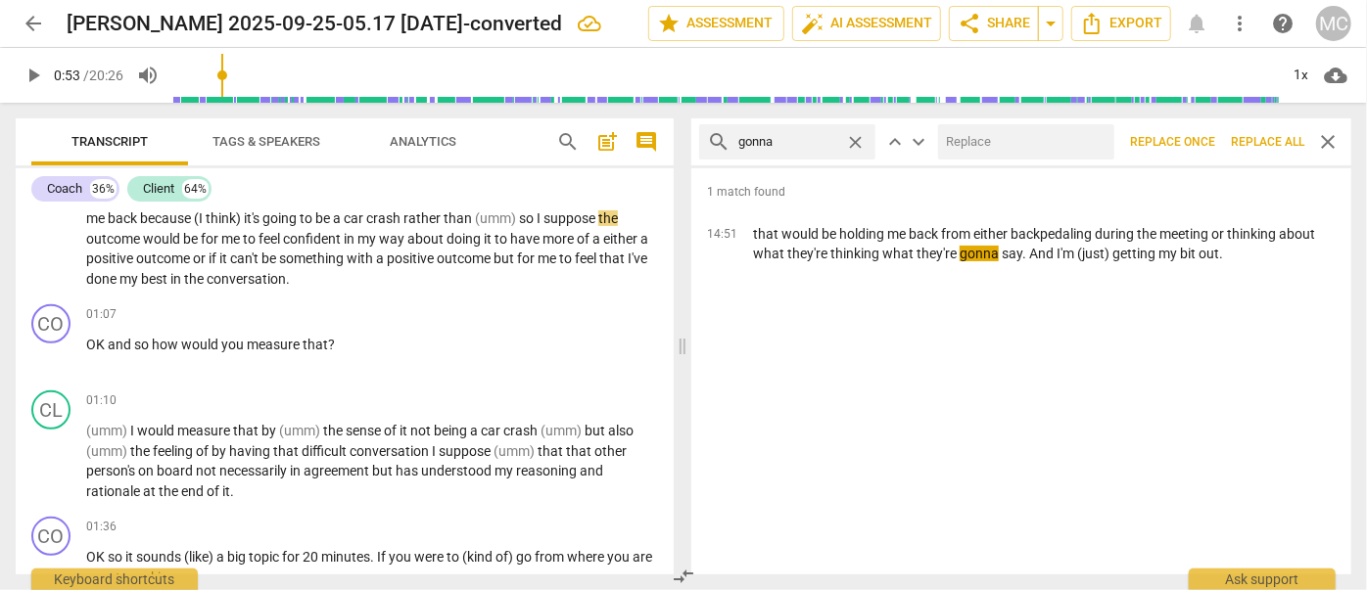
click at [1006, 138] on input "text" at bounding box center [1022, 141] width 168 height 31
click at [1257, 132] on button "Replace all" at bounding box center [1267, 141] width 89 height 35
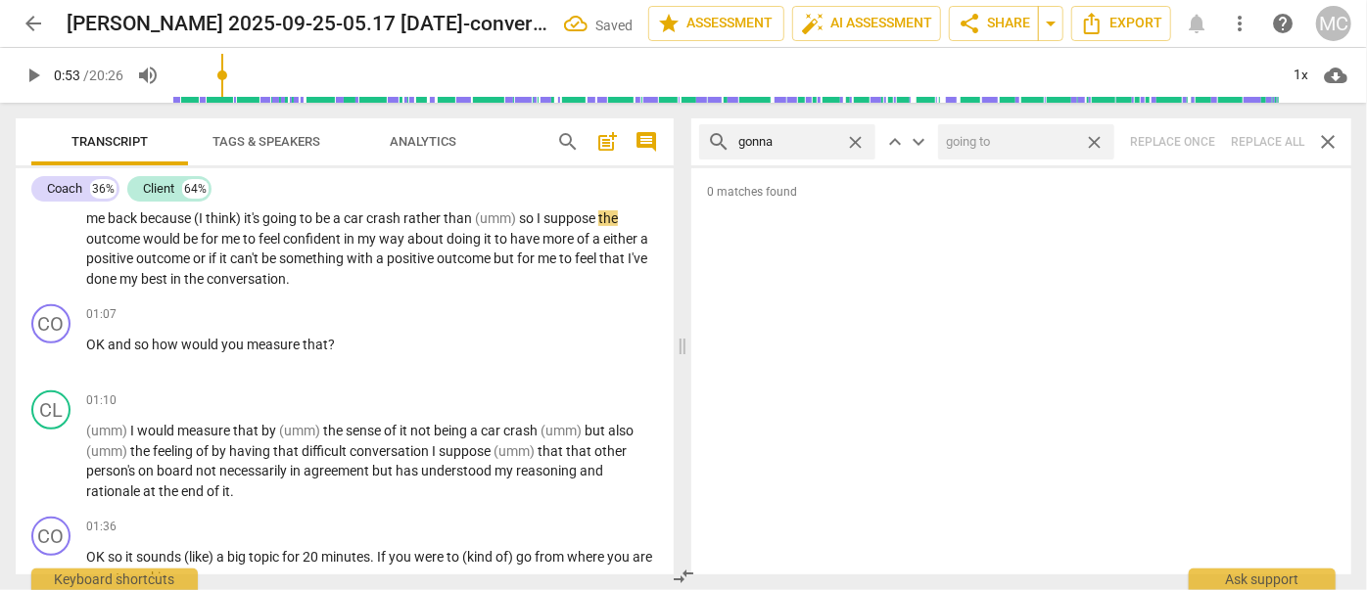
click at [1097, 142] on span "close" at bounding box center [1094, 142] width 21 height 21
drag, startPoint x: 863, startPoint y: 142, endPoint x: 819, endPoint y: 143, distance: 43.1
click at [864, 142] on span "close" at bounding box center [855, 142] width 21 height 21
click at [795, 143] on input "text" at bounding box center [802, 141] width 129 height 31
click at [1266, 136] on div "search wanna close keyboard_arrow_up keyboard_arrow_down Replace once Replace a…" at bounding box center [1021, 141] width 660 height 47
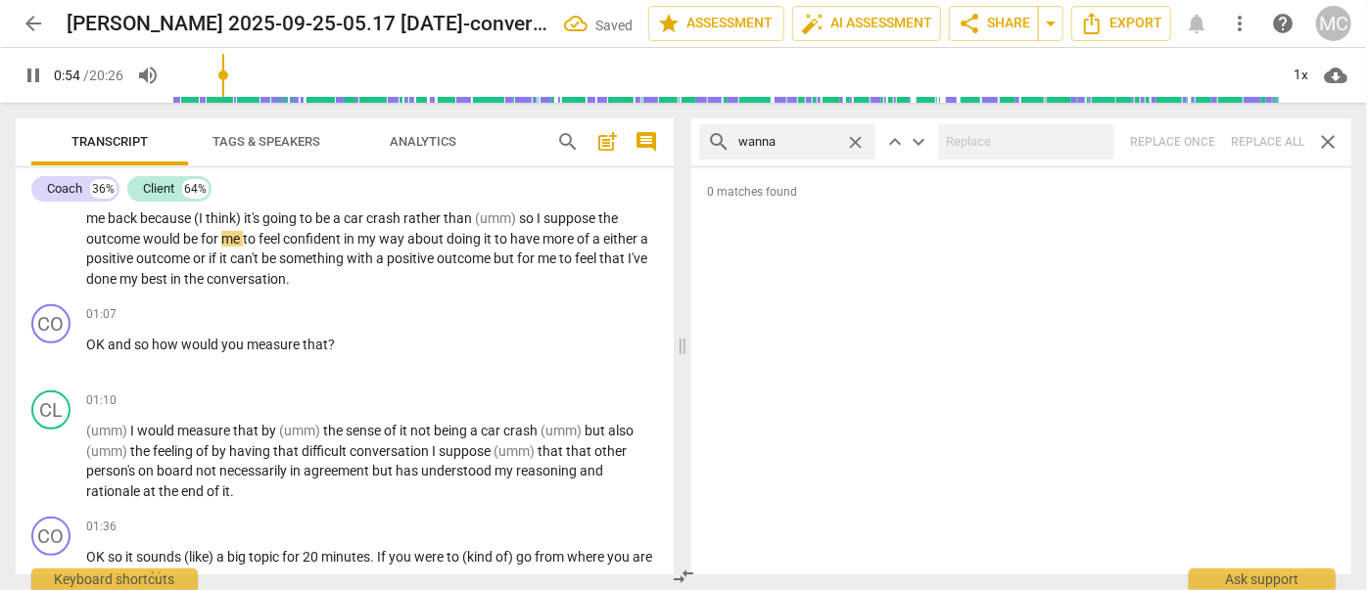
click at [854, 141] on span "close" at bounding box center [855, 142] width 21 height 21
click at [817, 141] on input "text" at bounding box center [802, 141] width 129 height 31
click at [1271, 145] on div "search gotcha close keyboard_arrow_up keyboard_arrow_down Replace once Replace …" at bounding box center [1021, 141] width 660 height 47
drag, startPoint x: 855, startPoint y: 137, endPoint x: 833, endPoint y: 141, distance: 21.9
click at [855, 137] on span "close" at bounding box center [855, 142] width 21 height 21
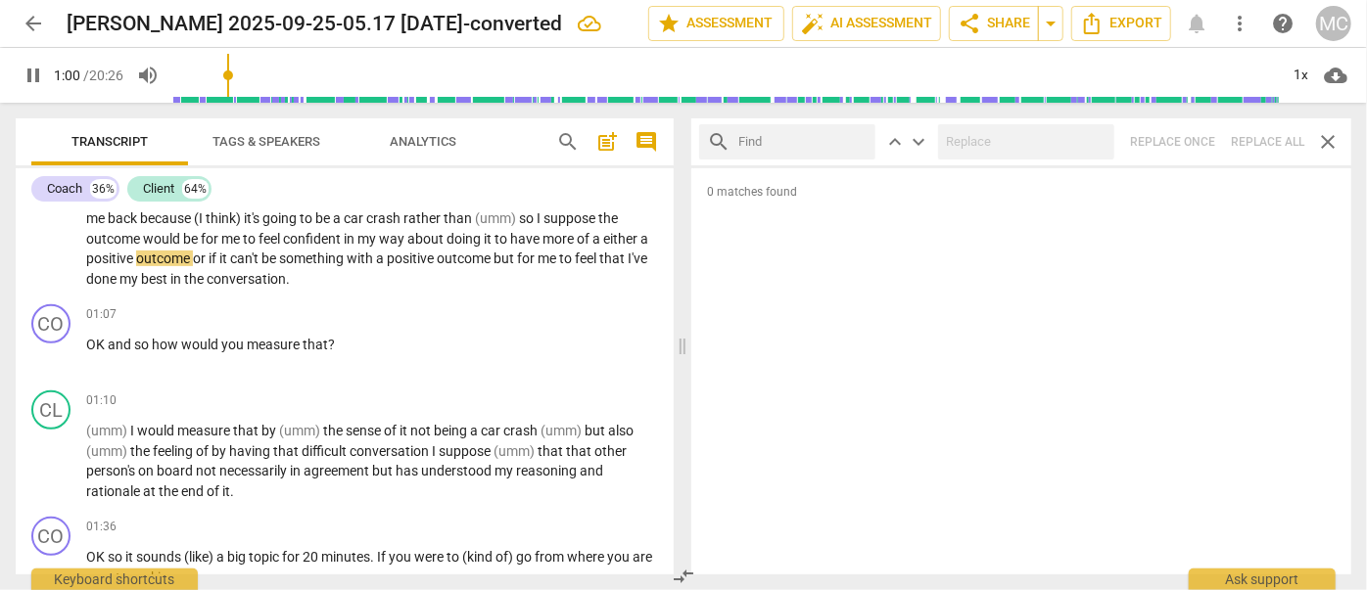
click at [833, 141] on input "text" at bounding box center [802, 141] width 129 height 31
click at [1263, 149] on div "search gotta close keyboard_arrow_up keyboard_arrow_down Replace once Replace a…" at bounding box center [1021, 141] width 660 height 47
click at [864, 143] on span "close" at bounding box center [855, 142] width 21 height 21
click at [835, 146] on input "text" at bounding box center [802, 141] width 129 height 31
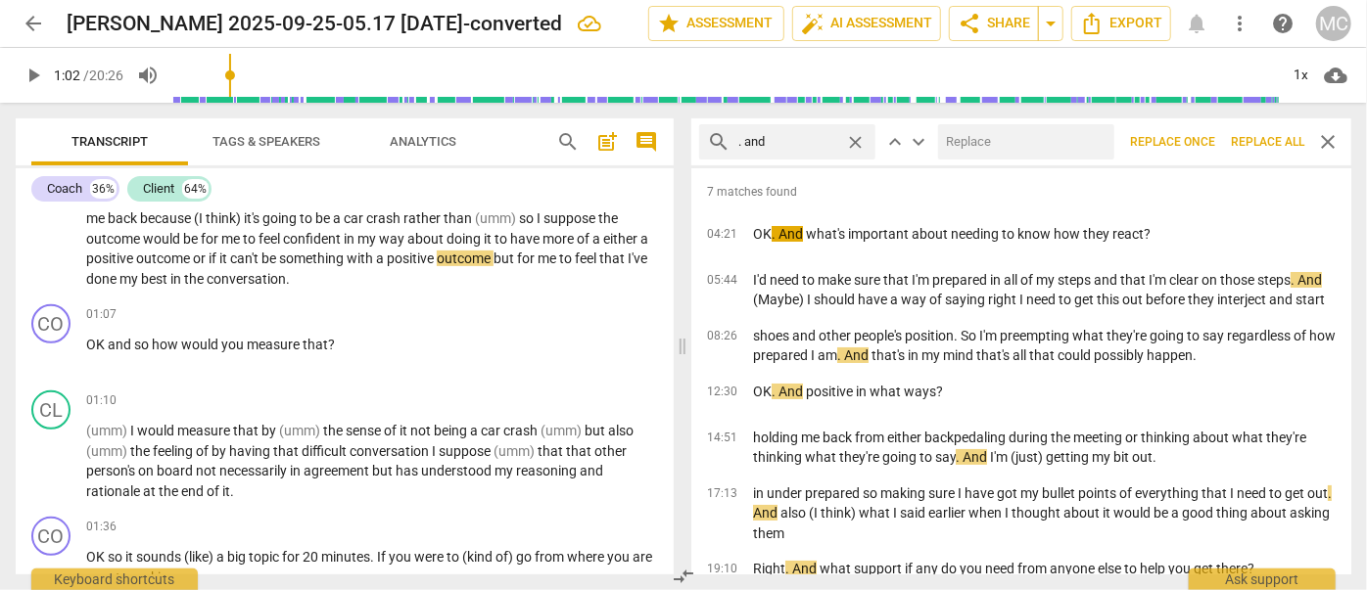
click at [981, 136] on input "text" at bounding box center [1022, 141] width 168 height 31
click at [1266, 143] on span "Replace all" at bounding box center [1267, 142] width 73 height 17
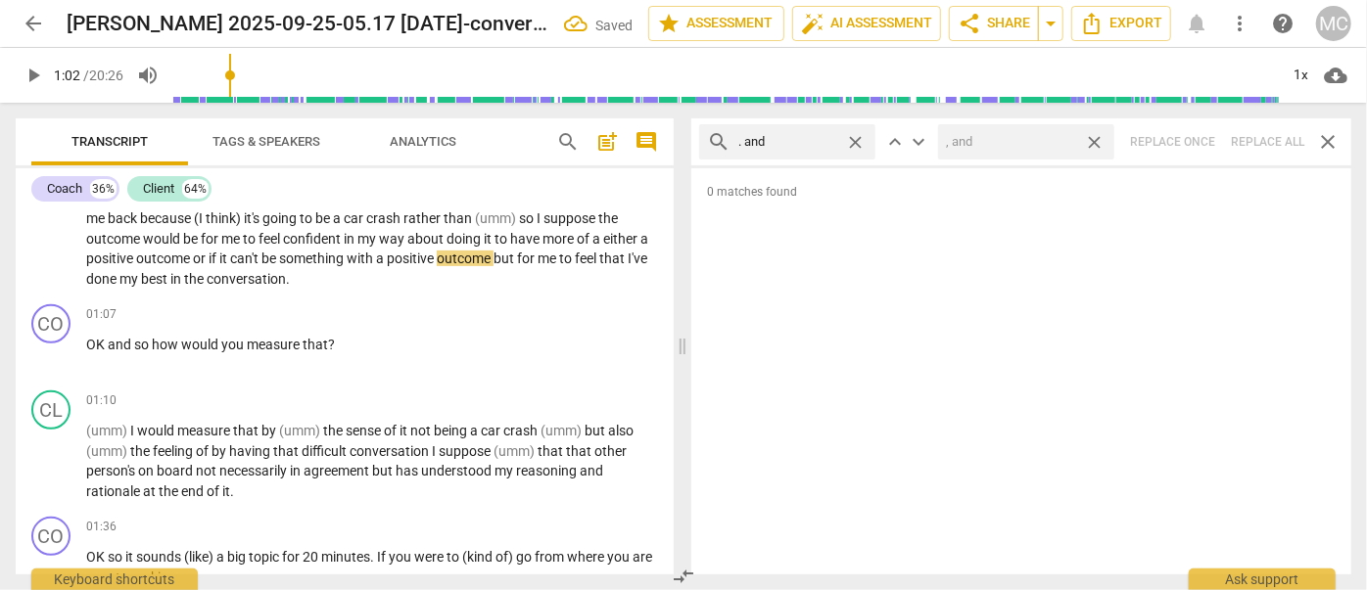
drag, startPoint x: 1094, startPoint y: 139, endPoint x: 882, endPoint y: 139, distance: 211.5
click at [1094, 139] on span "close" at bounding box center [1094, 142] width 21 height 21
click at [859, 139] on span "close" at bounding box center [855, 142] width 21 height 21
click at [793, 132] on input "text" at bounding box center [802, 141] width 129 height 31
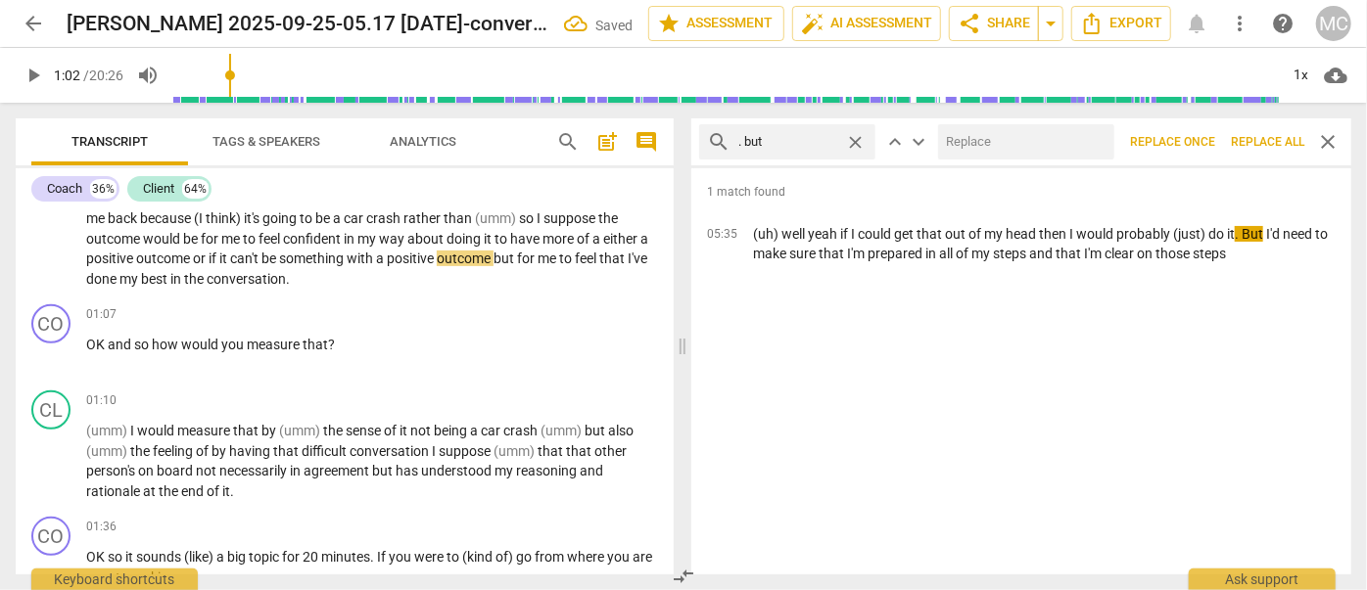
click at [1004, 143] on input "text" at bounding box center [1022, 141] width 168 height 31
drag, startPoint x: 1256, startPoint y: 140, endPoint x: 1214, endPoint y: 140, distance: 42.1
click at [1256, 140] on span "Replace all" at bounding box center [1267, 142] width 73 height 17
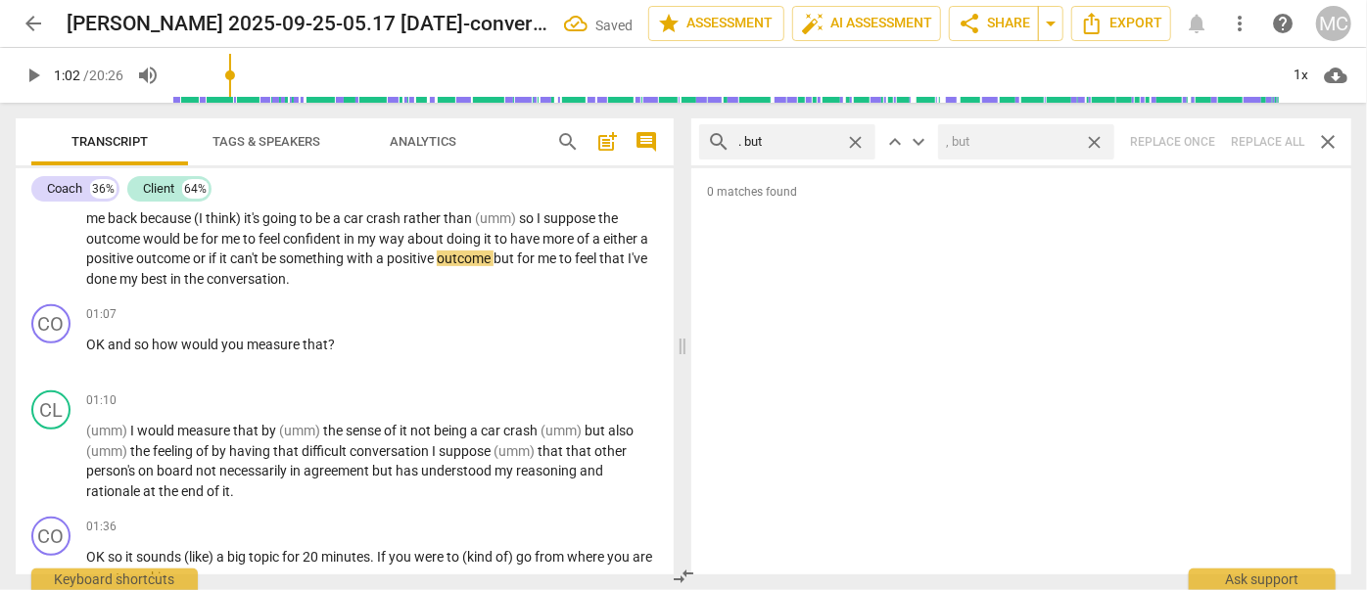
click at [1093, 141] on span "close" at bounding box center [1094, 142] width 21 height 21
drag, startPoint x: 854, startPoint y: 134, endPoint x: 820, endPoint y: 135, distance: 33.3
click at [854, 134] on span "close" at bounding box center [855, 142] width 21 height 21
click at [793, 137] on input "text" at bounding box center [802, 141] width 129 height 31
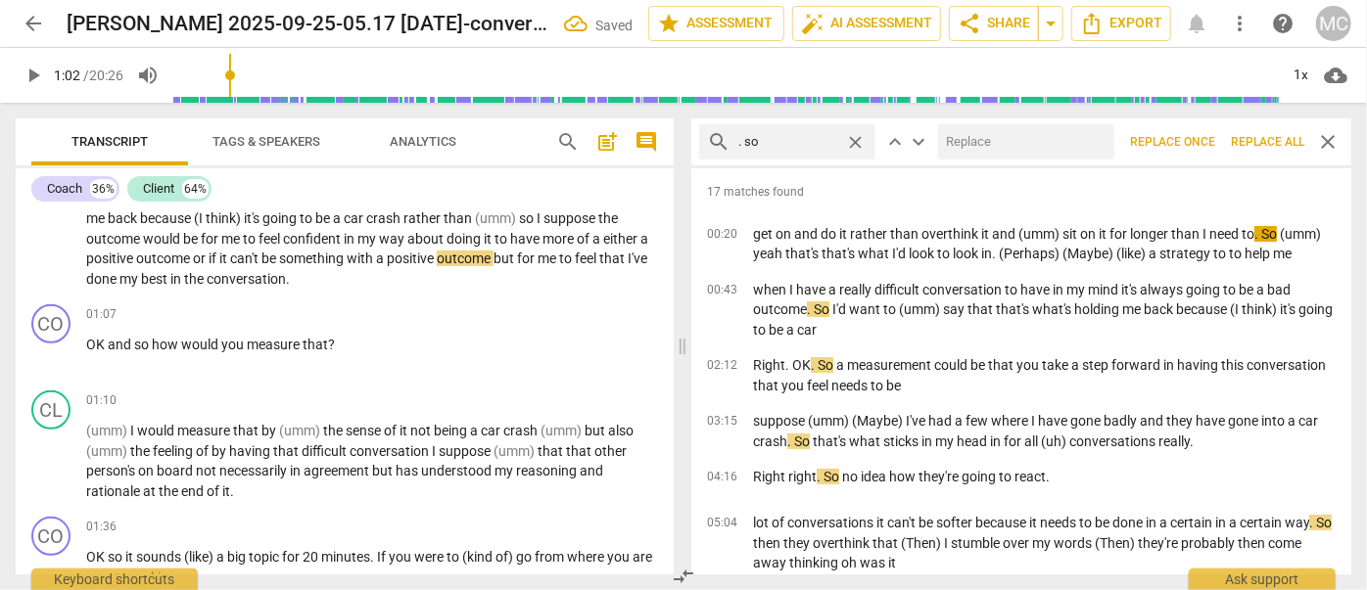
click at [1011, 154] on input "text" at bounding box center [1022, 141] width 168 height 31
click at [1262, 145] on span "Replace all" at bounding box center [1267, 142] width 73 height 17
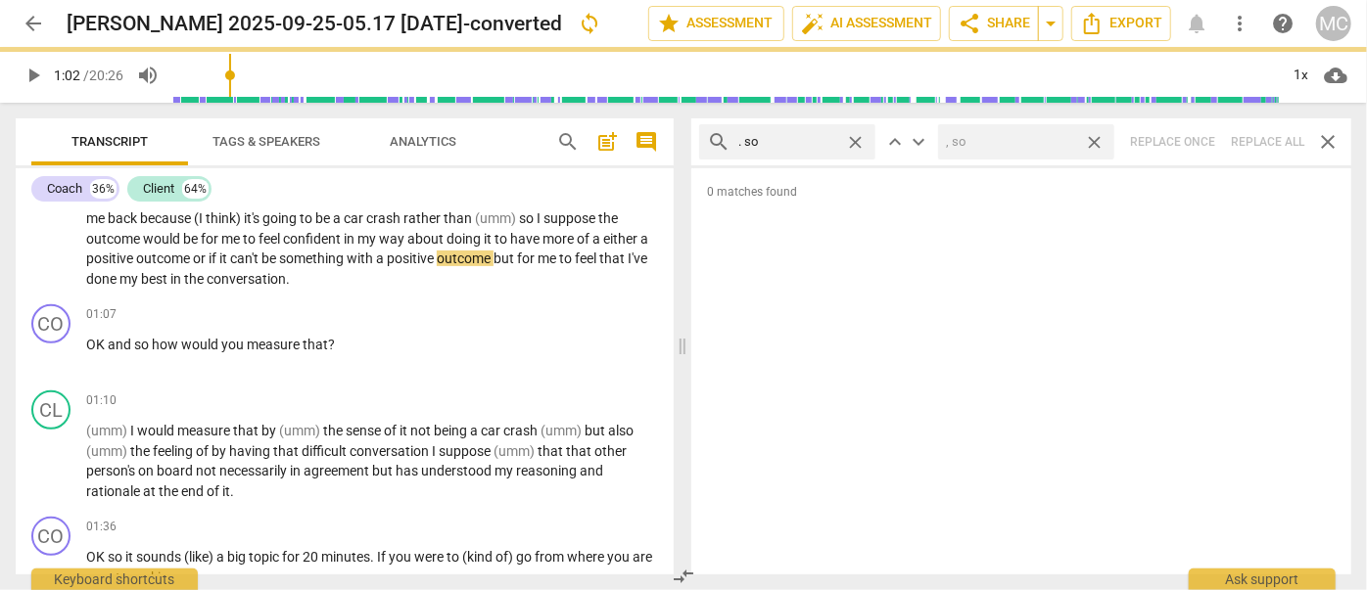
click at [1091, 142] on span "close" at bounding box center [1094, 142] width 21 height 21
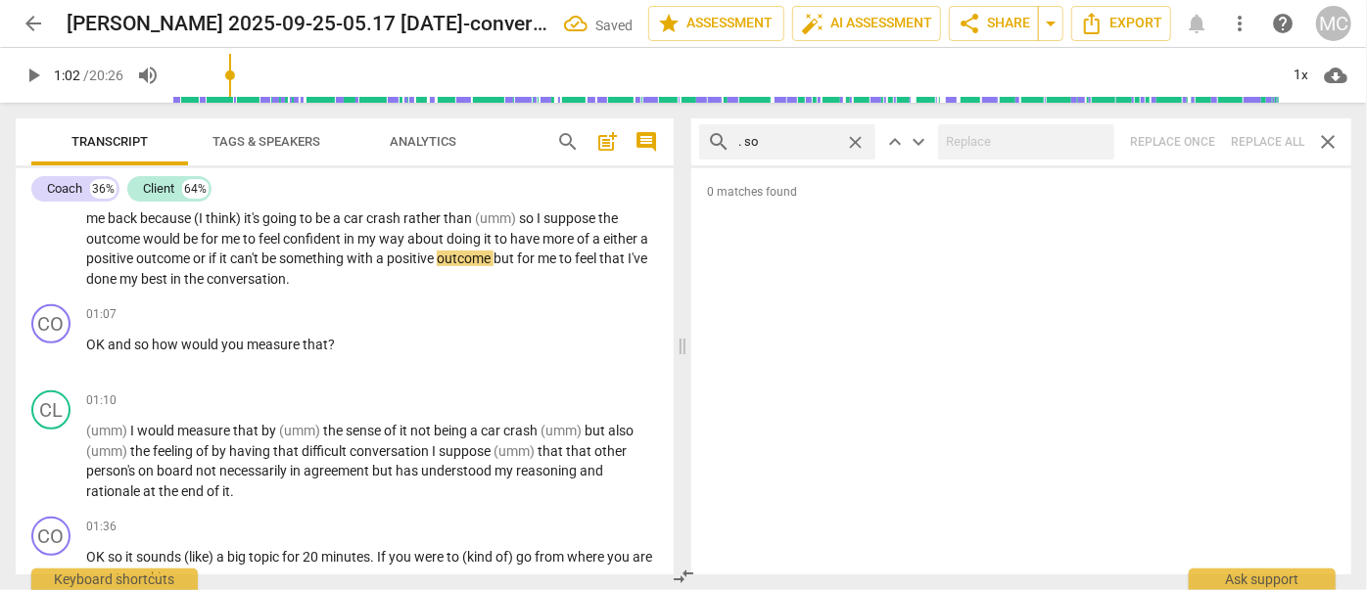
click at [857, 140] on span "close" at bounding box center [855, 142] width 21 height 21
drag, startPoint x: 801, startPoint y: 142, endPoint x: 811, endPoint y: 121, distance: 22.8
click at [801, 143] on input "text" at bounding box center [802, 141] width 129 height 31
click at [1263, 153] on div "search . or close keyboard_arrow_up keyboard_arrow_down Replace once Replace al…" at bounding box center [1021, 141] width 660 height 47
click at [862, 137] on span "close" at bounding box center [855, 142] width 21 height 21
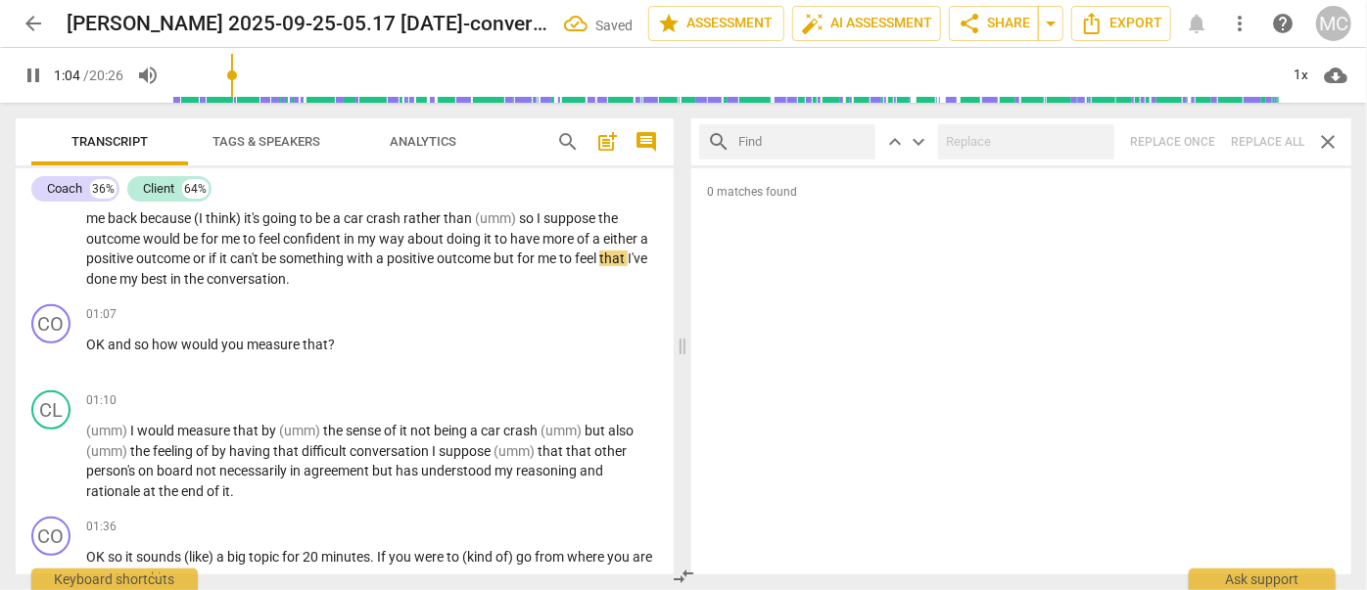
click at [811, 138] on input "text" at bounding box center [802, 141] width 129 height 31
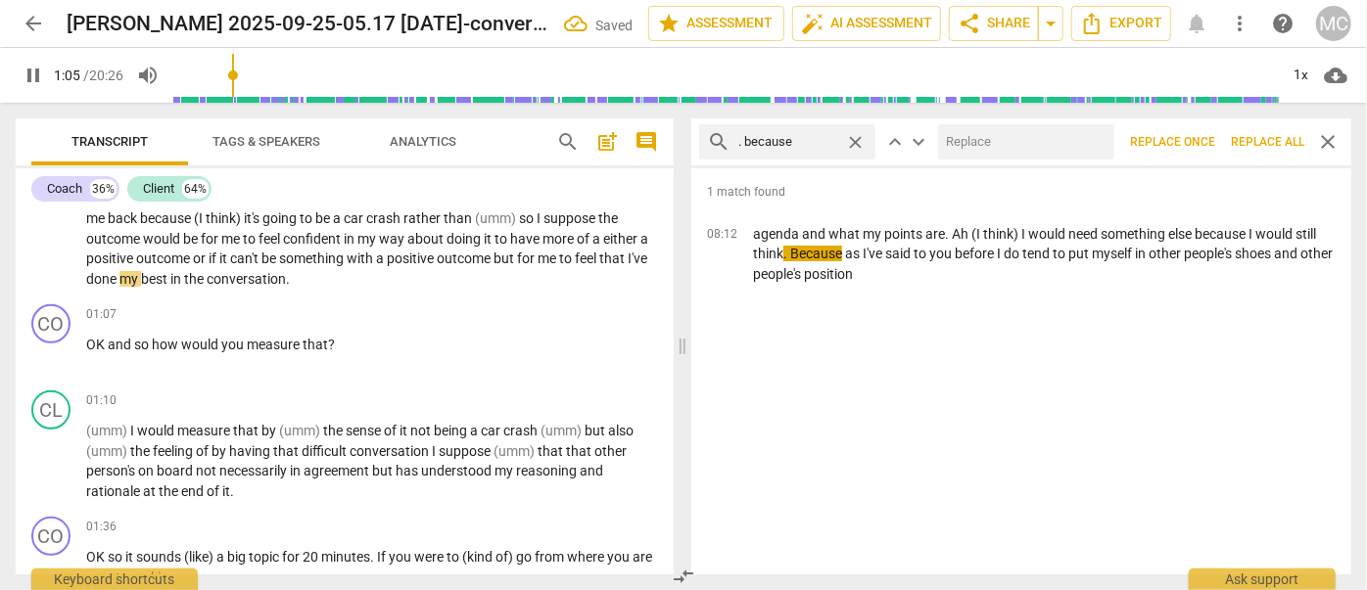
click at [1006, 142] on input "text" at bounding box center [1022, 141] width 168 height 31
click at [1250, 145] on span "Replace all" at bounding box center [1267, 142] width 73 height 17
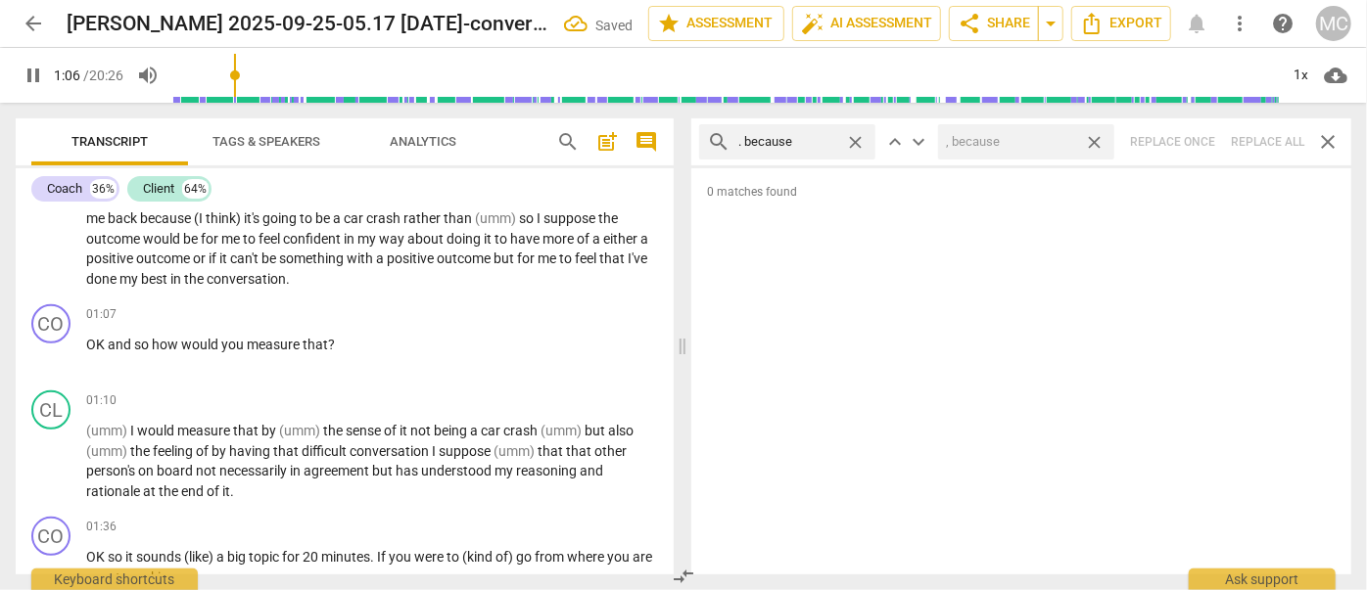
click at [1102, 143] on span "close" at bounding box center [1094, 142] width 21 height 21
click at [848, 140] on span "close" at bounding box center [855, 142] width 21 height 21
click at [805, 143] on input "text" at bounding box center [802, 141] width 129 height 31
click at [1266, 135] on div "search ? and close keyboard_arrow_up keyboard_arrow_down Replace once Replace a…" at bounding box center [1021, 141] width 660 height 47
click at [856, 141] on span "close" at bounding box center [855, 142] width 21 height 21
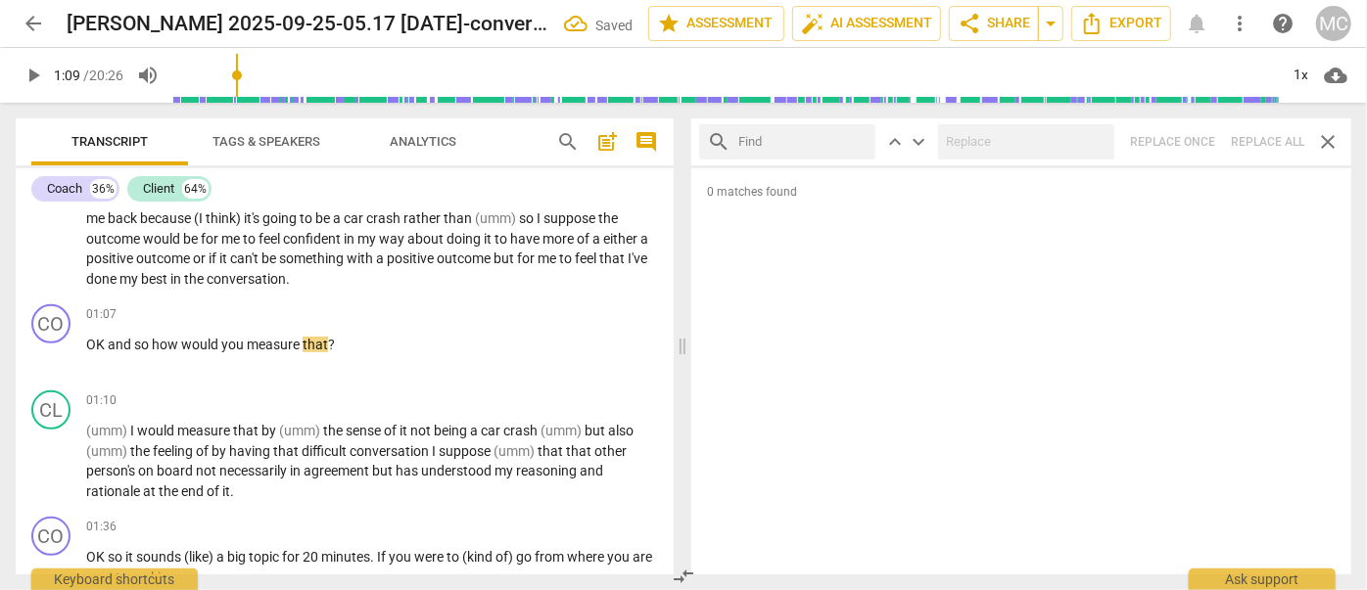
click at [814, 143] on input "text" at bounding box center [802, 141] width 129 height 31
click at [1255, 142] on div "search ? but close keyboard_arrow_up keyboard_arrow_down Replace once Replace a…" at bounding box center [1021, 141] width 660 height 47
click at [859, 143] on span "close" at bounding box center [855, 142] width 21 height 21
click at [797, 145] on input "text" at bounding box center [802, 141] width 129 height 31
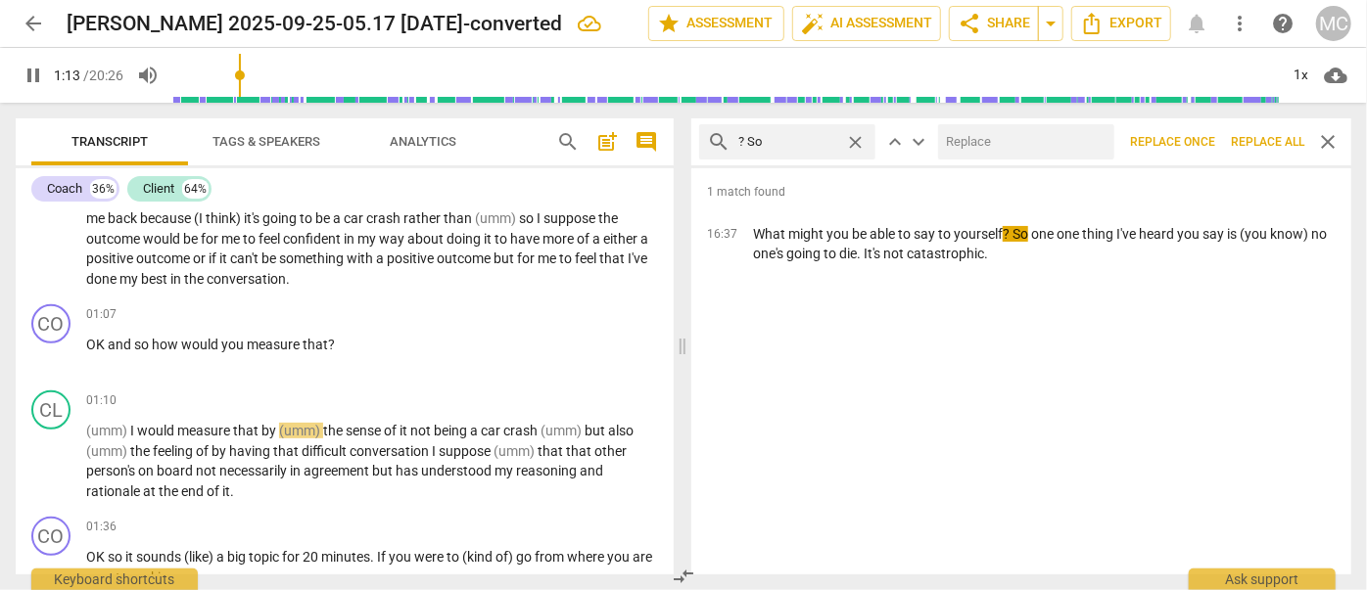
click at [989, 145] on input "text" at bounding box center [1022, 141] width 168 height 31
click at [1261, 149] on span "Replace all" at bounding box center [1267, 142] width 73 height 17
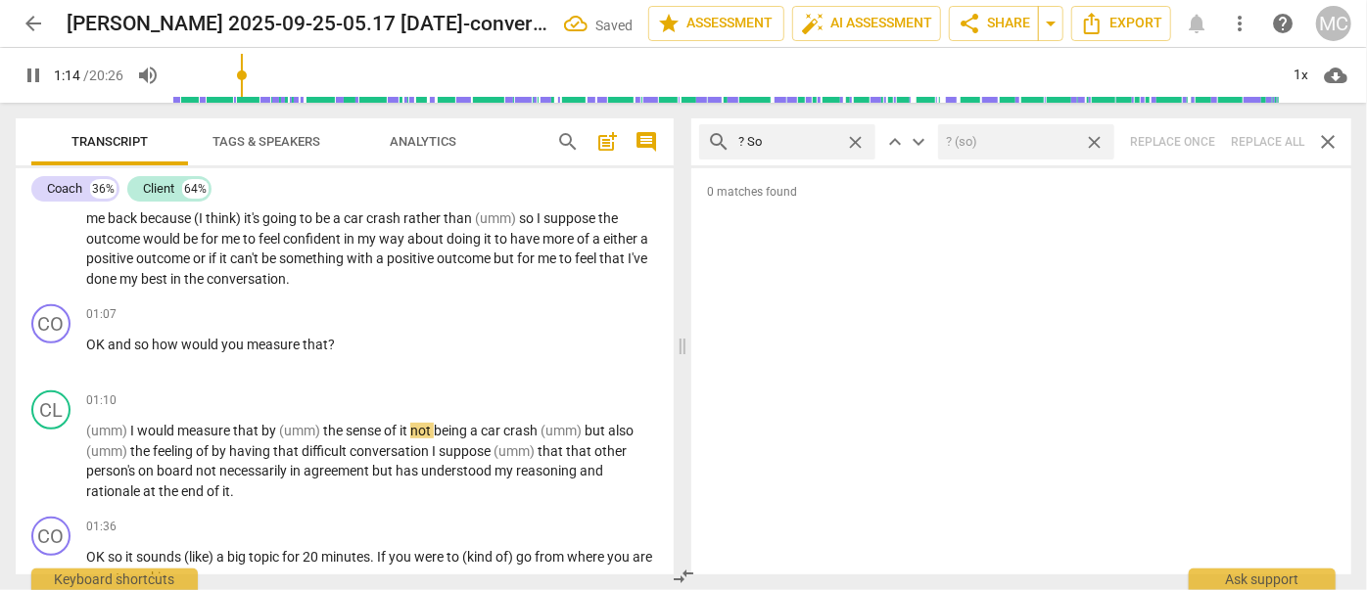
click at [1101, 141] on span "close" at bounding box center [1094, 142] width 21 height 21
drag, startPoint x: 857, startPoint y: 142, endPoint x: 825, endPoint y: 143, distance: 31.3
click at [857, 142] on span "close" at bounding box center [855, 142] width 21 height 21
click at [801, 145] on input "text" at bounding box center [802, 141] width 129 height 31
click at [1266, 144] on div "search ? Or close keyboard_arrow_up keyboard_arrow_down Replace once Replace al…" at bounding box center [1021, 141] width 660 height 47
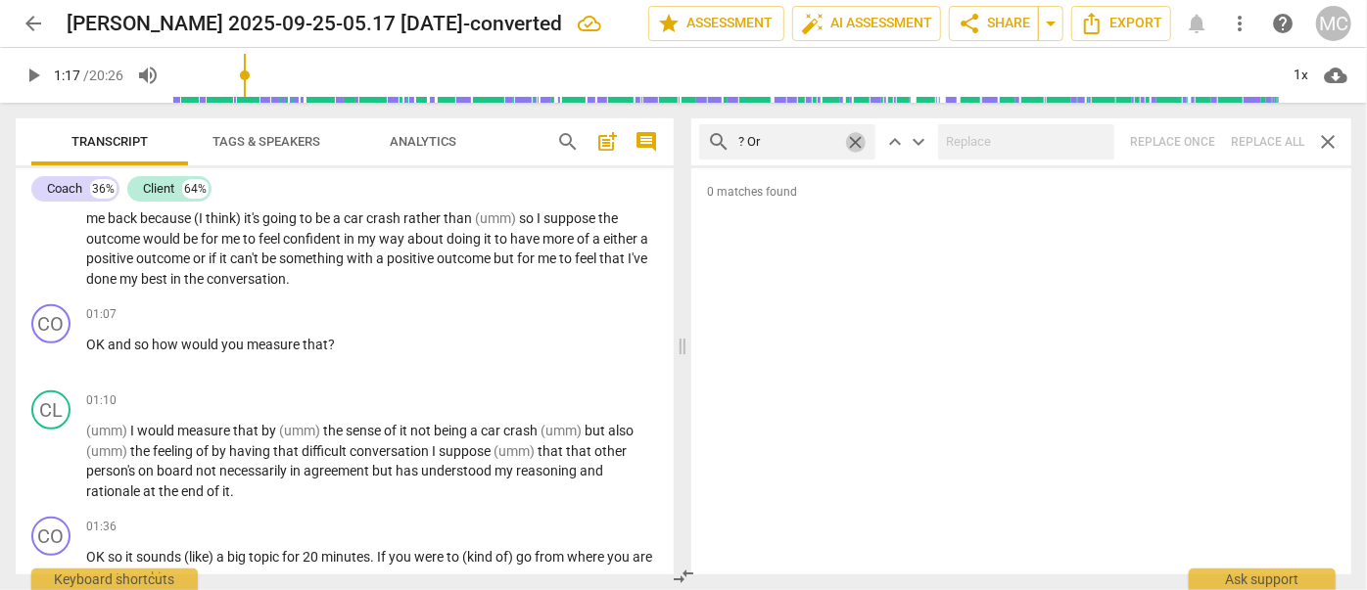
drag, startPoint x: 858, startPoint y: 141, endPoint x: 818, endPoint y: 139, distance: 39.2
click at [858, 141] on span "close" at bounding box center [855, 142] width 21 height 21
click at [804, 138] on input "text" at bounding box center [802, 141] width 129 height 31
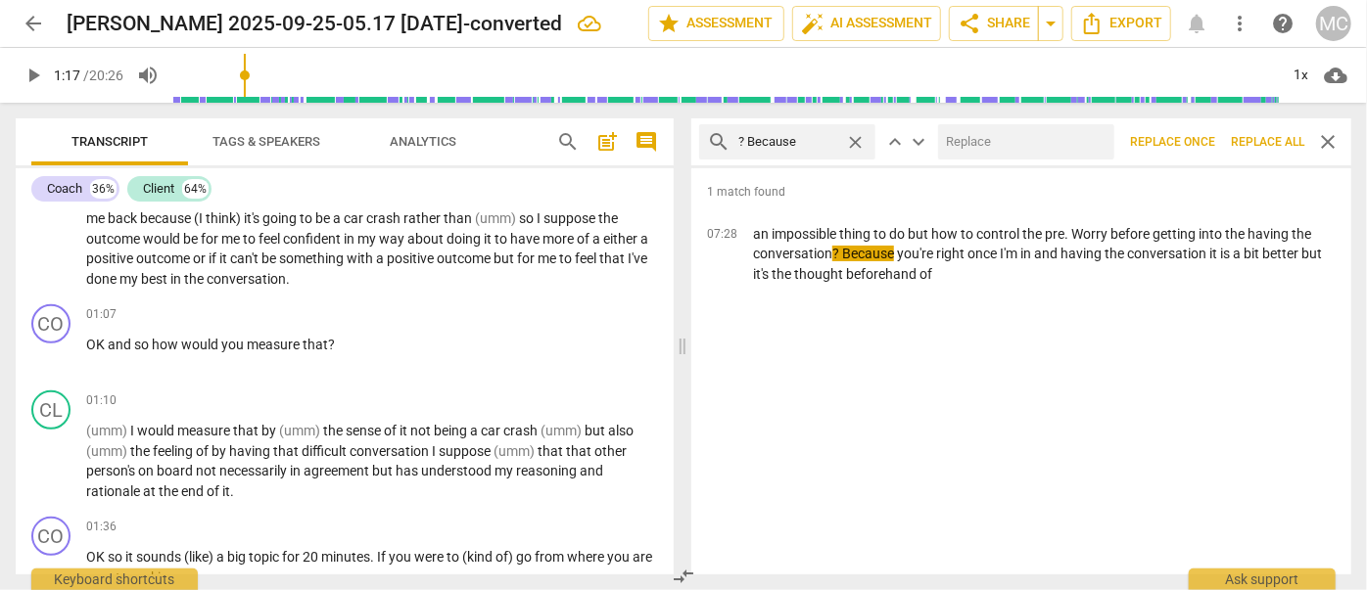
click at [1050, 145] on input "text" at bounding box center [1022, 141] width 168 height 31
click at [1268, 134] on span "Replace all" at bounding box center [1267, 142] width 73 height 17
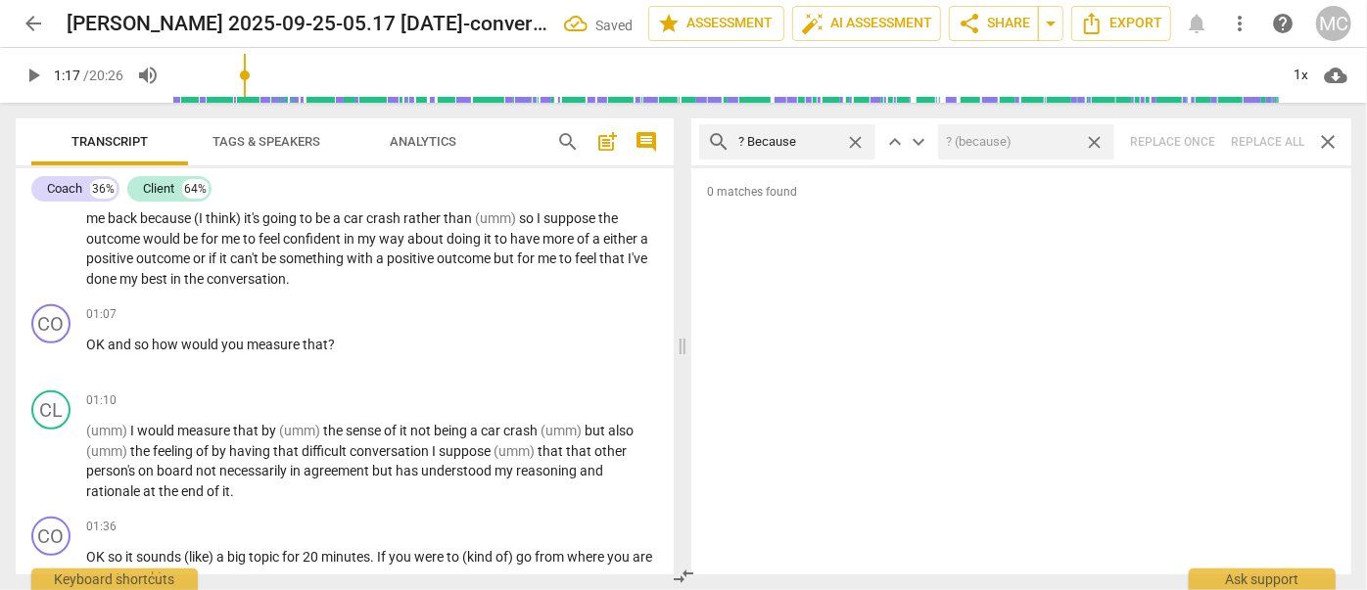
drag, startPoint x: 1098, startPoint y: 145, endPoint x: 911, endPoint y: 145, distance: 187.0
click at [1098, 145] on span "close" at bounding box center [1094, 142] width 21 height 21
click at [855, 143] on span "close" at bounding box center [855, 142] width 21 height 21
click at [832, 144] on input "text" at bounding box center [802, 141] width 129 height 31
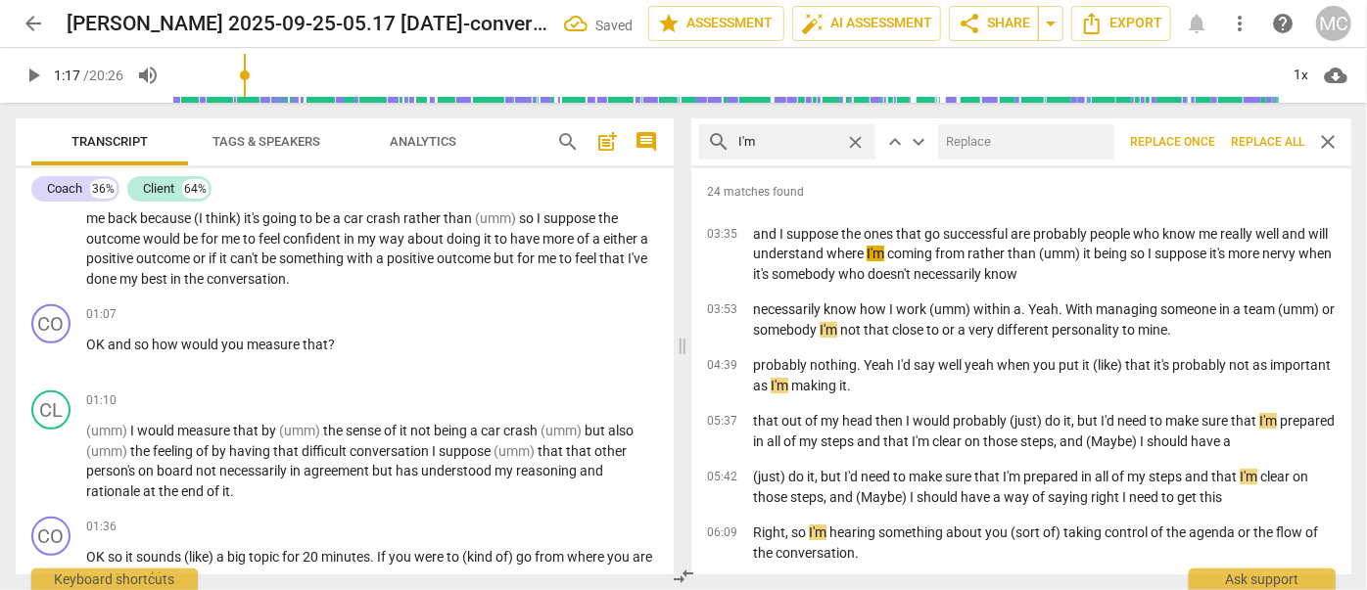
click at [987, 148] on input "text" at bounding box center [1022, 141] width 168 height 31
click at [1266, 140] on span "Replace all" at bounding box center [1267, 142] width 73 height 17
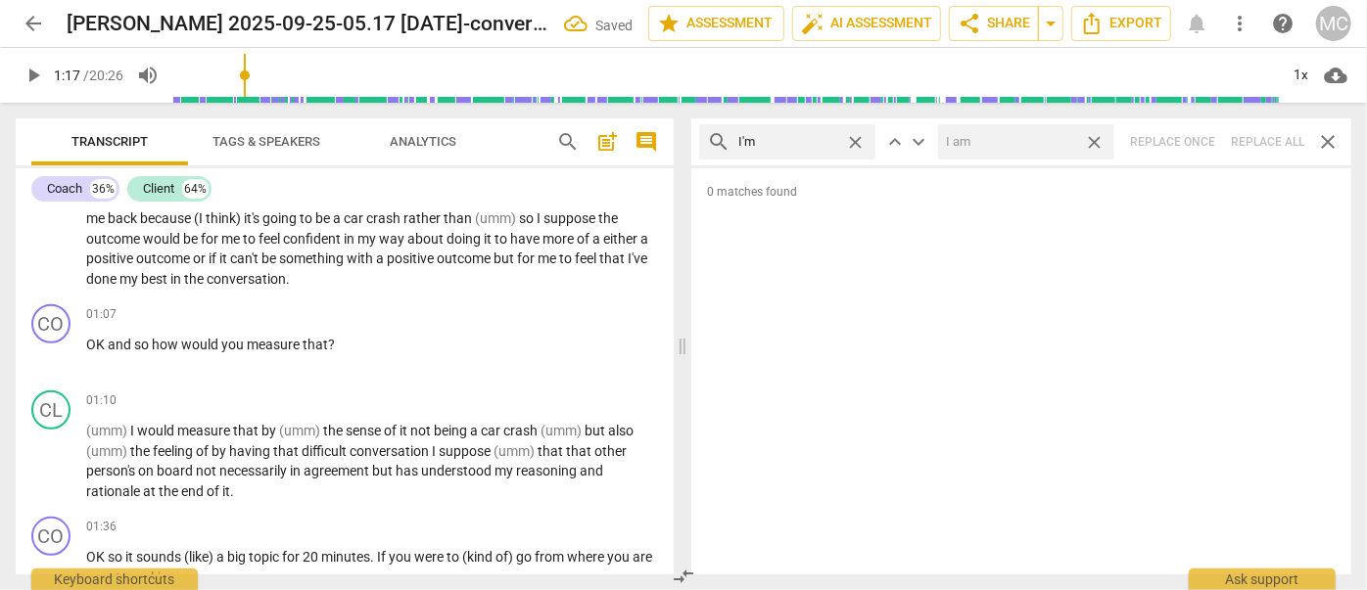
click at [1100, 143] on span "close" at bounding box center [1094, 142] width 21 height 21
click at [859, 141] on span "close" at bounding box center [855, 142] width 21 height 21
click at [812, 138] on input "text" at bounding box center [802, 141] width 129 height 31
drag, startPoint x: 1272, startPoint y: 148, endPoint x: 1224, endPoint y: 142, distance: 48.3
click at [1272, 148] on div "search I'll close keyboard_arrow_up keyboard_arrow_down Replace once Replace al…" at bounding box center [1021, 141] width 660 height 47
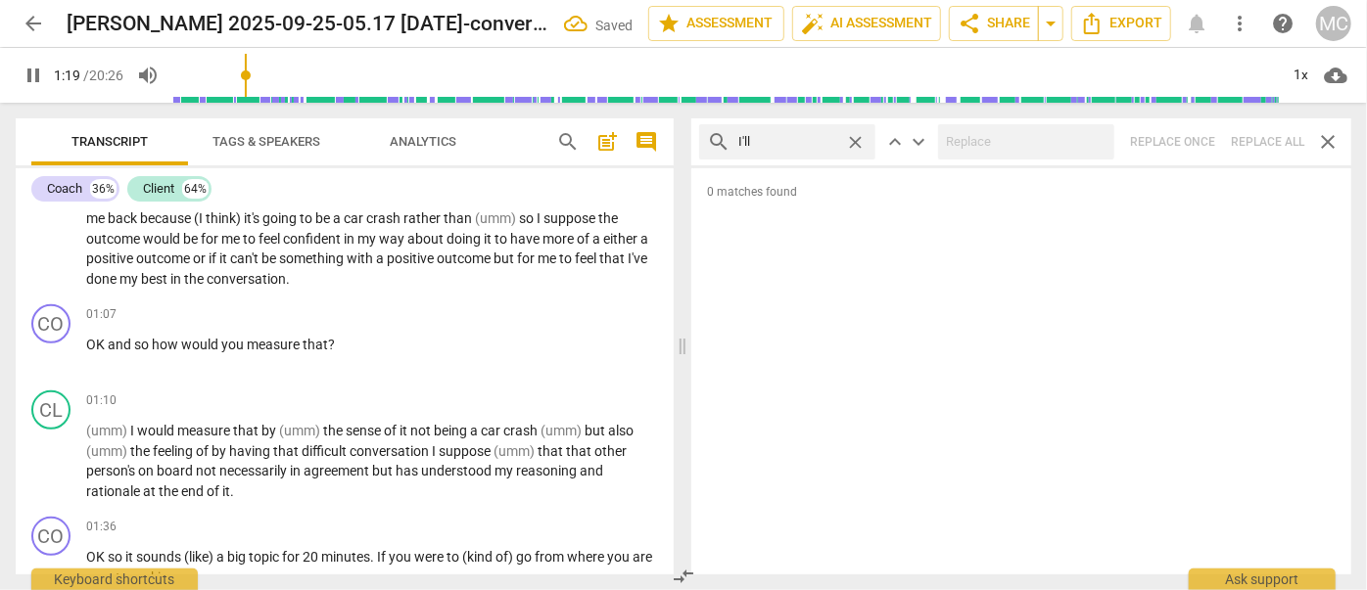
click at [860, 143] on span "close" at bounding box center [855, 142] width 21 height 21
click at [814, 143] on input "text" at bounding box center [802, 141] width 129 height 31
click at [1245, 138] on div "search you'll close keyboard_arrow_up keyboard_arrow_down Replace once Replace …" at bounding box center [1021, 141] width 660 height 47
click at [851, 141] on span "close" at bounding box center [855, 142] width 21 height 21
click at [796, 142] on input "text" at bounding box center [802, 141] width 129 height 31
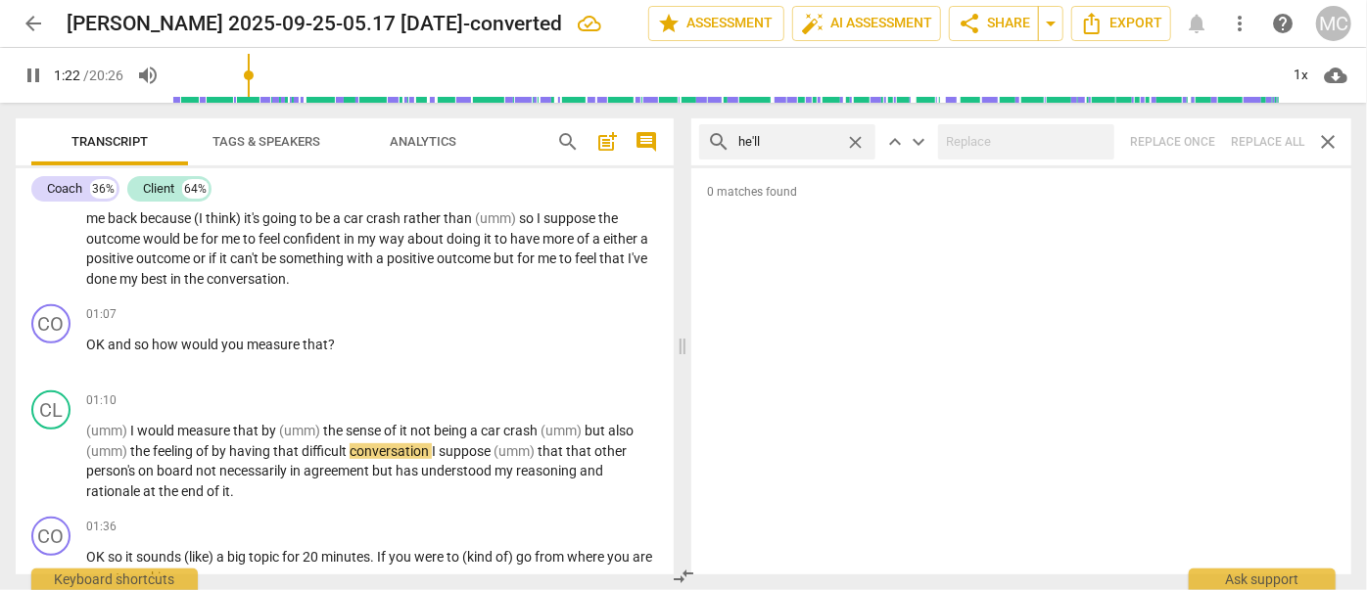
click at [1271, 142] on div "search he'll close keyboard_arrow_up keyboard_arrow_down Replace once Replace a…" at bounding box center [1021, 141] width 660 height 47
click at [851, 142] on span "close" at bounding box center [855, 142] width 21 height 21
click at [807, 143] on input "text" at bounding box center [802, 141] width 129 height 31
drag, startPoint x: 1274, startPoint y: 135, endPoint x: 1252, endPoint y: 135, distance: 21.5
click at [1274, 135] on div "search she'll close keyboard_arrow_up keyboard_arrow_down Replace once Replace …" at bounding box center [1021, 141] width 660 height 47
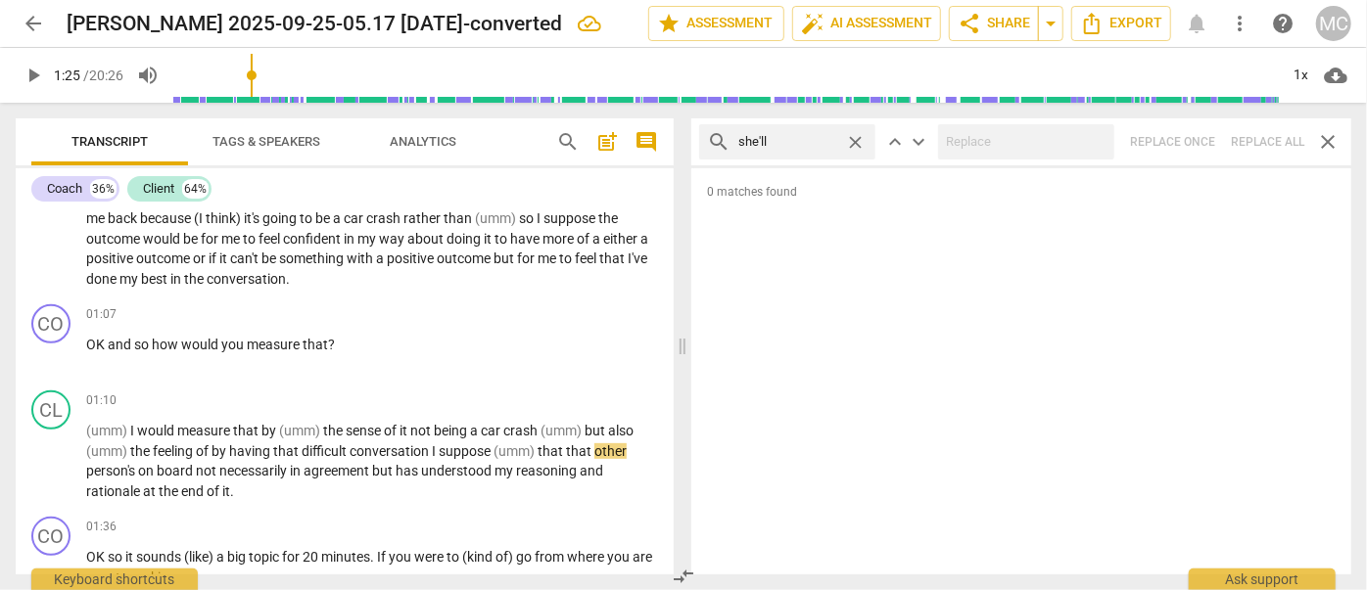
click at [855, 138] on span "close" at bounding box center [855, 142] width 21 height 21
click at [815, 138] on input "text" at bounding box center [802, 141] width 129 height 31
click at [1266, 140] on div "search it'll close keyboard_arrow_up keyboard_arrow_down Replace once Replace a…" at bounding box center [1021, 141] width 660 height 47
click at [856, 138] on span "close" at bounding box center [855, 142] width 21 height 21
click at [815, 138] on input "text" at bounding box center [802, 141] width 129 height 31
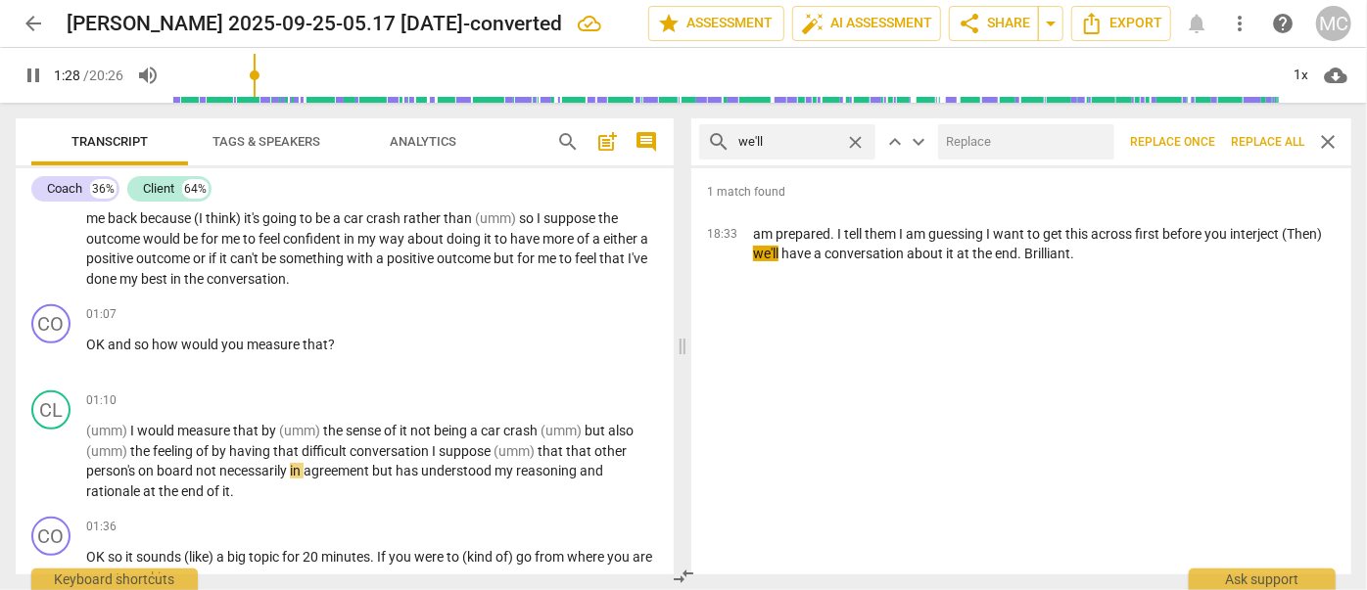
click at [965, 137] on input "text" at bounding box center [1022, 141] width 168 height 31
click at [1265, 140] on span "Replace all" at bounding box center [1267, 142] width 73 height 17
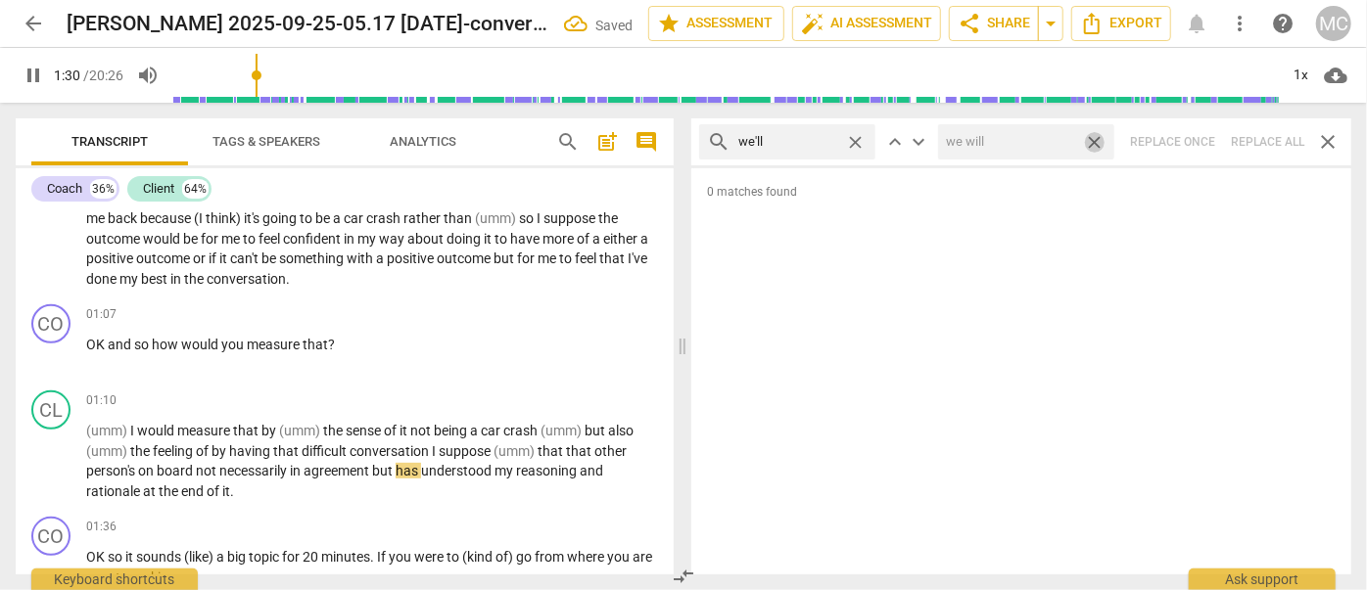
click at [1101, 141] on span "close" at bounding box center [1094, 142] width 21 height 21
click at [861, 143] on span "close" at bounding box center [855, 142] width 21 height 21
click at [807, 144] on input "text" at bounding box center [802, 141] width 129 height 31
click at [1273, 143] on div "search they'll close keyboard_arrow_up keyboard_arrow_down Replace once Replace…" at bounding box center [1021, 141] width 660 height 47
click at [854, 141] on span "close" at bounding box center [855, 142] width 21 height 21
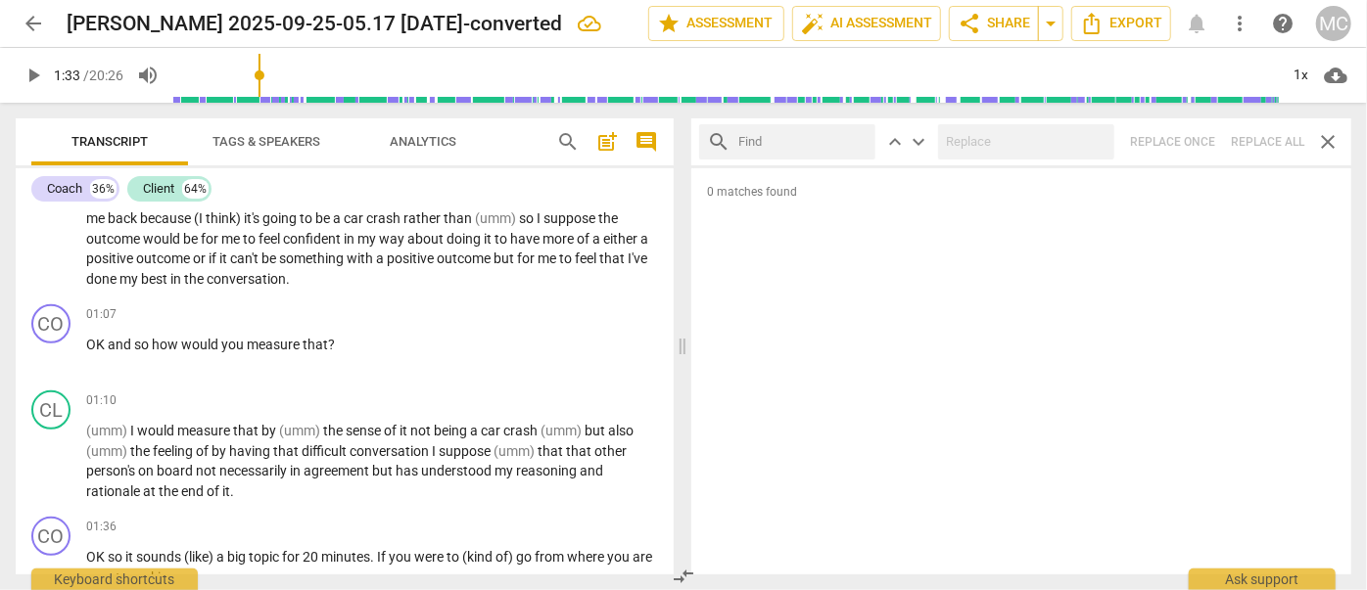
click at [827, 143] on input "text" at bounding box center [802, 141] width 129 height 31
click at [1273, 140] on div "search that'll close keyboard_arrow_up keyboard_arrow_down Replace once Replace…" at bounding box center [1021, 141] width 660 height 47
click at [865, 141] on span "close" at bounding box center [855, 142] width 21 height 21
click at [820, 141] on input "text" at bounding box center [802, 141] width 129 height 31
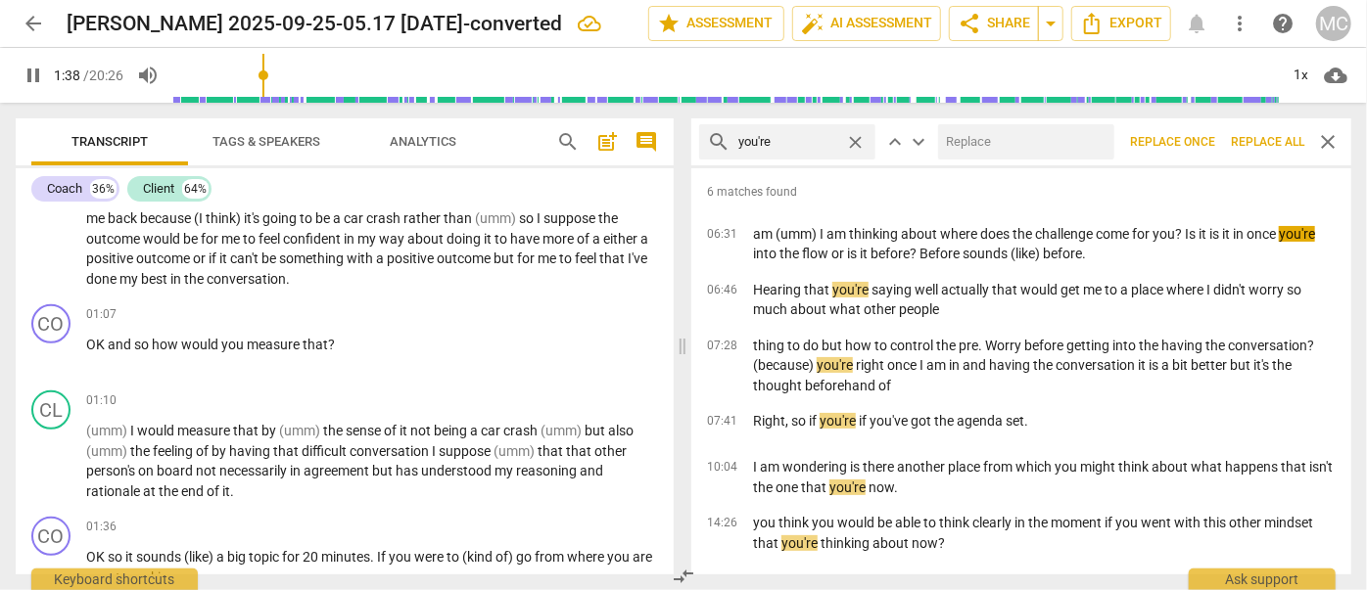
click at [1012, 152] on input "text" at bounding box center [1022, 141] width 168 height 31
click at [1269, 145] on span "Replace all" at bounding box center [1267, 142] width 73 height 17
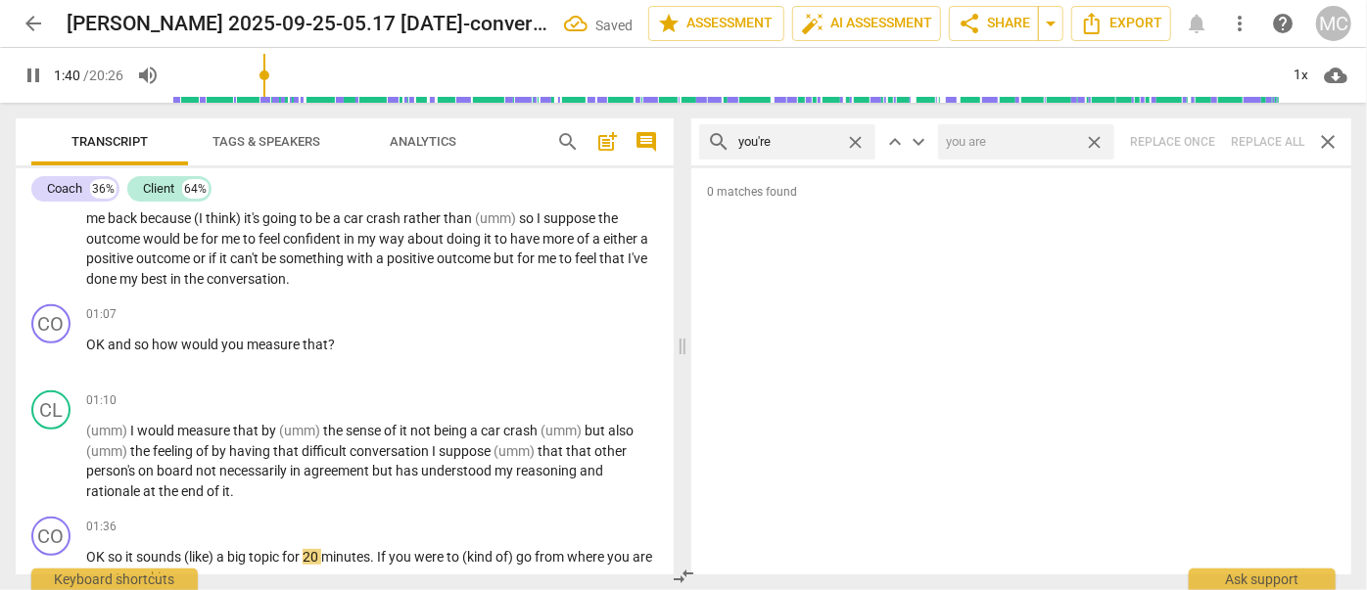
click at [1094, 143] on span "close" at bounding box center [1094, 142] width 21 height 21
click at [857, 140] on span "close" at bounding box center [855, 142] width 21 height 21
drag, startPoint x: 793, startPoint y: 141, endPoint x: 747, endPoint y: 115, distance: 53.1
click at [793, 141] on input "text" at bounding box center [802, 141] width 129 height 31
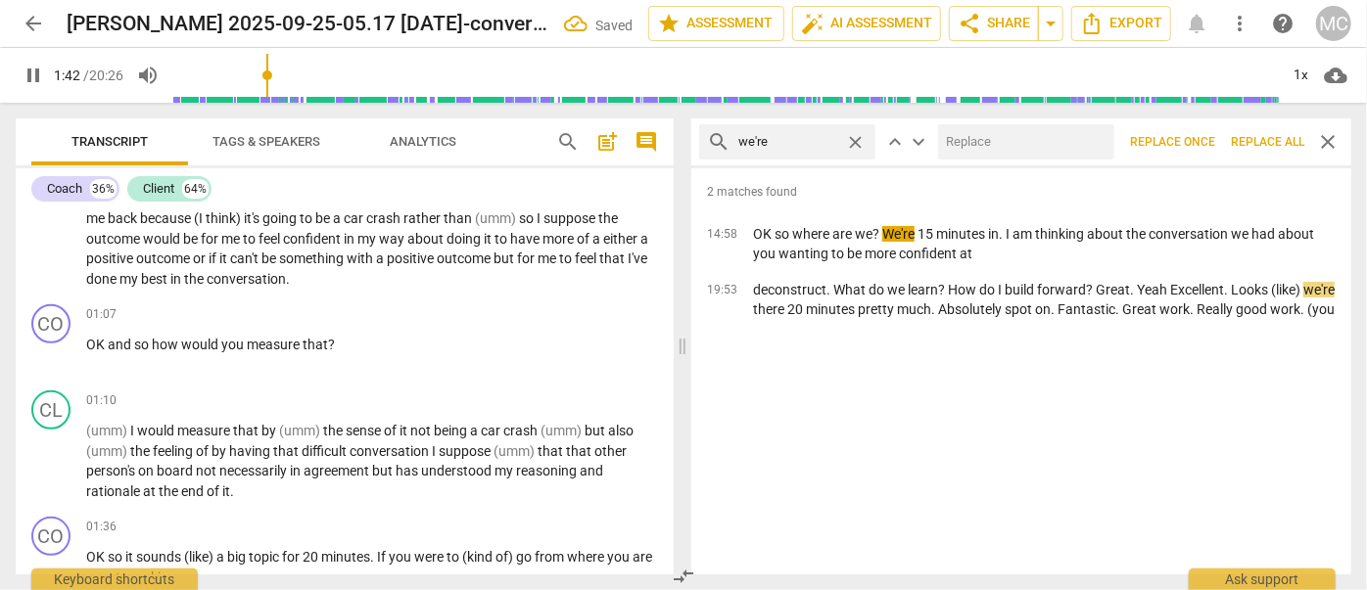
click at [1015, 139] on input "text" at bounding box center [1022, 141] width 168 height 31
click at [1273, 146] on span "Replace all" at bounding box center [1267, 142] width 73 height 17
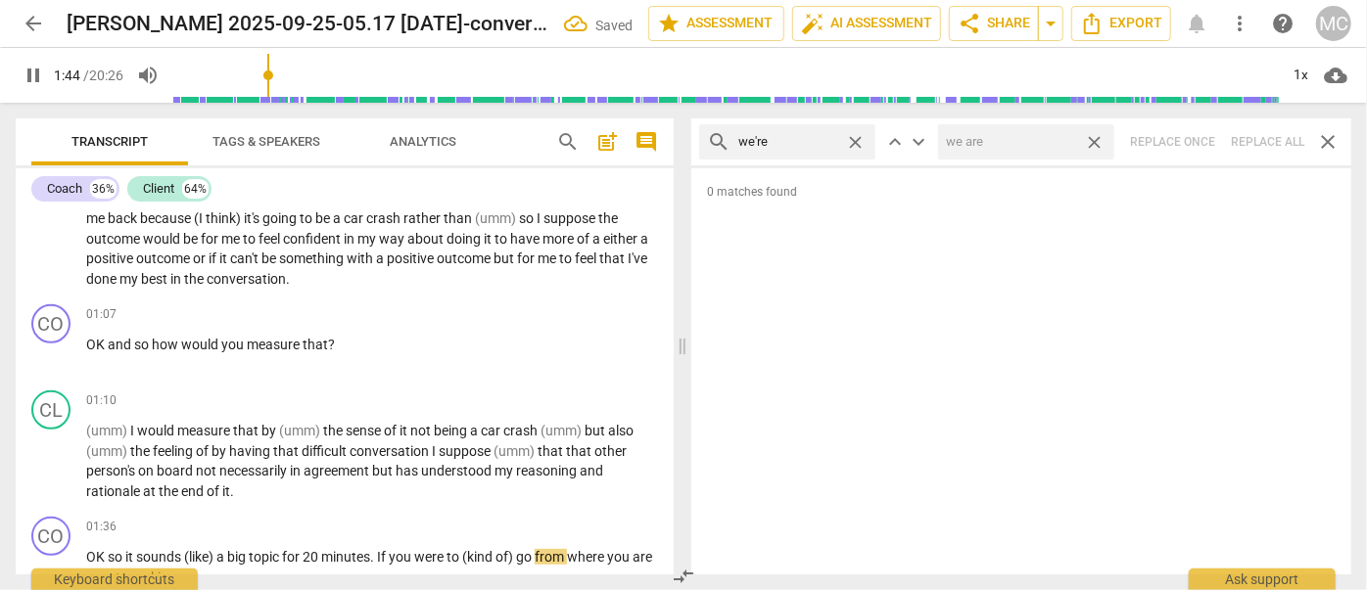
click at [1099, 144] on span "close" at bounding box center [1094, 142] width 21 height 21
click at [860, 140] on span "close" at bounding box center [855, 142] width 21 height 21
click at [806, 138] on input "text" at bounding box center [802, 141] width 129 height 31
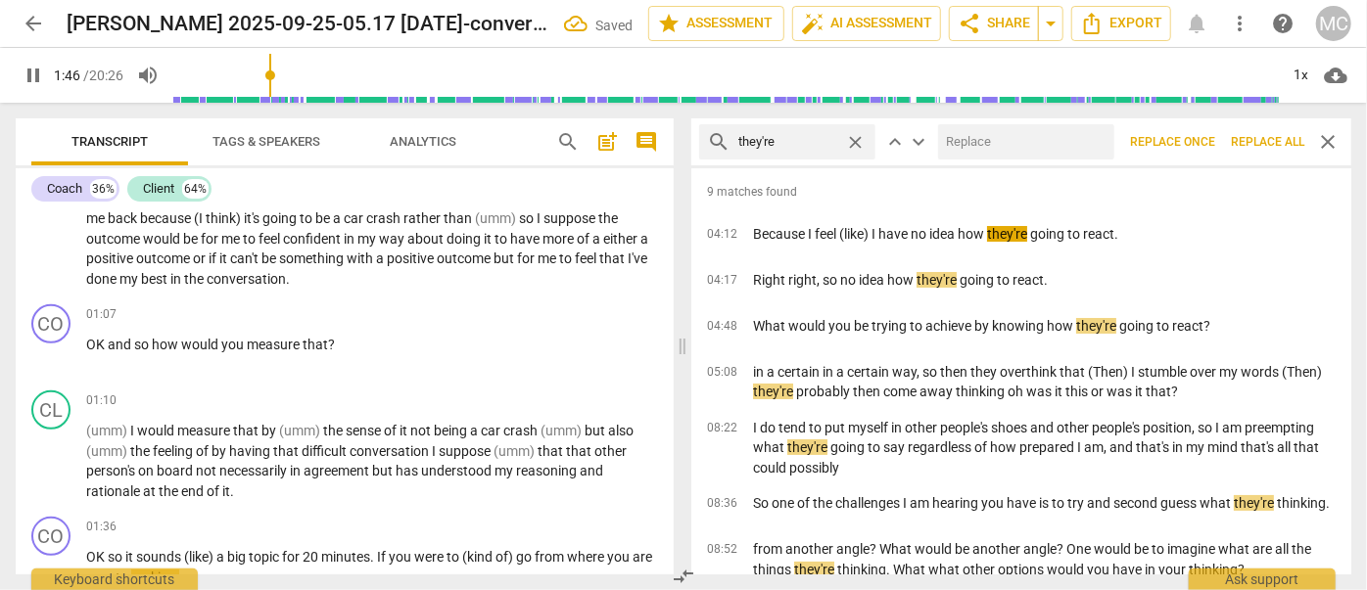
click at [968, 147] on input "text" at bounding box center [1022, 141] width 168 height 31
click at [1269, 144] on span "Replace all" at bounding box center [1267, 142] width 73 height 17
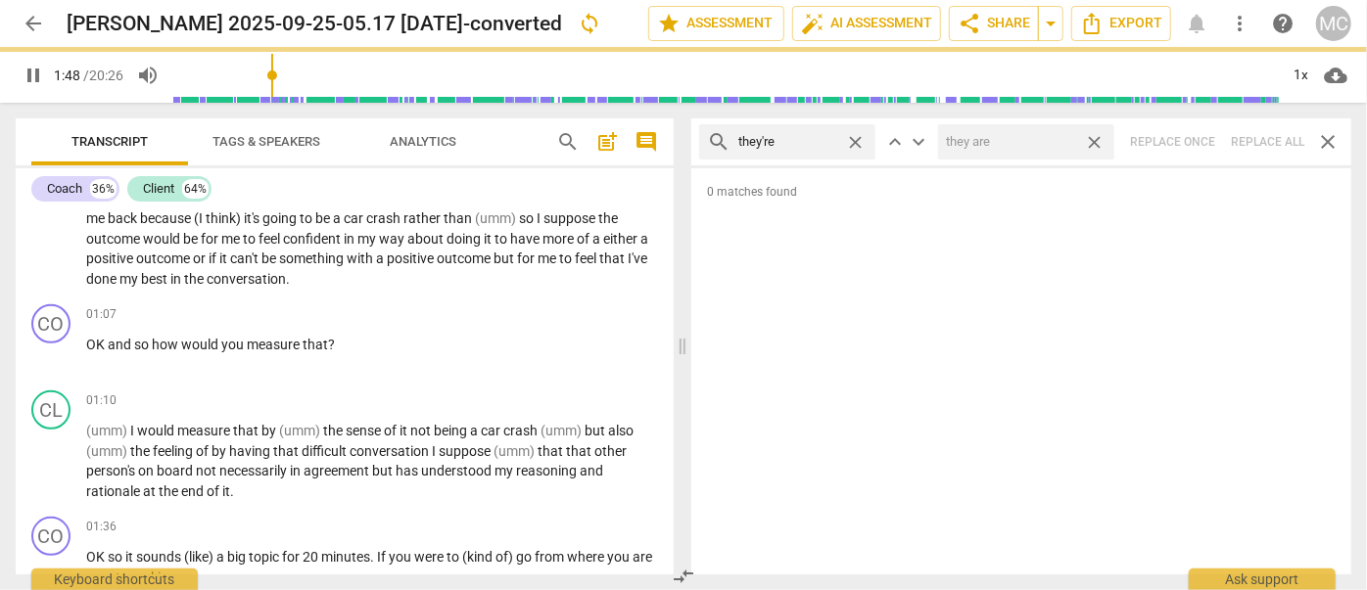
scroll to position [802, 0]
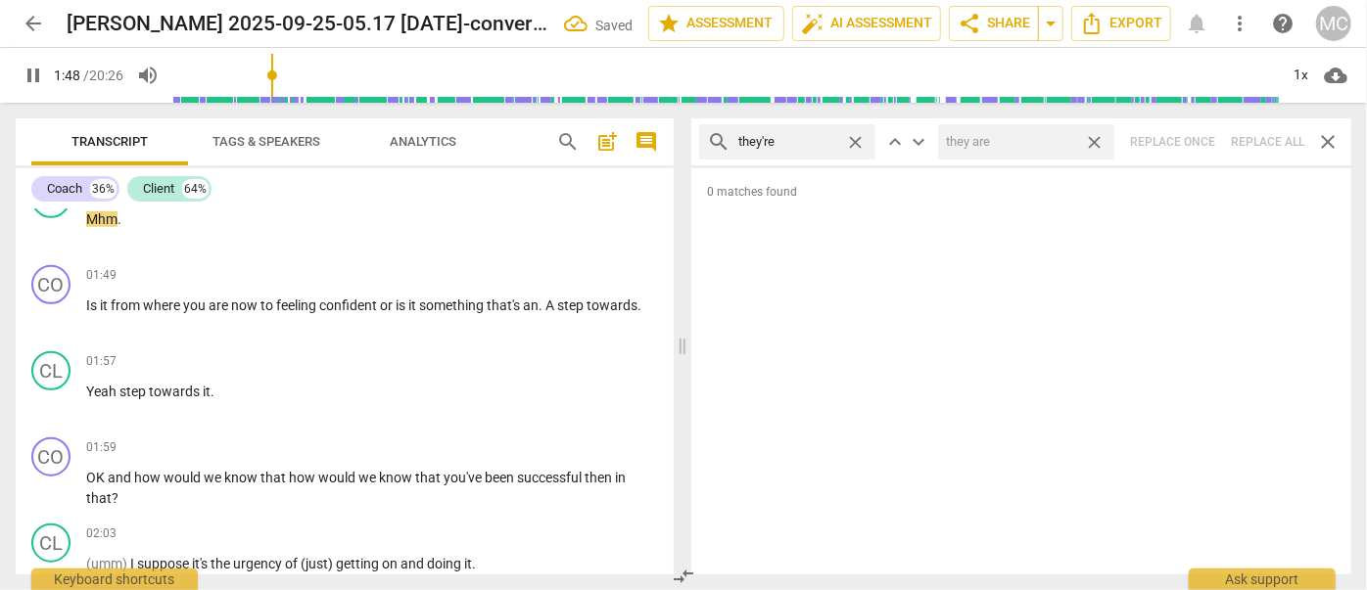
click at [1099, 143] on span "close" at bounding box center [1094, 142] width 21 height 21
click at [856, 141] on span "close" at bounding box center [855, 142] width 21 height 21
click at [804, 144] on input "text" at bounding box center [802, 141] width 129 height 31
click at [1263, 143] on div "search aren't close keyboard_arrow_up keyboard_arrow_down Replace once Replace …" at bounding box center [1021, 141] width 660 height 47
click at [862, 140] on span "close" at bounding box center [855, 142] width 21 height 21
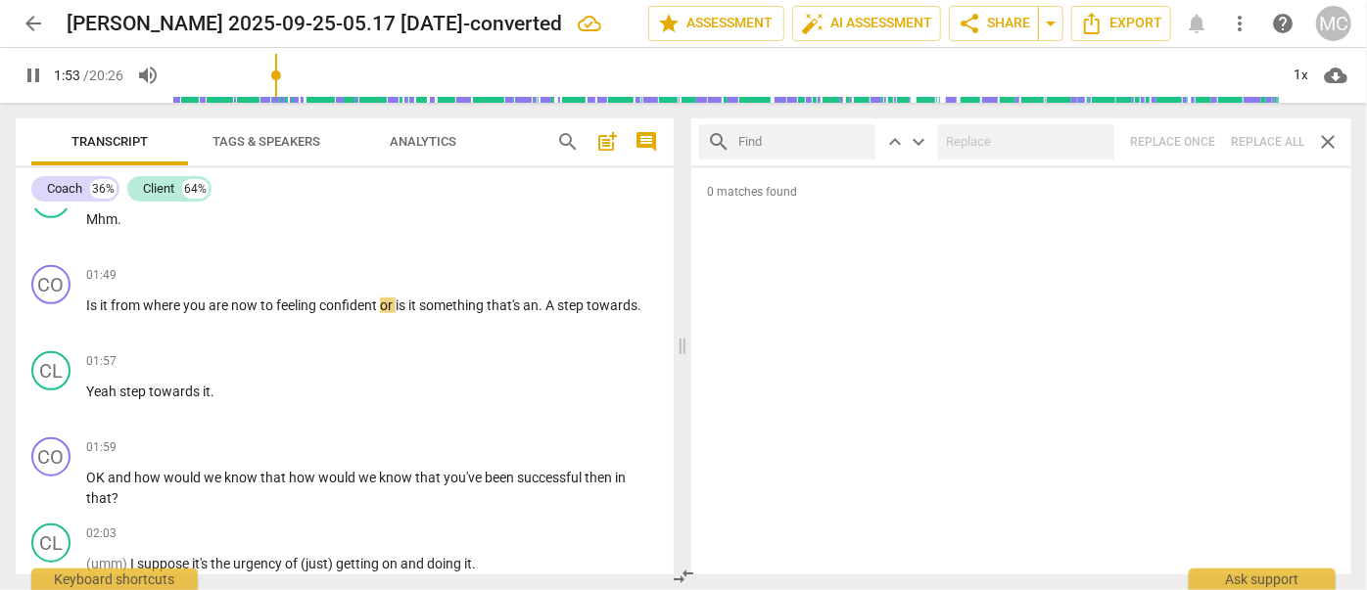
click at [824, 139] on input "text" at bounding box center [802, 141] width 129 height 31
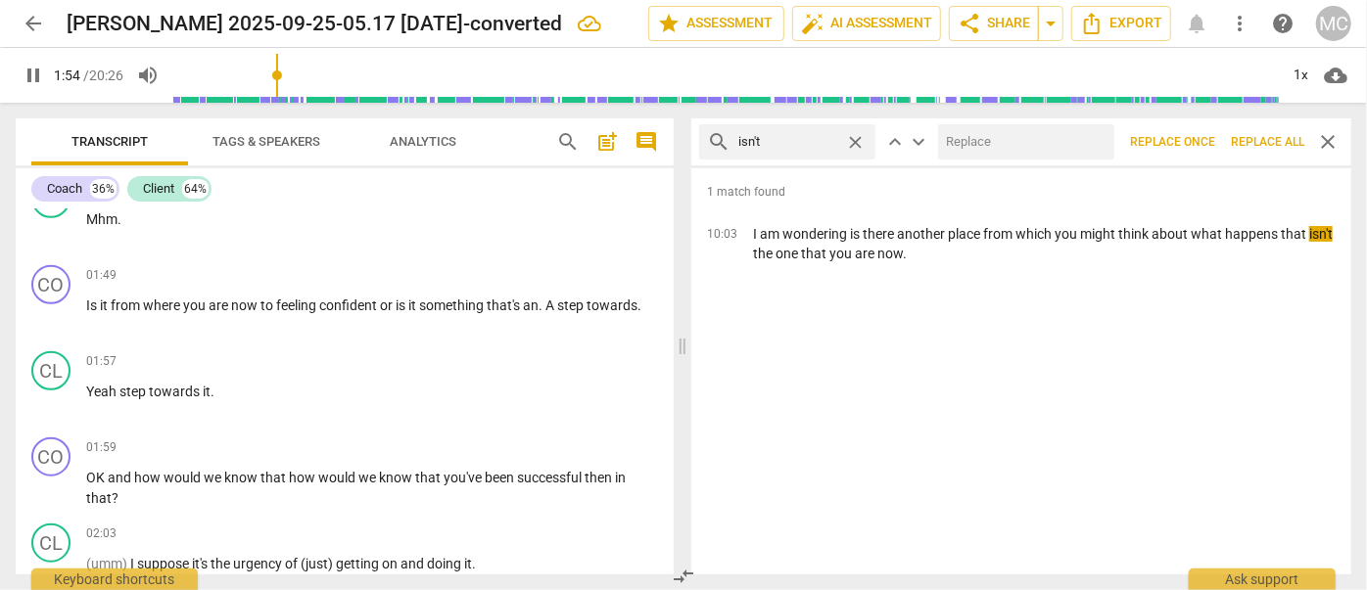
click at [993, 144] on input "text" at bounding box center [1022, 141] width 168 height 31
click at [1266, 140] on span "Replace all" at bounding box center [1267, 142] width 73 height 17
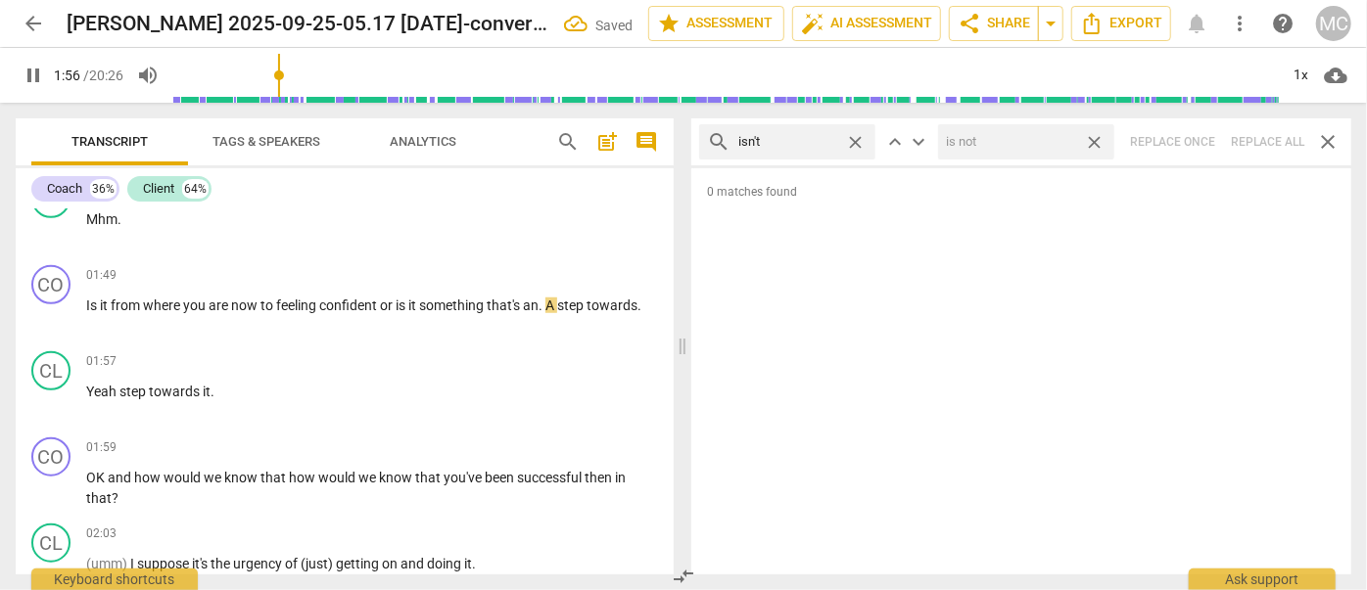
click at [1096, 142] on span "close" at bounding box center [1094, 142] width 21 height 21
drag, startPoint x: 854, startPoint y: 142, endPoint x: 812, endPoint y: 142, distance: 42.1
click at [854, 142] on span "close" at bounding box center [855, 142] width 21 height 21
click at [812, 142] on input "text" at bounding box center [802, 141] width 129 height 31
click at [1271, 139] on div "search wasn't close keyboard_arrow_up keyboard_arrow_down Replace once Replace …" at bounding box center [1021, 141] width 660 height 47
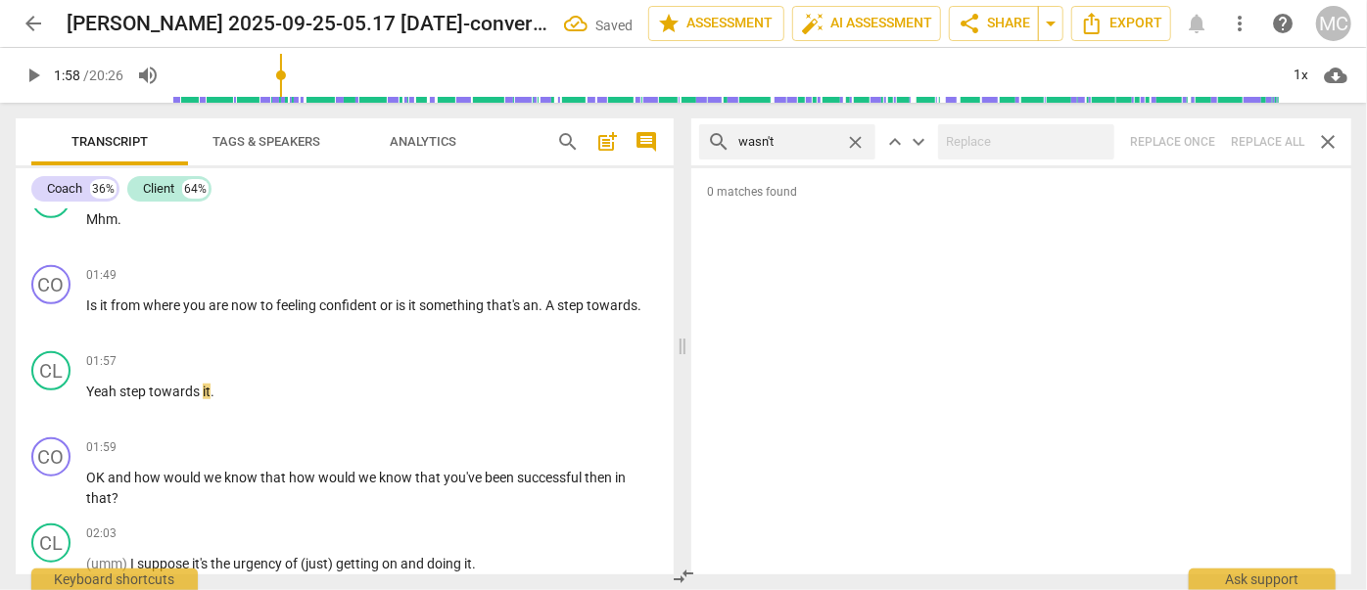
click at [857, 137] on span "close" at bounding box center [855, 142] width 21 height 21
click at [779, 140] on input "text" at bounding box center [802, 141] width 129 height 31
drag, startPoint x: 1255, startPoint y: 143, endPoint x: 1156, endPoint y: 140, distance: 98.9
click at [1261, 141] on div "search weren't close keyboard_arrow_up keyboard_arrow_down Replace once Replace…" at bounding box center [1021, 141] width 660 height 47
click at [851, 133] on span "close" at bounding box center [855, 142] width 21 height 21
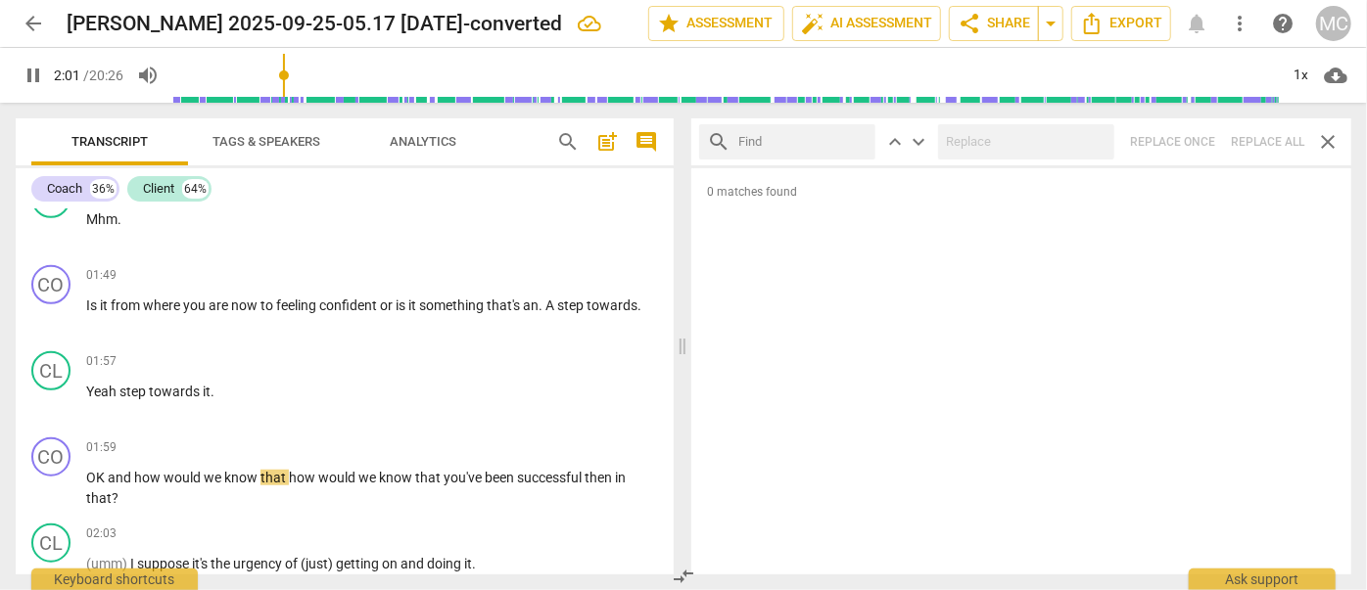
click at [819, 141] on input "text" at bounding box center [802, 141] width 129 height 31
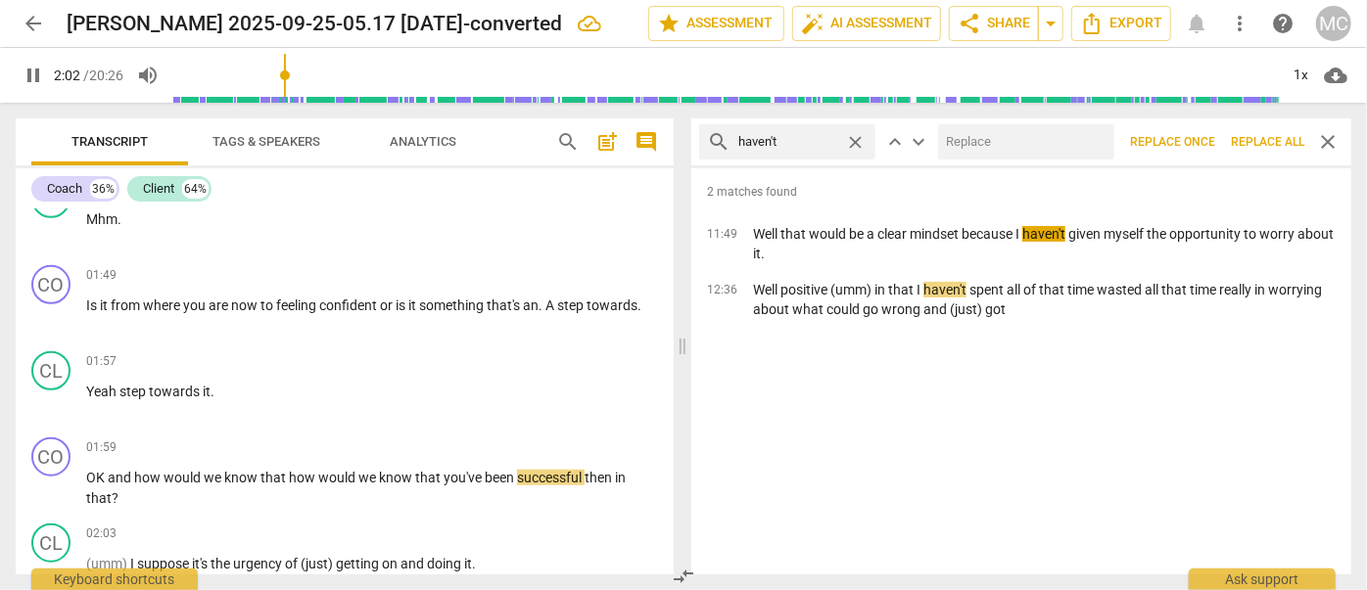
click at [1015, 133] on input "text" at bounding box center [1022, 141] width 168 height 31
click at [1276, 137] on span "Replace all" at bounding box center [1267, 142] width 73 height 17
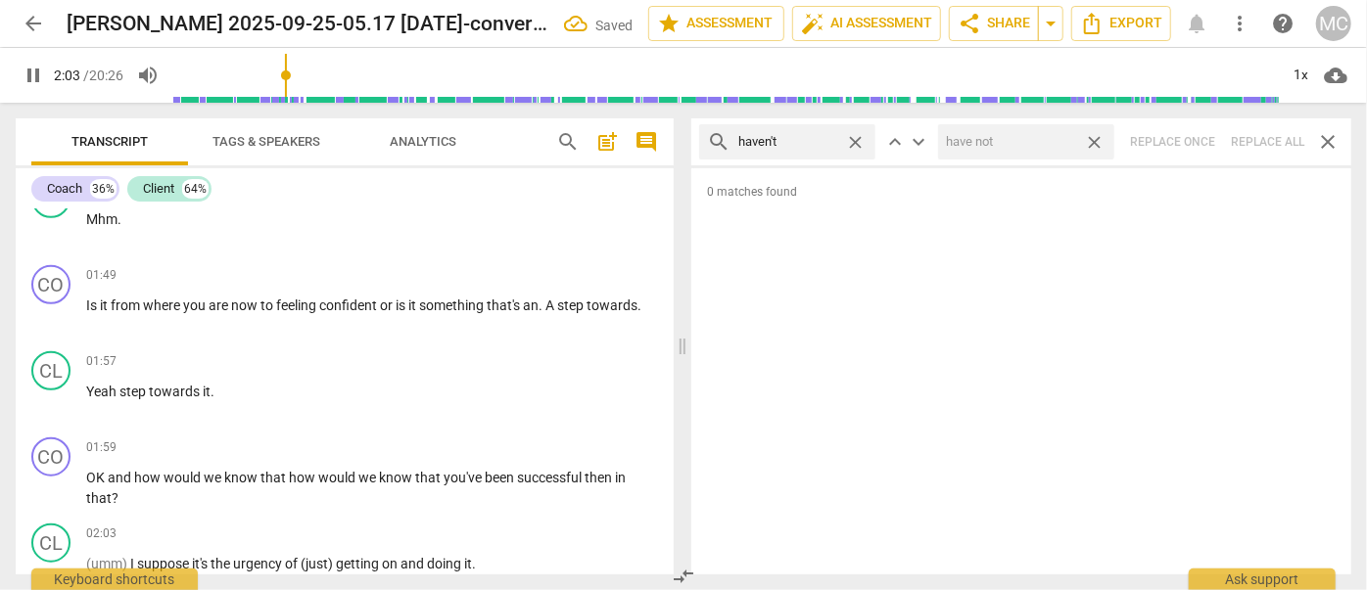
click at [1091, 142] on span "close" at bounding box center [1094, 142] width 21 height 21
click at [852, 137] on span "close" at bounding box center [855, 142] width 21 height 21
click at [803, 141] on input "text" at bounding box center [802, 141] width 129 height 31
click at [1010, 159] on div at bounding box center [1026, 141] width 176 height 35
